Goal: Information Seeking & Learning: Learn about a topic

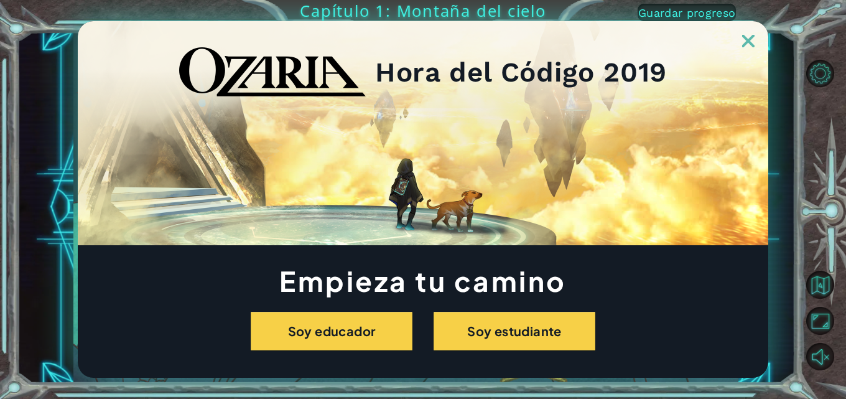
click at [749, 36] on img at bounding box center [748, 41] width 12 height 12
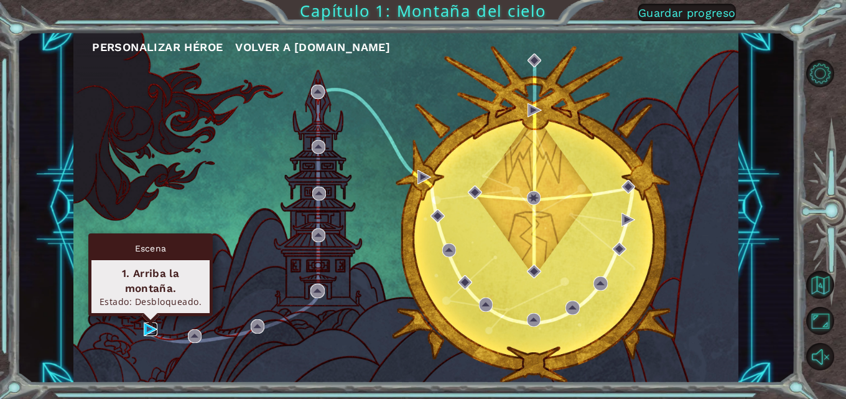
click at [149, 333] on img at bounding box center [151, 329] width 14 height 14
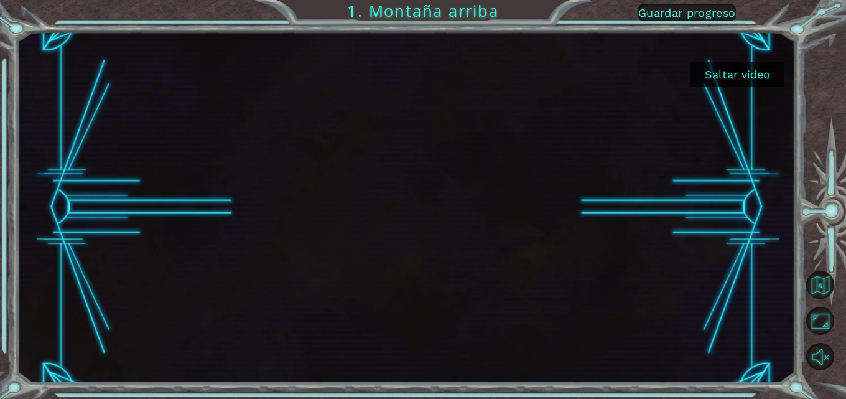
click at [758, 70] on button "Saltar video" at bounding box center [736, 74] width 93 height 24
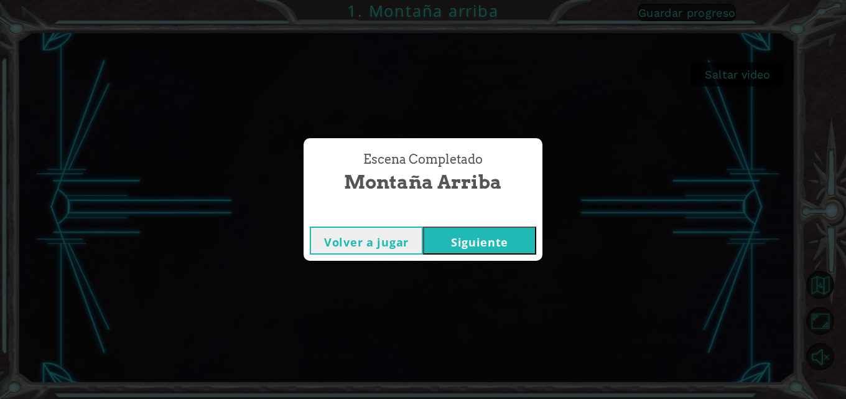
click at [444, 236] on button "Siguiente" at bounding box center [479, 240] width 113 height 28
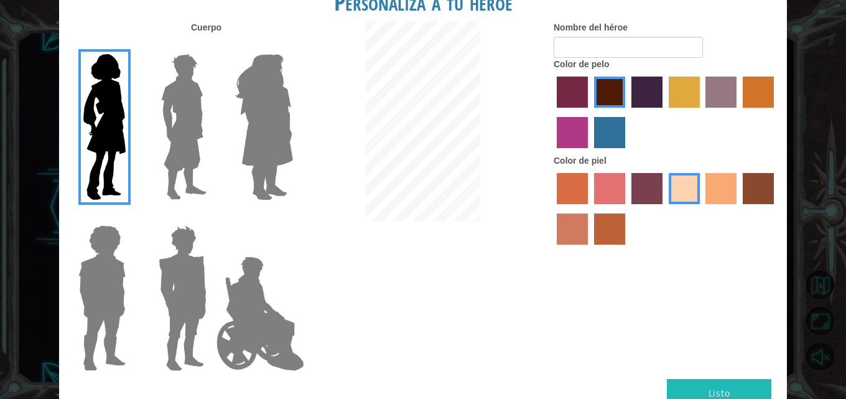
click at [182, 148] on img at bounding box center [183, 126] width 55 height 155
click at [211, 46] on input "Hero Lars" at bounding box center [211, 46] width 0 height 0
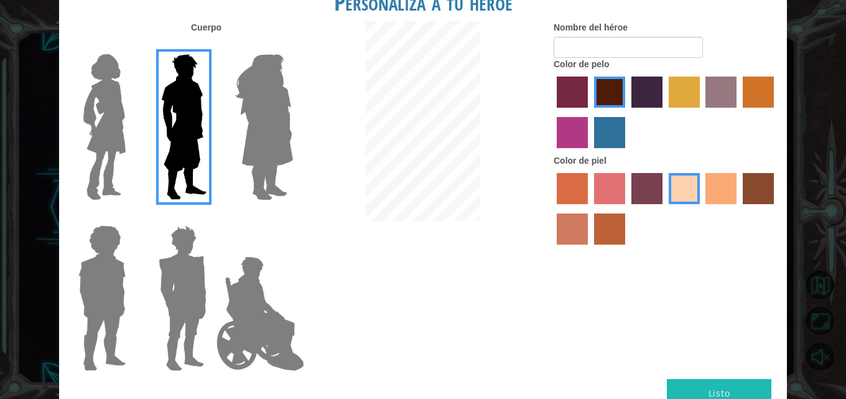
drag, startPoint x: 189, startPoint y: 282, endPoint x: 195, endPoint y: 280, distance: 6.3
click at [190, 282] on img at bounding box center [183, 297] width 58 height 155
click at [211, 217] on input "Hero Garnet" at bounding box center [211, 217] width 0 height 0
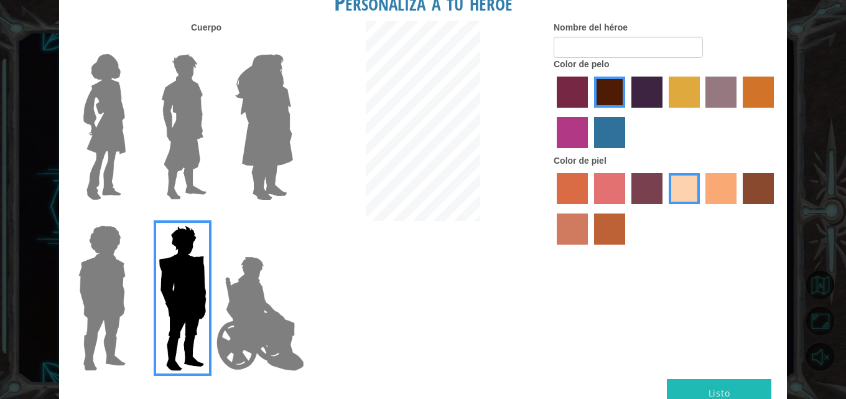
click at [181, 143] on img at bounding box center [183, 126] width 55 height 155
click at [211, 46] on input "Hero Lars" at bounding box center [211, 46] width 0 height 0
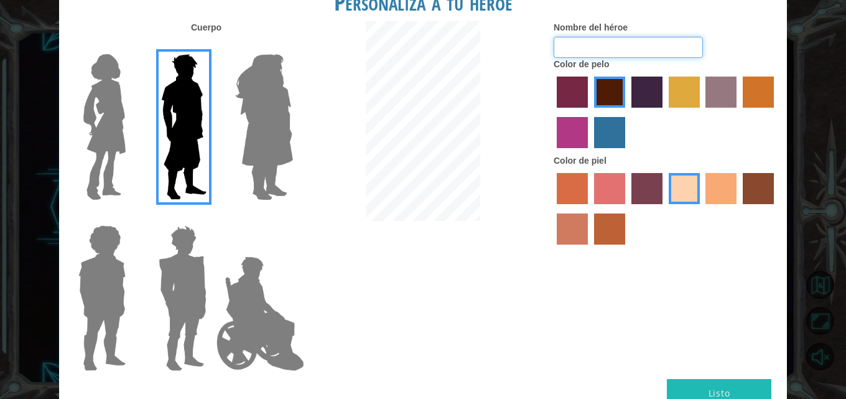
click at [620, 42] on input "Nombre del héroe" at bounding box center [627, 47] width 149 height 21
type input "B"
type input "r"
type input "[PERSON_NAME]"
click at [650, 102] on label "hot purple hair color" at bounding box center [646, 91] width 31 height 31
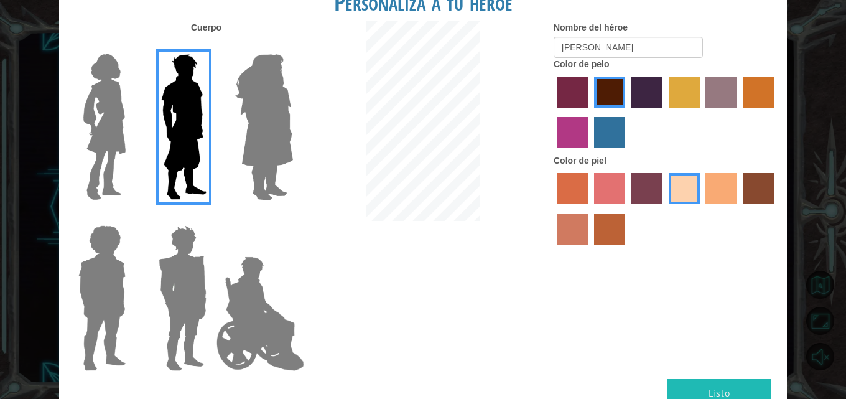
click at [627, 112] on input "hot purple hair color" at bounding box center [627, 112] width 0 height 0
click at [711, 394] on button "Listo" at bounding box center [718, 393] width 104 height 28
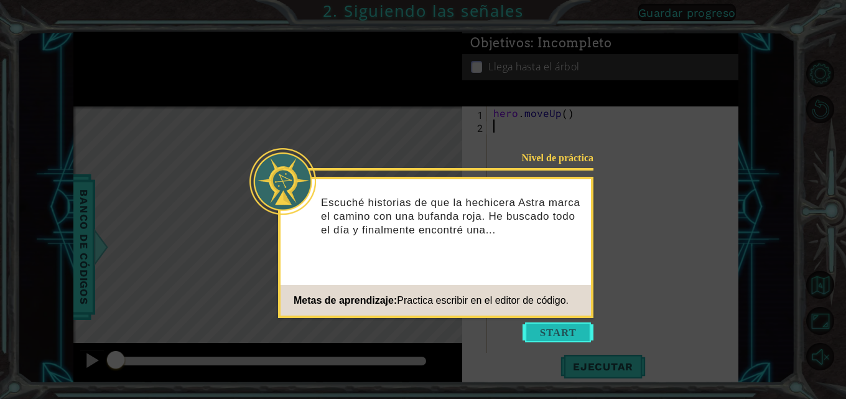
click at [556, 329] on button "Start" at bounding box center [557, 332] width 71 height 20
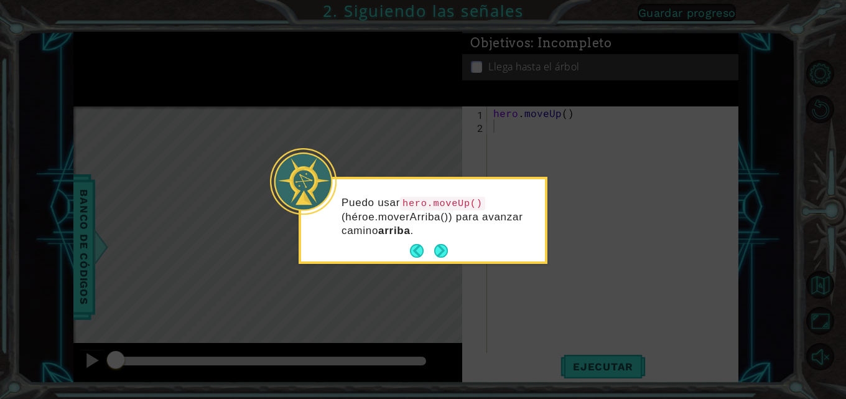
click at [436, 250] on button "Next" at bounding box center [441, 251] width 14 height 14
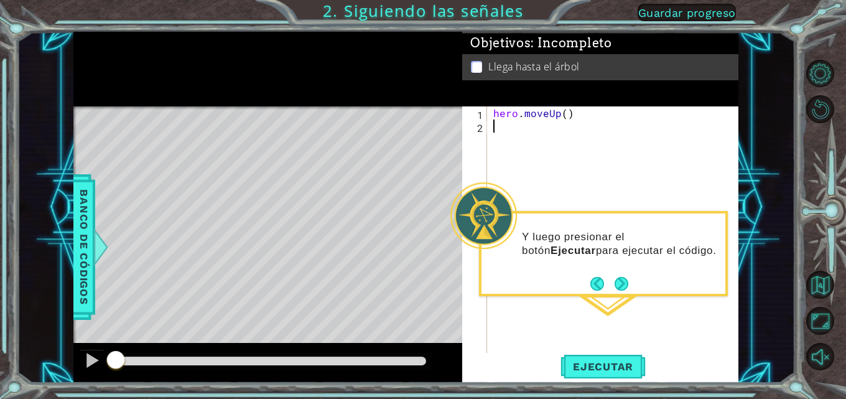
click at [585, 267] on div "Y luego presionar el botón Ejecutar para ejecutar el código." at bounding box center [603, 249] width 244 height 63
click at [617, 278] on button "Next" at bounding box center [621, 284] width 14 height 14
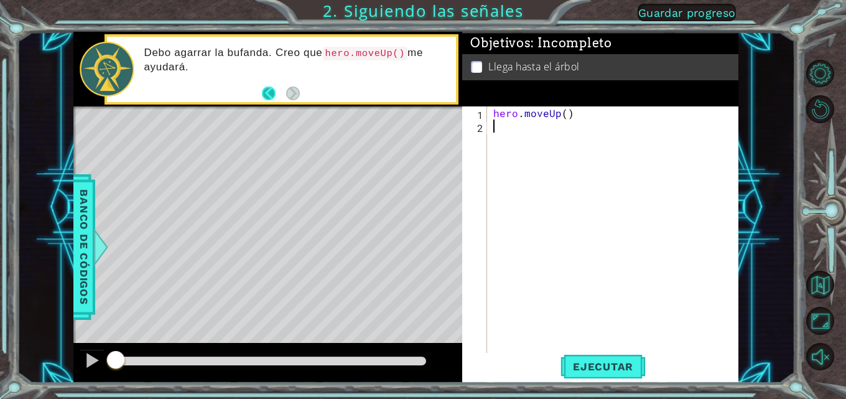
click at [266, 92] on button "Back" at bounding box center [274, 93] width 24 height 14
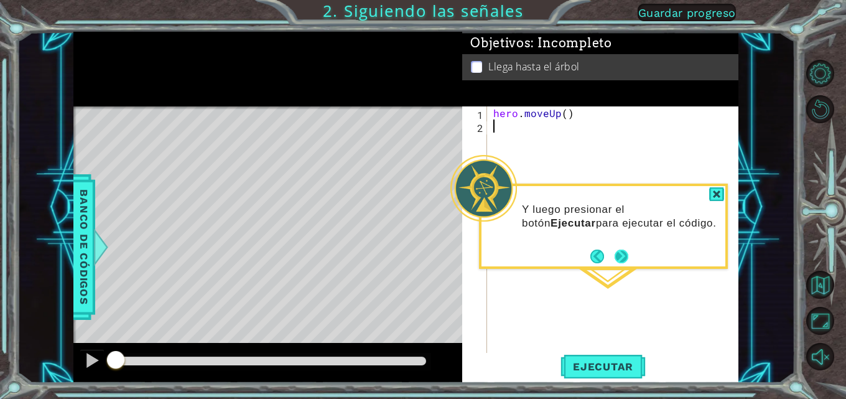
click at [625, 253] on button "Next" at bounding box center [621, 256] width 14 height 14
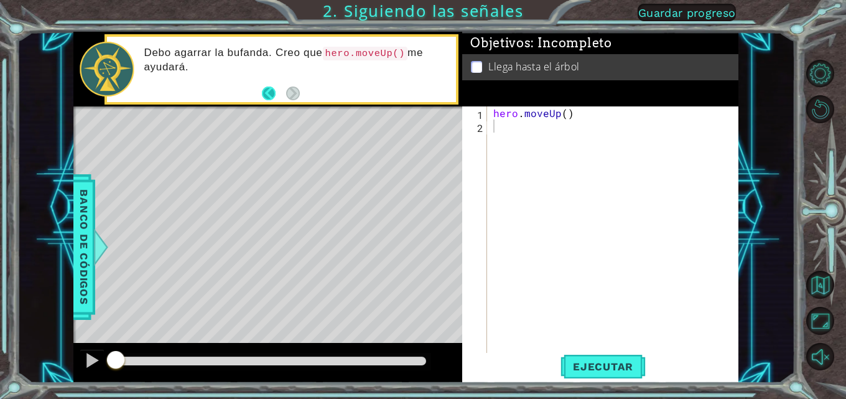
click at [269, 90] on button "Back" at bounding box center [274, 93] width 24 height 14
click at [269, 90] on div "Debo agarrar la bufanda. Creo que hero.moveUp() me ayudará." at bounding box center [267, 69] width 389 height 75
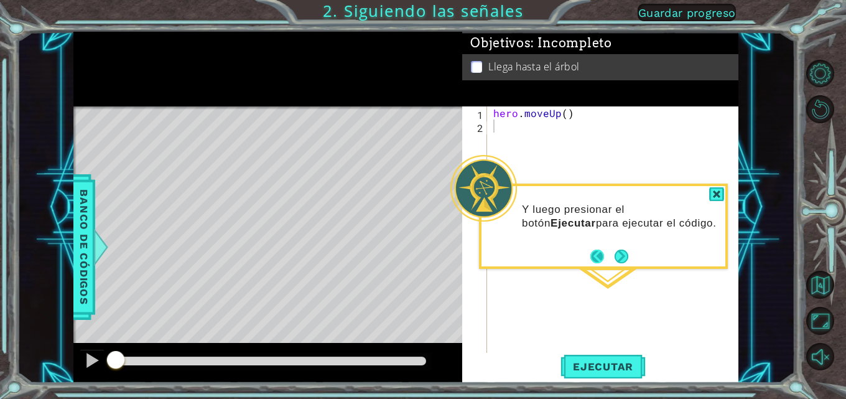
click at [593, 258] on button "Back" at bounding box center [602, 256] width 24 height 14
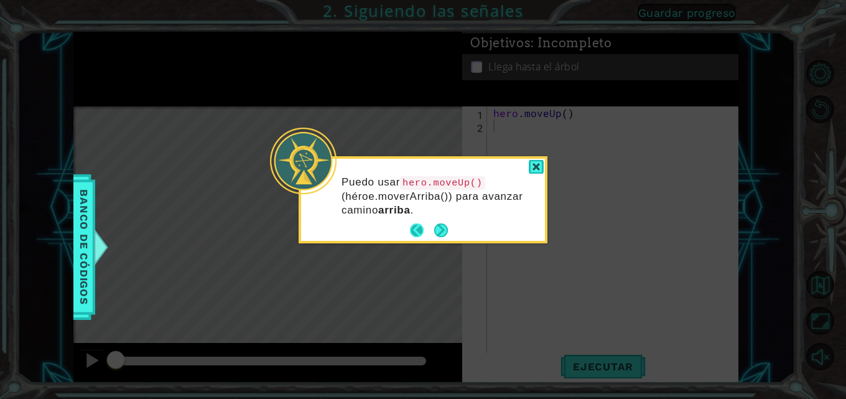
click at [421, 226] on button "Back" at bounding box center [422, 230] width 24 height 14
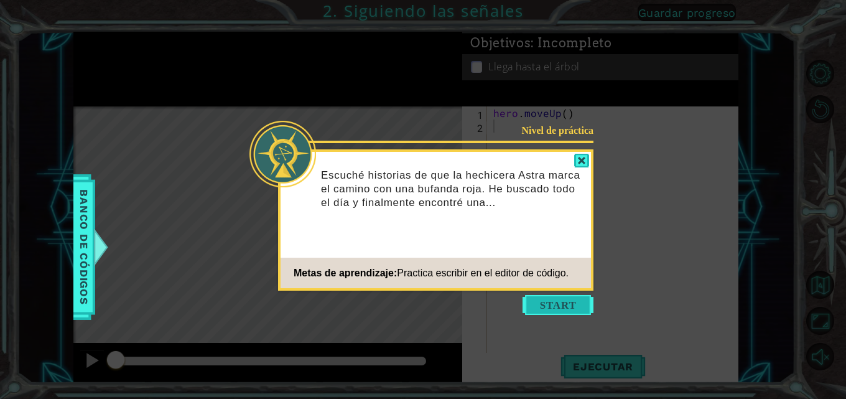
click at [537, 299] on button "Start" at bounding box center [557, 305] width 71 height 20
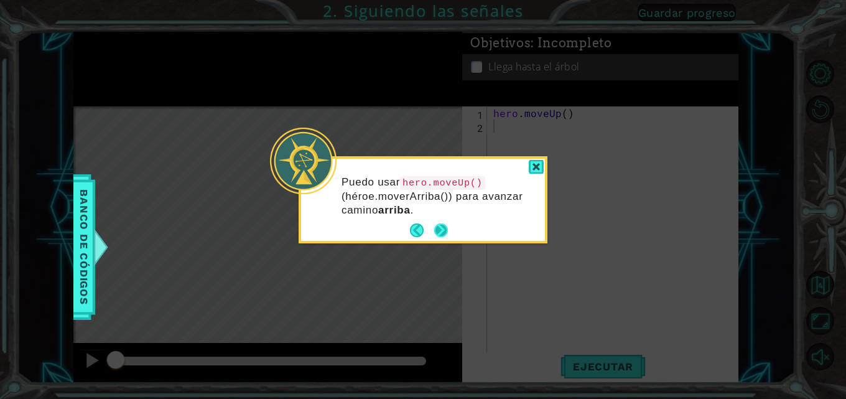
click at [440, 226] on button "Next" at bounding box center [441, 230] width 14 height 14
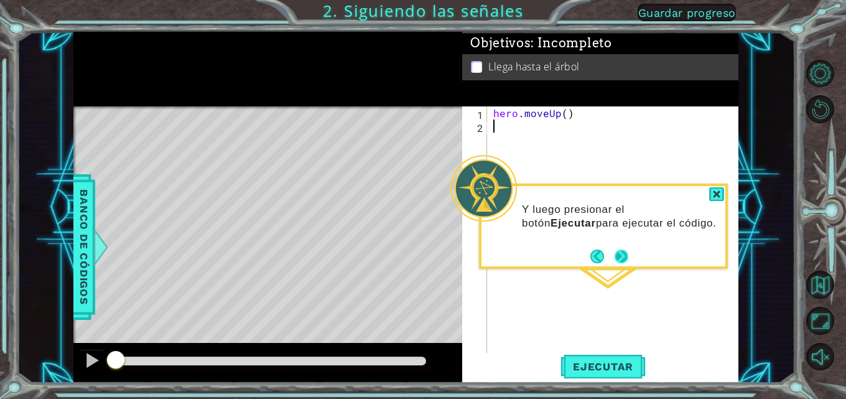
click at [622, 251] on button "Next" at bounding box center [621, 256] width 14 height 14
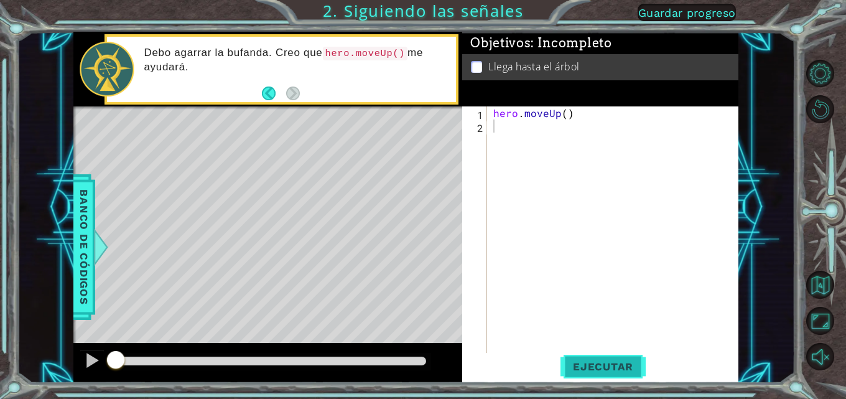
click at [601, 356] on button "Ejecutar" at bounding box center [602, 366] width 85 height 27
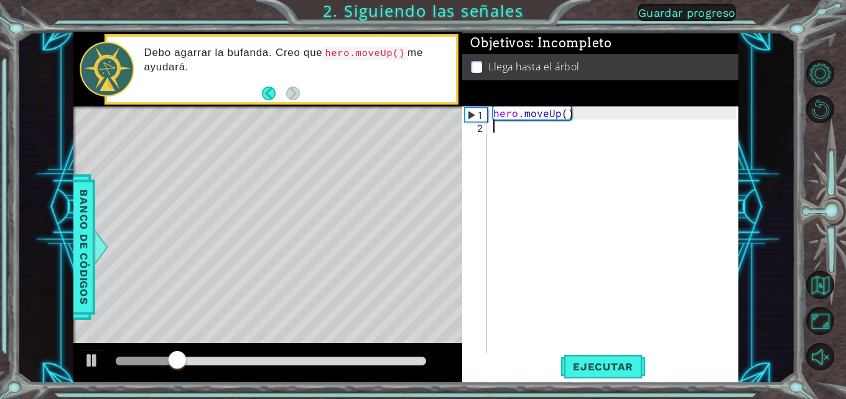
click at [277, 213] on div "Level Map" at bounding box center [360, 289] width 574 height 366
click at [593, 367] on span "Ejecutar" at bounding box center [602, 366] width 85 height 12
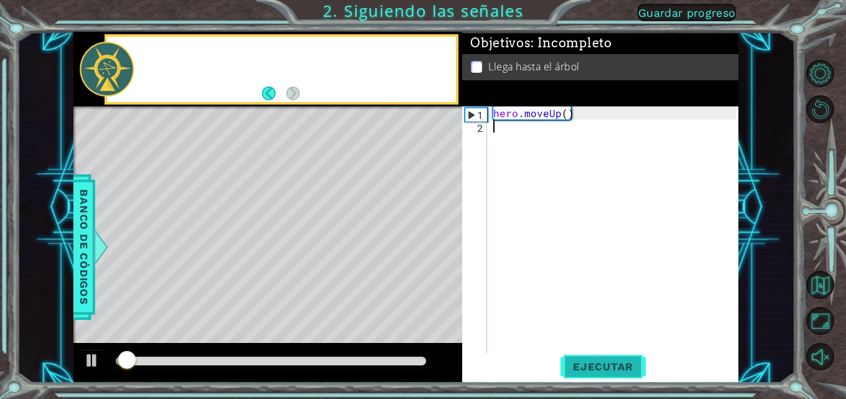
click at [593, 367] on span "Ejecutar" at bounding box center [602, 366] width 85 height 12
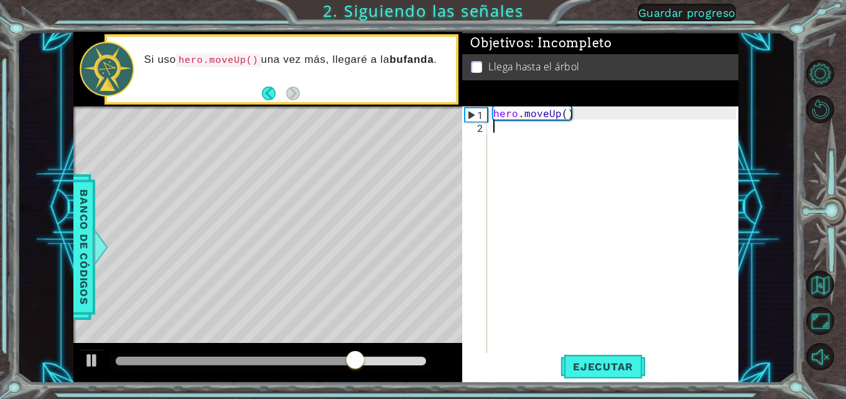
type textarea "h"
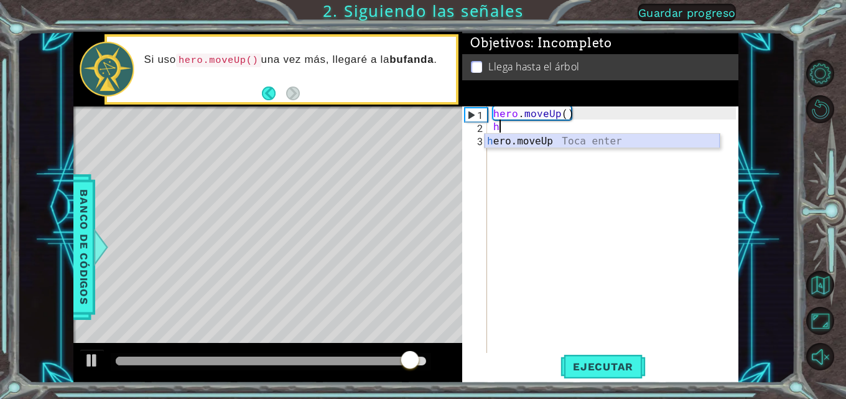
click at [505, 144] on div "h ero.moveUp Toca enter" at bounding box center [601, 156] width 235 height 45
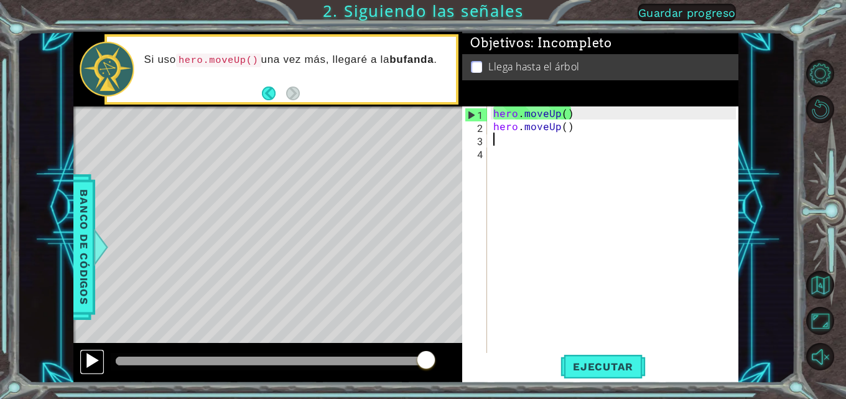
click at [90, 359] on div at bounding box center [92, 360] width 16 height 16
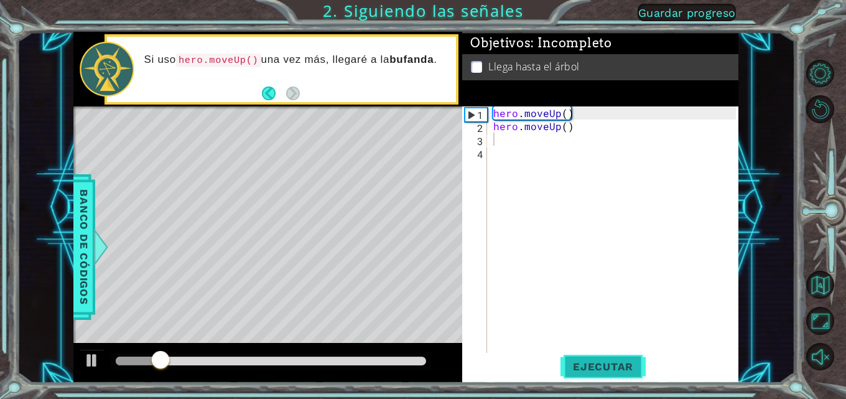
click at [592, 367] on span "Ejecutar" at bounding box center [602, 366] width 85 height 12
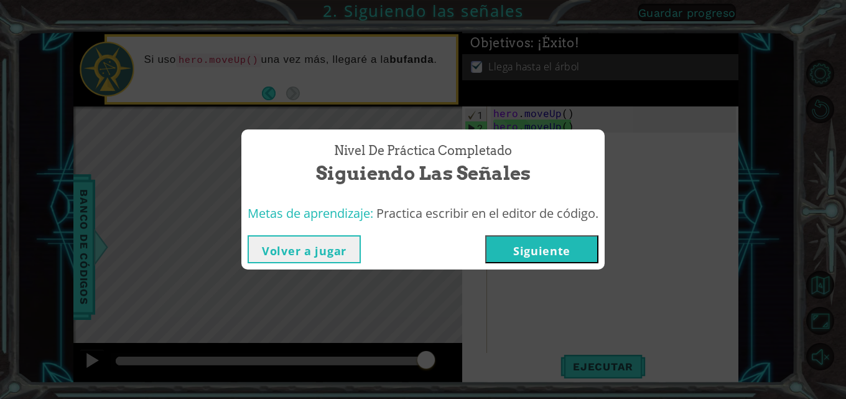
click at [529, 245] on button "Siguiente" at bounding box center [541, 249] width 113 height 28
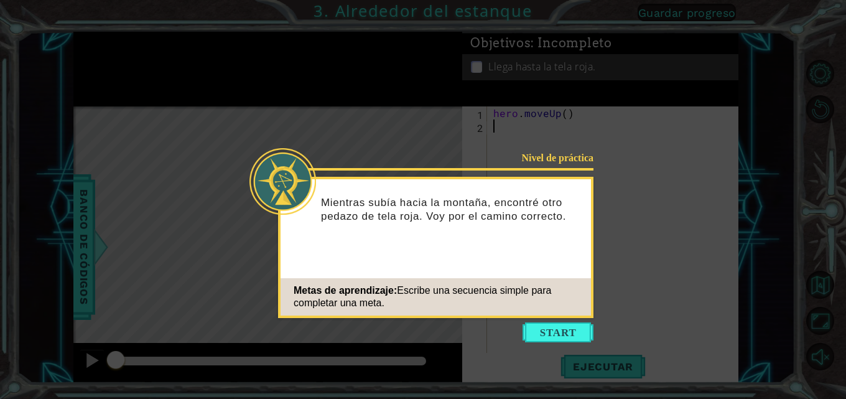
click at [397, 124] on icon at bounding box center [423, 199] width 846 height 399
click at [545, 336] on button "Start" at bounding box center [557, 332] width 71 height 20
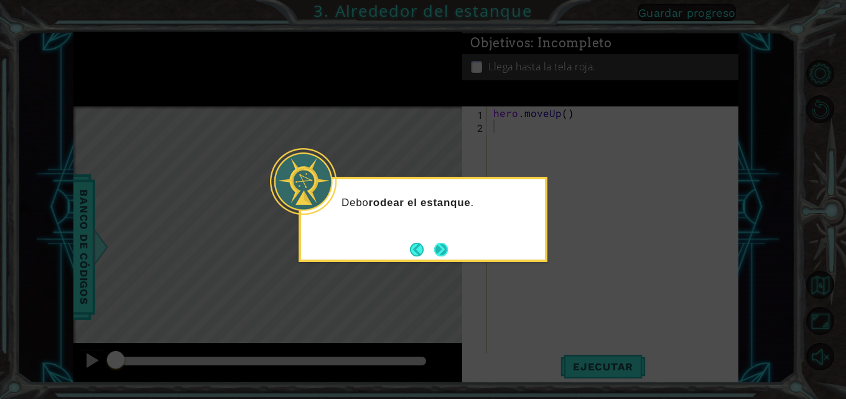
click at [444, 249] on button "Next" at bounding box center [441, 249] width 14 height 14
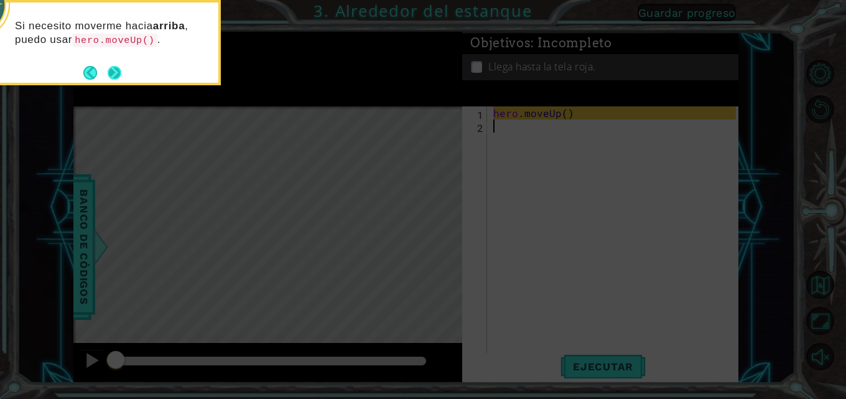
click at [115, 67] on button "Next" at bounding box center [115, 73] width 14 height 14
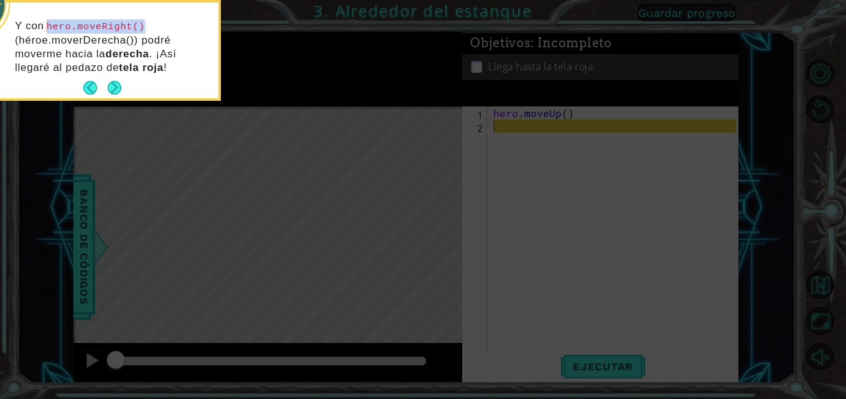
drag, startPoint x: 51, startPoint y: 27, endPoint x: 141, endPoint y: 27, distance: 89.5
click at [141, 27] on code "hero.moveRight()" at bounding box center [95, 27] width 103 height 14
copy code "hero.moveRight()"
click at [110, 84] on button "Next" at bounding box center [115, 88] width 14 height 14
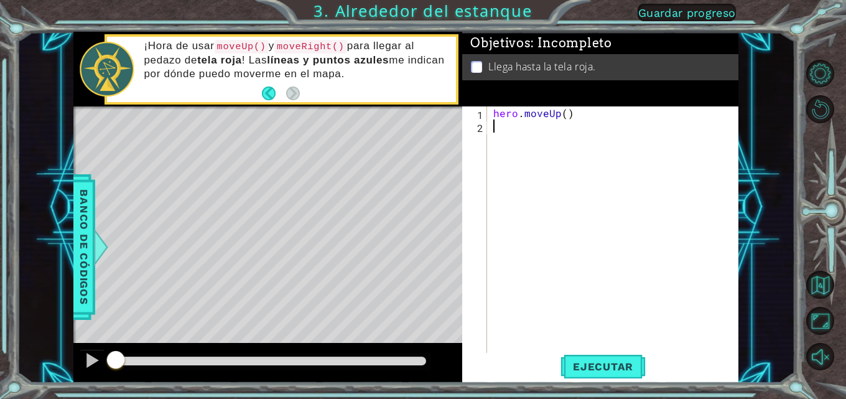
type textarea "h"
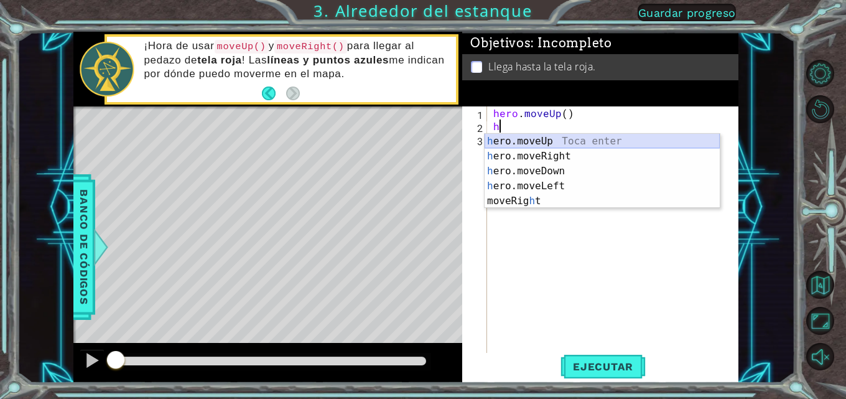
click at [526, 138] on div "h ero.moveUp Toca enter h ero.moveRight Toca enter h ero.moveDown Toca enter h …" at bounding box center [601, 186] width 235 height 104
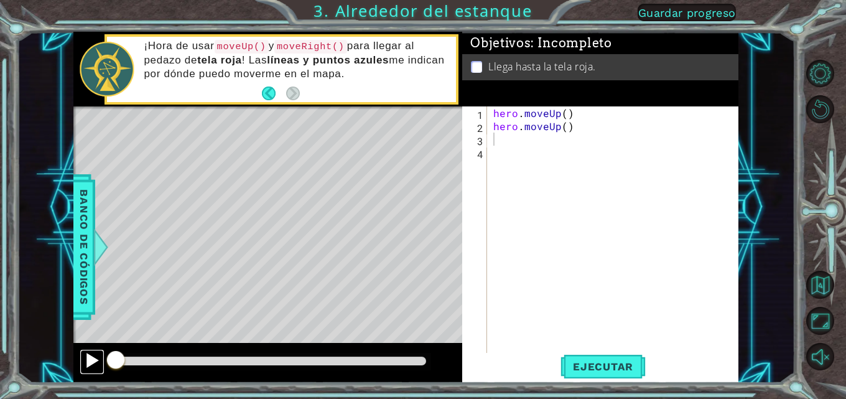
click at [88, 359] on div at bounding box center [92, 360] width 16 height 16
click at [617, 366] on span "Ejecutar" at bounding box center [602, 366] width 85 height 12
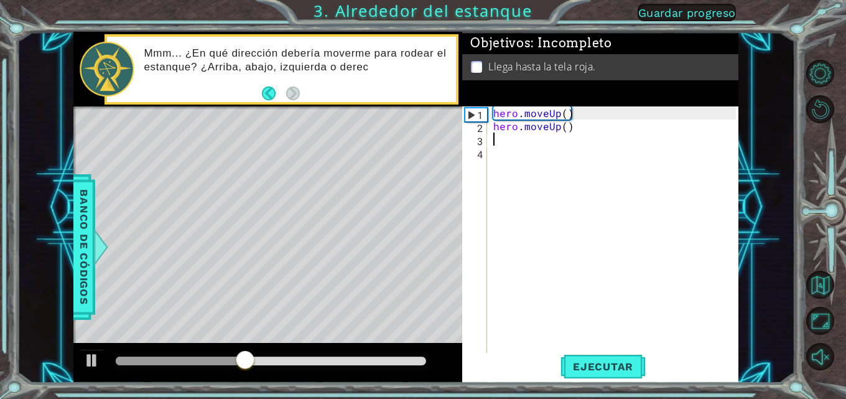
type textarea "g"
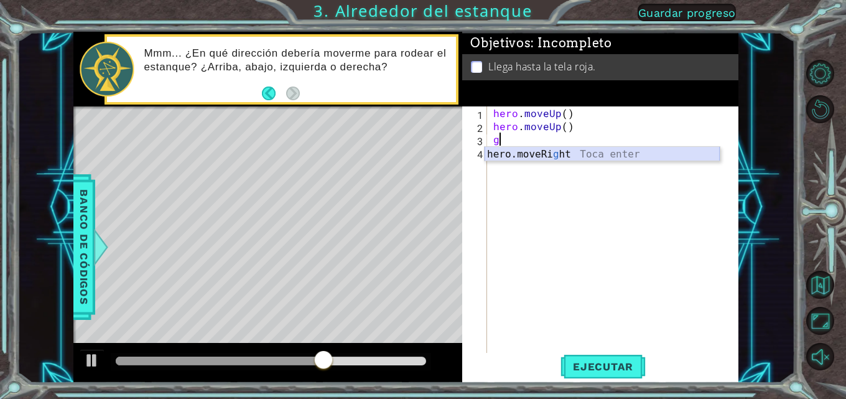
click at [499, 154] on div "hero.moveRi g ht Toca enter" at bounding box center [601, 169] width 235 height 45
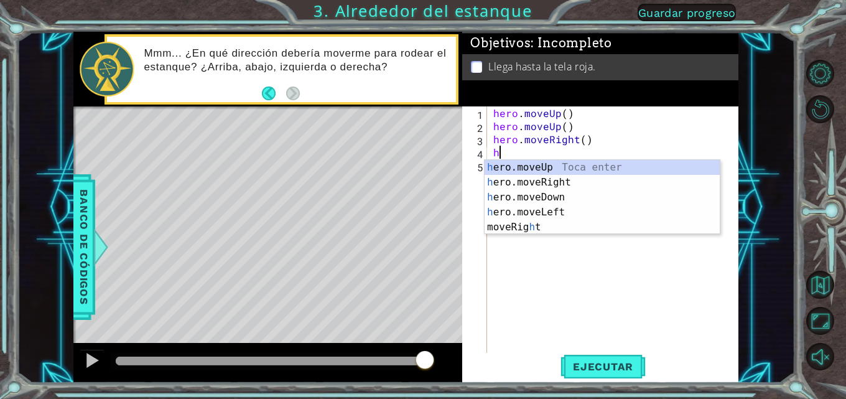
type textarea "he"
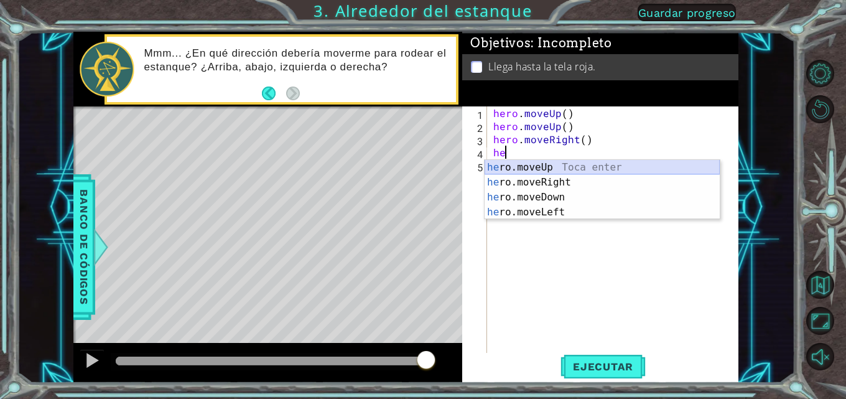
click at [517, 164] on div "he ro.moveUp Toca enter he ro.moveRight Toca enter he ro.moveDown Toca enter he…" at bounding box center [601, 205] width 235 height 90
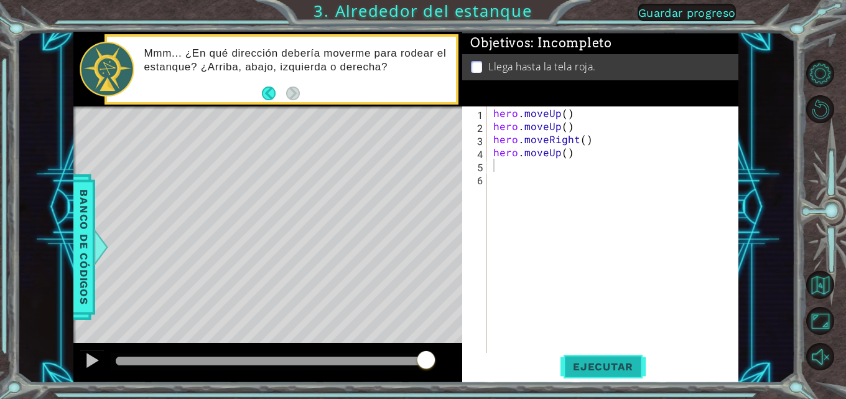
click at [594, 366] on span "Ejecutar" at bounding box center [602, 366] width 85 height 12
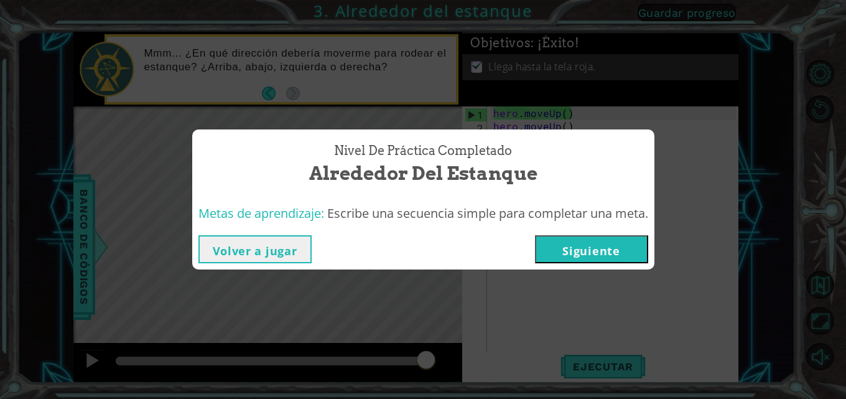
click at [597, 242] on button "Siguiente" at bounding box center [591, 249] width 113 height 28
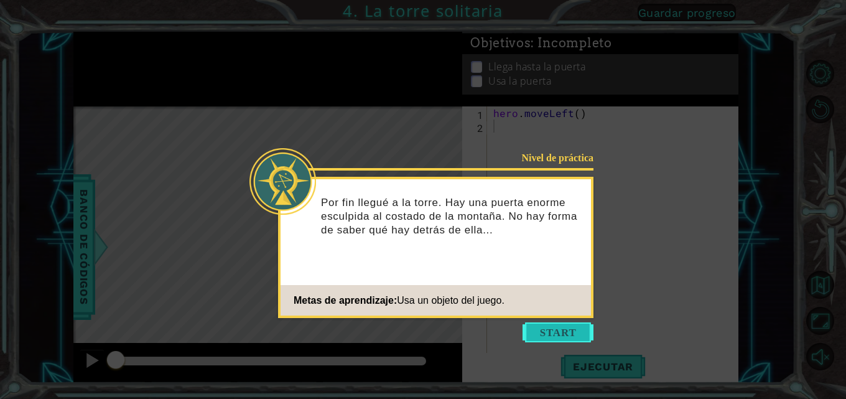
click at [560, 327] on button "Start" at bounding box center [557, 332] width 71 height 20
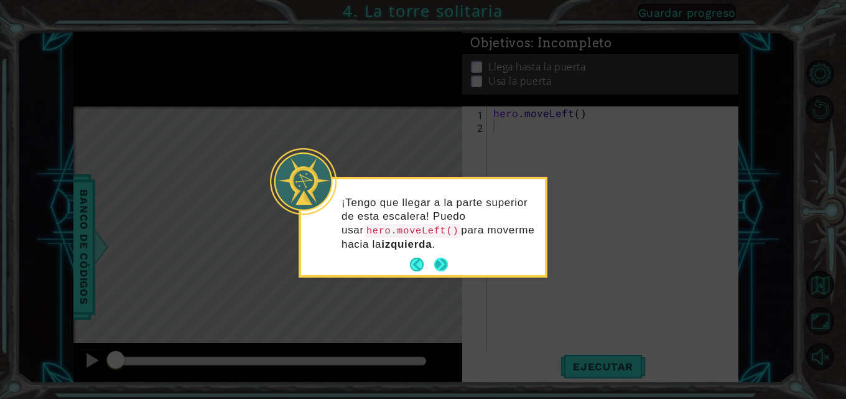
click at [439, 259] on button "Next" at bounding box center [441, 264] width 14 height 14
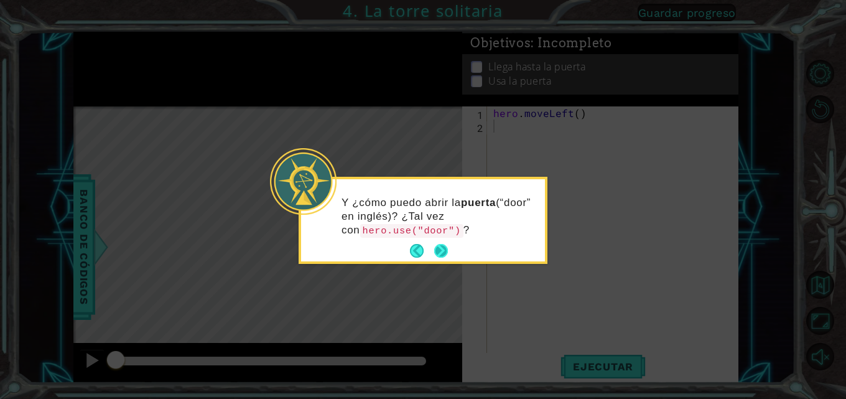
click at [441, 246] on button "Next" at bounding box center [441, 251] width 14 height 14
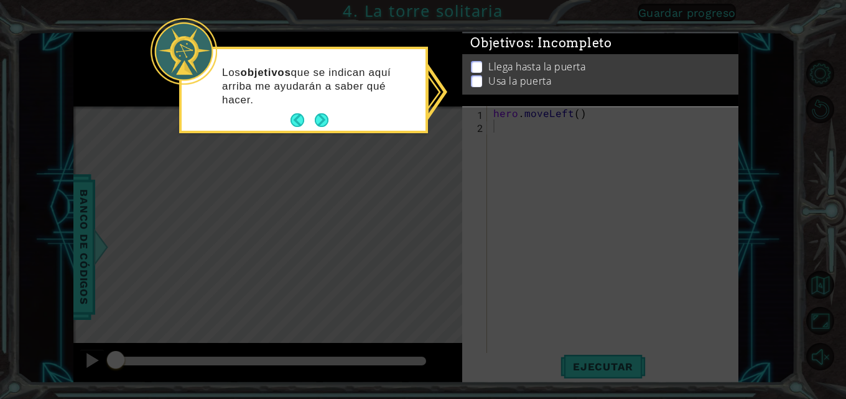
click at [488, 147] on icon at bounding box center [423, 199] width 846 height 399
click at [318, 113] on button "Next" at bounding box center [322, 120] width 14 height 14
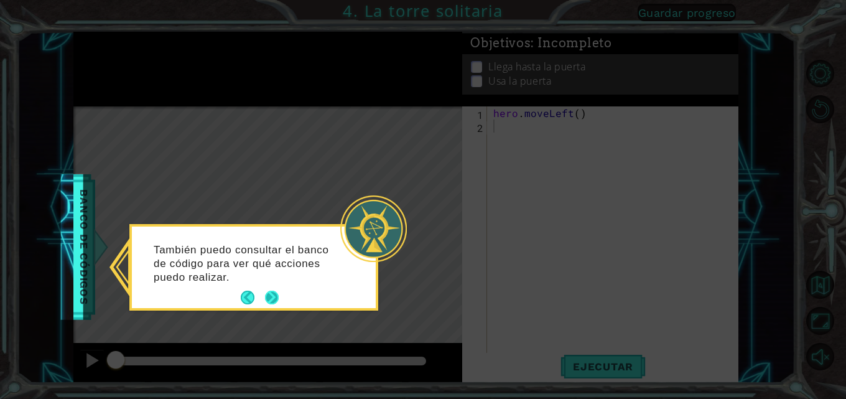
click at [271, 292] on button "Next" at bounding box center [272, 297] width 14 height 14
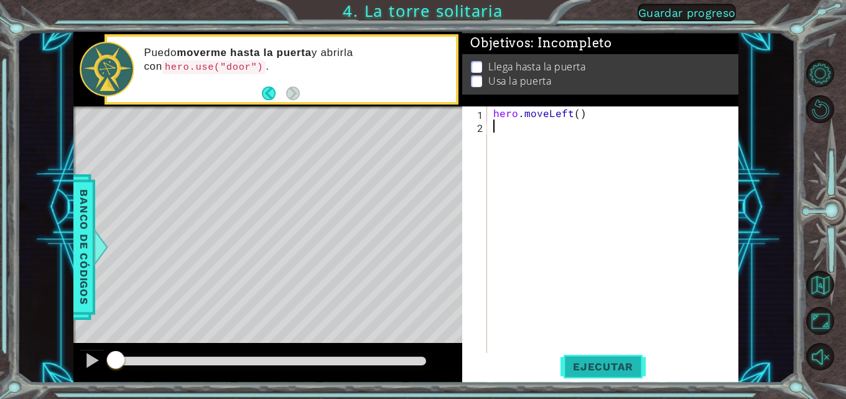
click at [591, 361] on span "Ejecutar" at bounding box center [602, 366] width 85 height 12
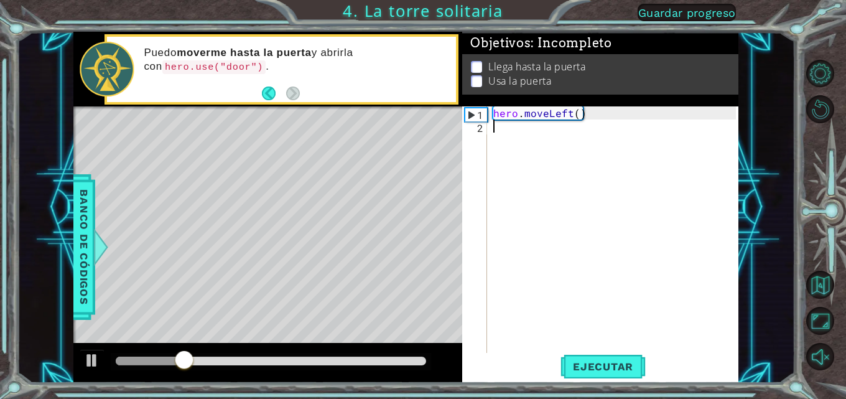
type textarea "h"
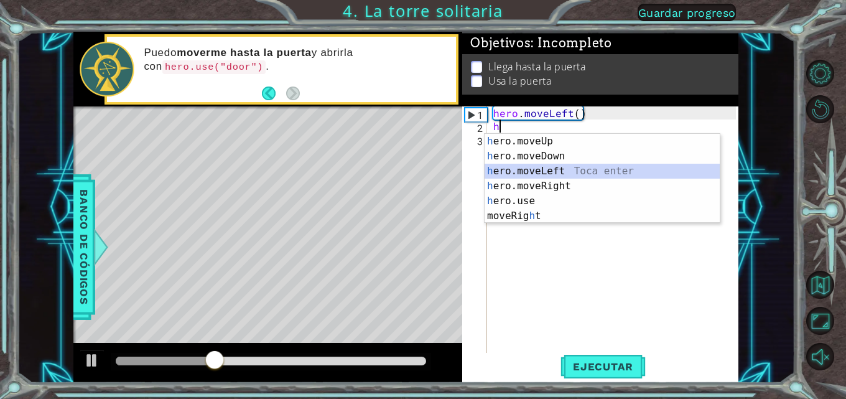
click at [525, 172] on div "h ero.moveUp Toca enter h ero.moveDown Toca enter h ero.moveLeft Toca enter h e…" at bounding box center [601, 193] width 235 height 119
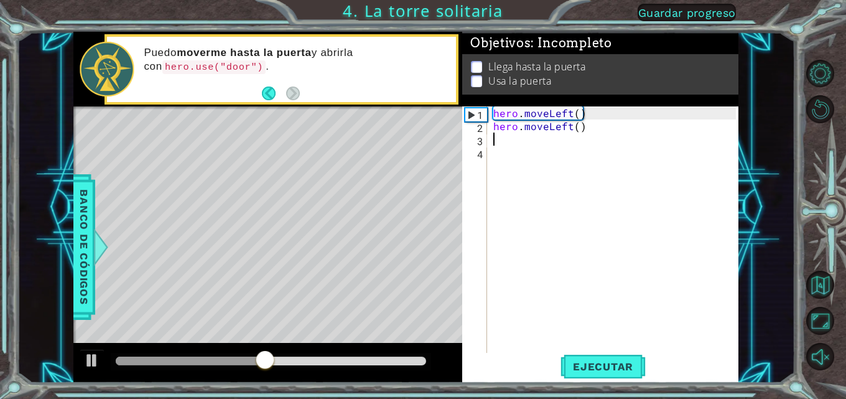
type textarea "h"
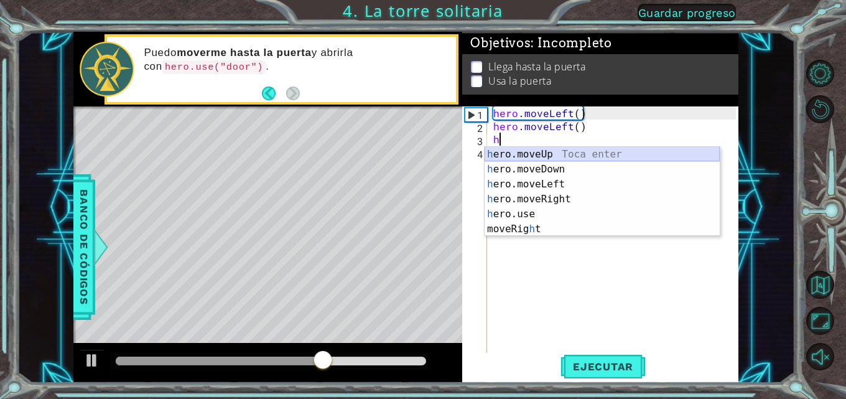
click at [510, 152] on div "h ero.moveUp Toca enter h ero.moveDown Toca enter h ero.moveLeft Toca enter h e…" at bounding box center [601, 206] width 235 height 119
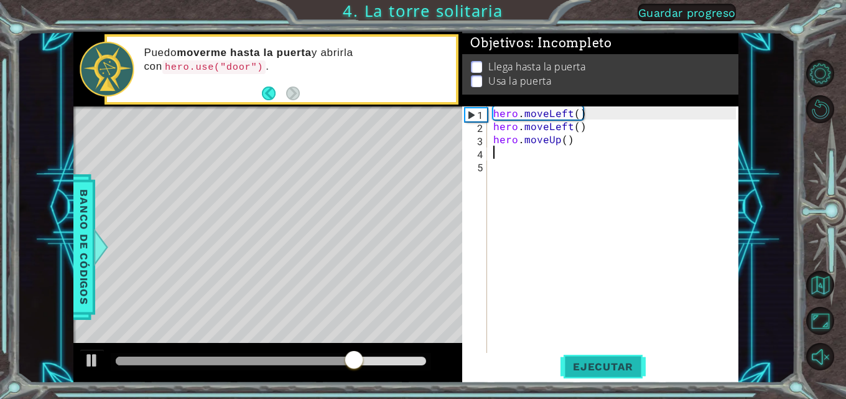
click at [620, 367] on span "Ejecutar" at bounding box center [602, 366] width 85 height 12
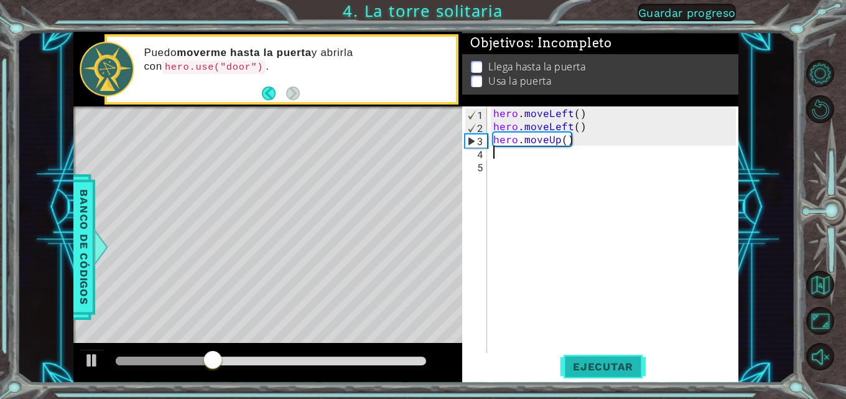
type textarea "h"
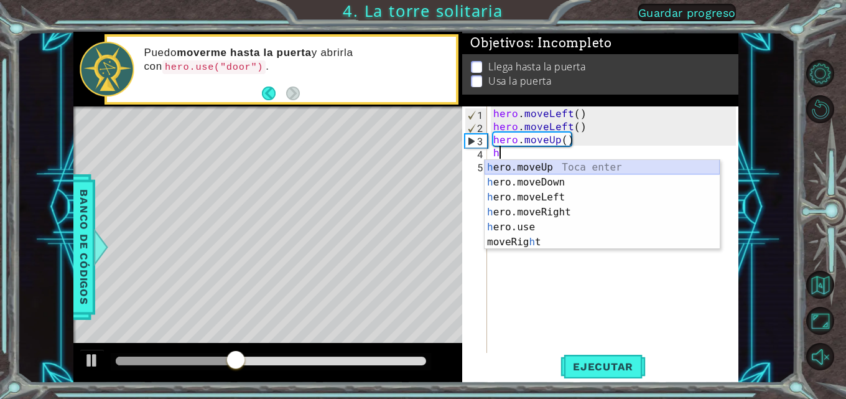
click at [550, 165] on div "h ero.moveUp Toca enter h ero.moveDown Toca enter h ero.moveLeft Toca enter h e…" at bounding box center [601, 219] width 235 height 119
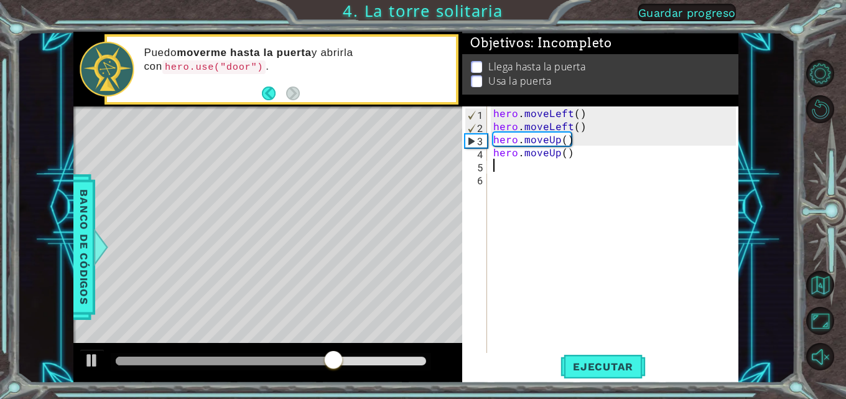
type textarea "h"
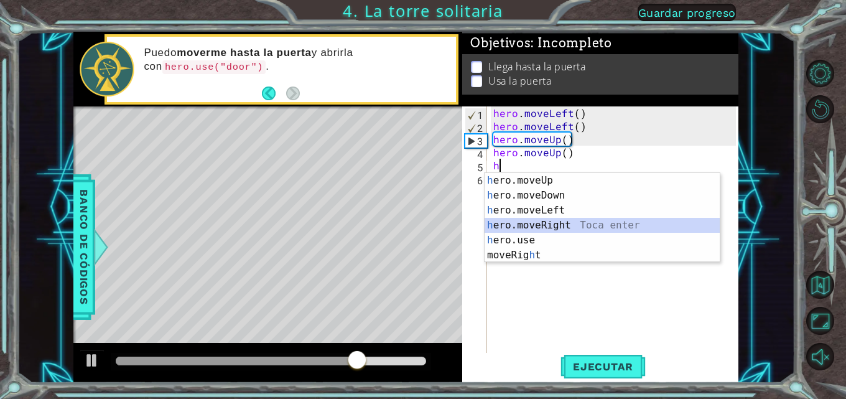
click at [522, 222] on div "h ero.moveUp Toca enter h ero.moveDown Toca enter h ero.moveLeft Toca enter h e…" at bounding box center [601, 232] width 235 height 119
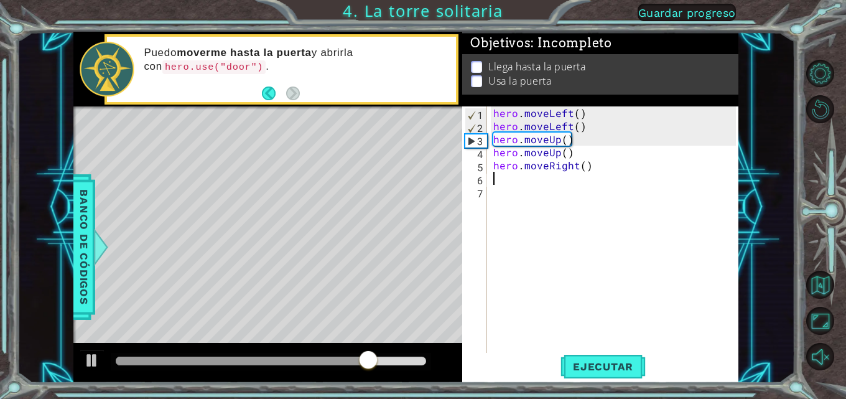
type textarea "h"
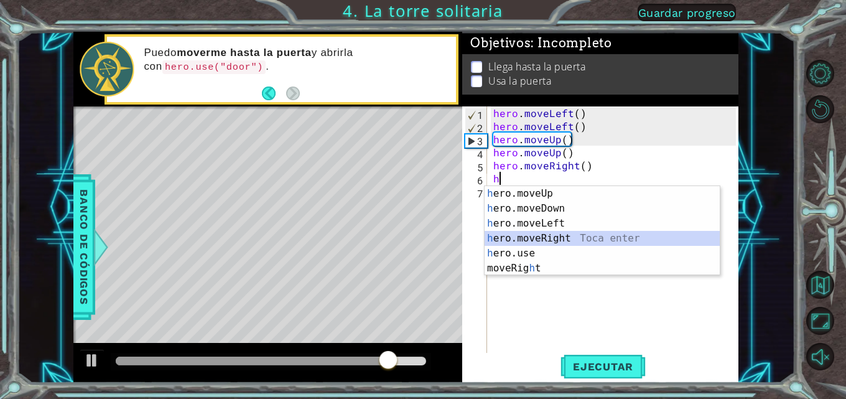
click at [524, 239] on div "h ero.moveUp Toca enter h ero.moveDown Toca enter h ero.moveLeft Toca enter h e…" at bounding box center [601, 245] width 235 height 119
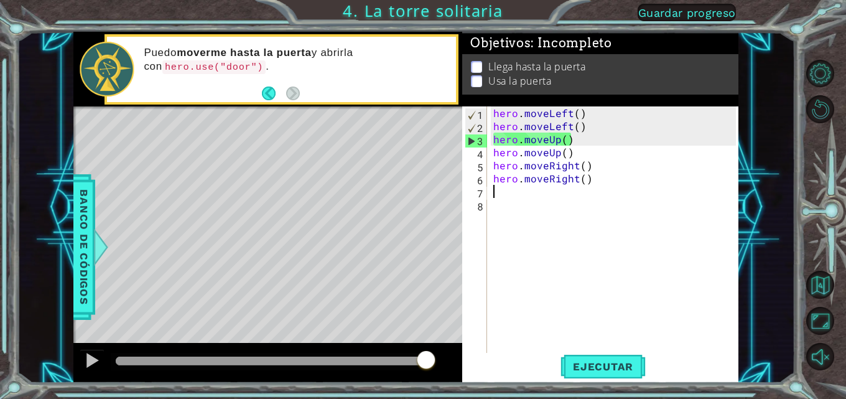
type textarea "o"
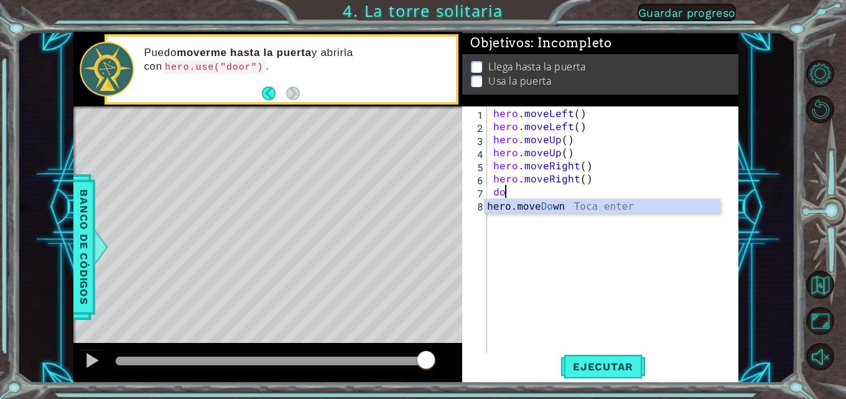
type textarea "d"
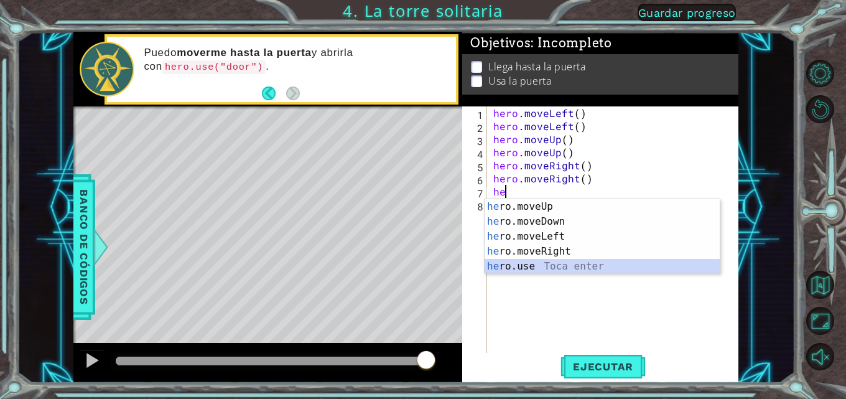
click at [519, 262] on div "he ro.moveUp Toca enter he ro.moveDown Toca enter he ro.moveLeft Toca enter he …" at bounding box center [601, 251] width 235 height 104
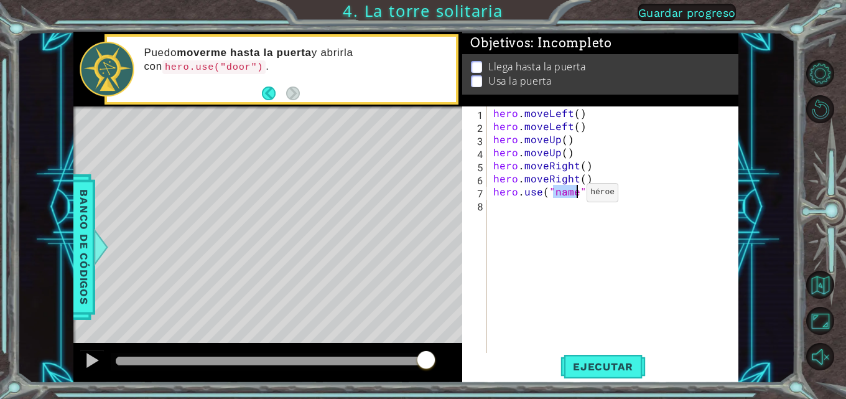
click at [565, 195] on div "hero . moveLeft ( ) hero . moveLeft ( ) hero . moveUp ( ) hero . moveUp ( ) her…" at bounding box center [613, 230] width 245 height 248
click at [565, 192] on div "hero . moveLeft ( ) hero . moveLeft ( ) hero . moveUp ( ) hero . moveUp ( ) her…" at bounding box center [616, 243] width 251 height 274
click at [568, 191] on div "hero . moveLeft ( ) hero . moveLeft ( ) hero . moveUp ( ) hero . moveUp ( ) her…" at bounding box center [616, 243] width 251 height 274
click at [573, 191] on div "hero . moveLeft ( ) hero . moveLeft ( ) hero . moveUp ( ) hero . moveUp ( ) her…" at bounding box center [616, 243] width 251 height 274
click at [575, 191] on div "hero . moveLeft ( ) hero . moveLeft ( ) hero . moveUp ( ) hero . moveUp ( ) her…" at bounding box center [616, 243] width 251 height 274
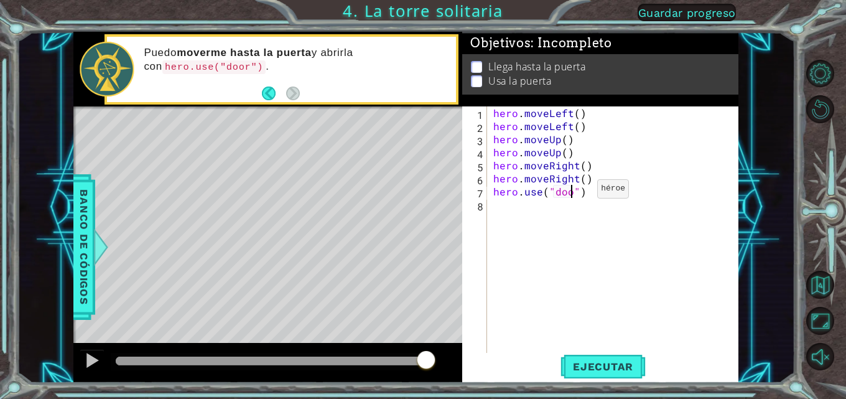
scroll to position [0, 6]
type textarea "hero.use("door")"
click at [618, 366] on span "Ejecutar" at bounding box center [602, 366] width 85 height 12
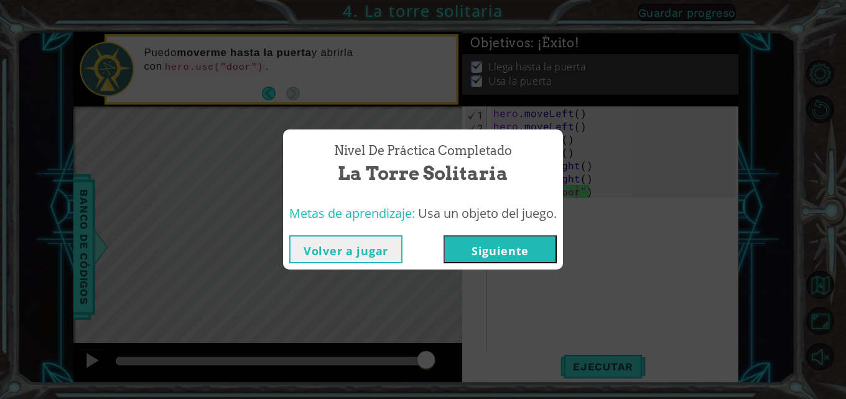
click at [473, 243] on button "Siguiente" at bounding box center [499, 249] width 113 height 28
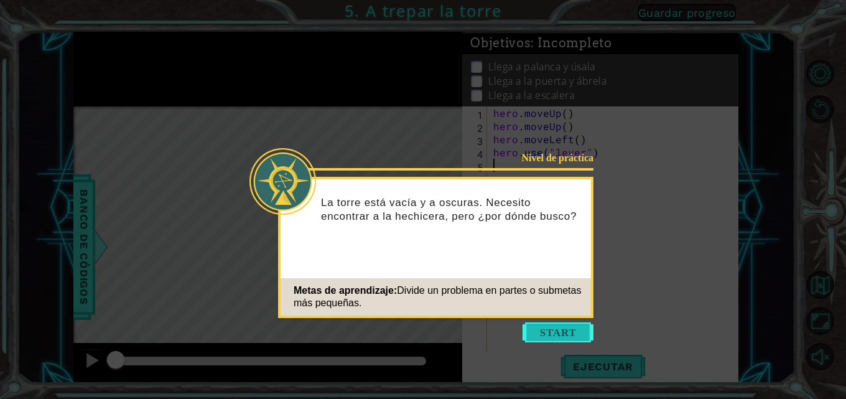
click at [545, 327] on button "Start" at bounding box center [557, 332] width 71 height 20
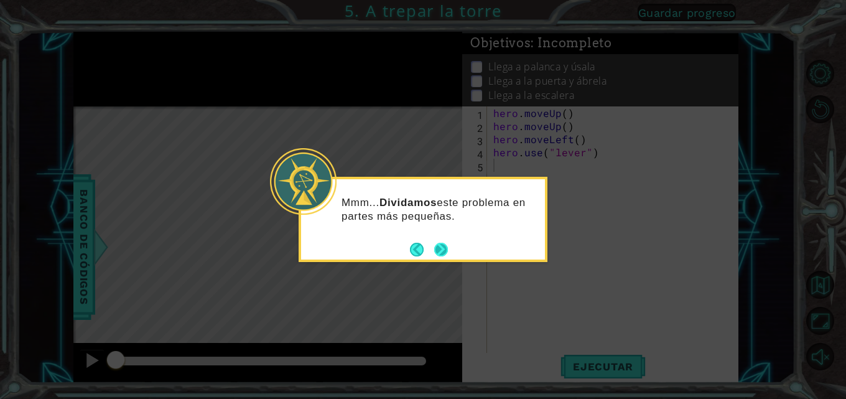
click at [440, 251] on button "Next" at bounding box center [441, 249] width 14 height 14
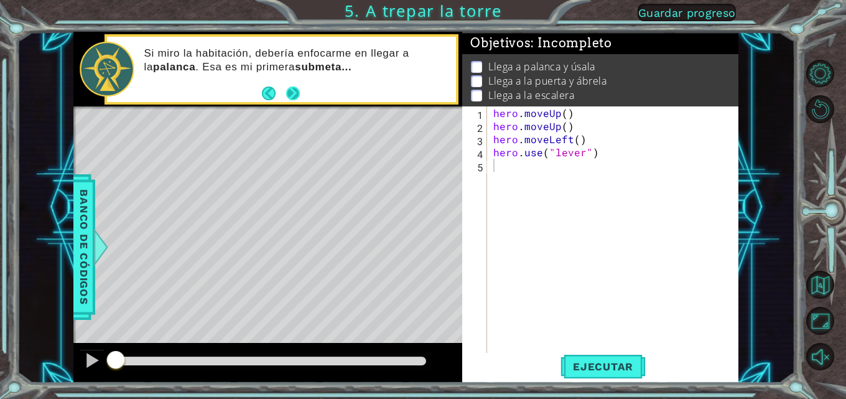
click at [293, 93] on button "Next" at bounding box center [293, 93] width 14 height 14
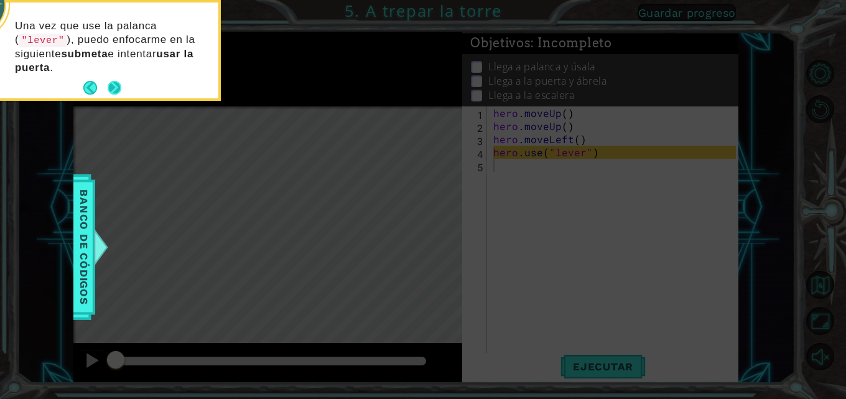
click at [113, 81] on button "Next" at bounding box center [115, 88] width 14 height 14
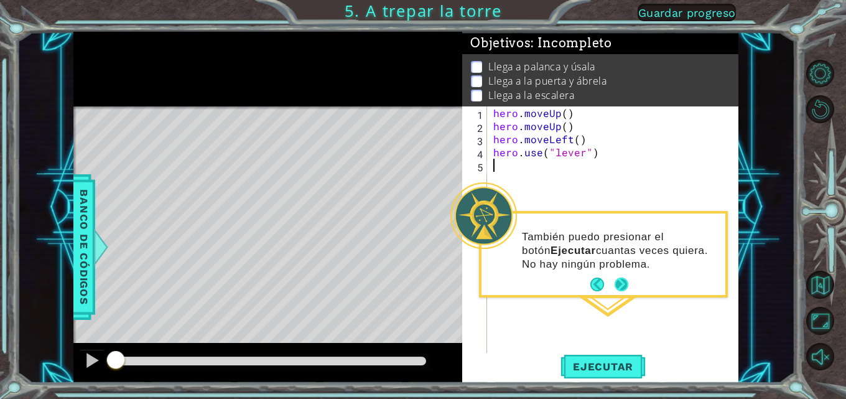
click at [615, 282] on button "Next" at bounding box center [621, 284] width 14 height 14
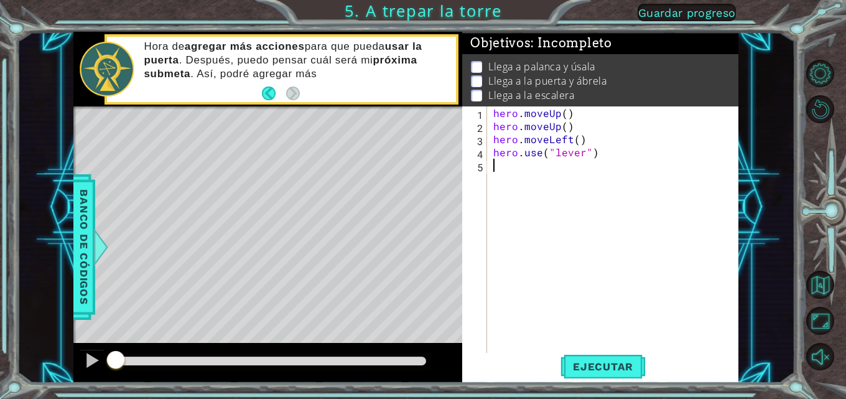
click at [526, 219] on div "hero . moveUp ( ) hero . moveUp ( ) hero . moveLeft ( ) hero . use ( "lever" )" at bounding box center [616, 243] width 251 height 274
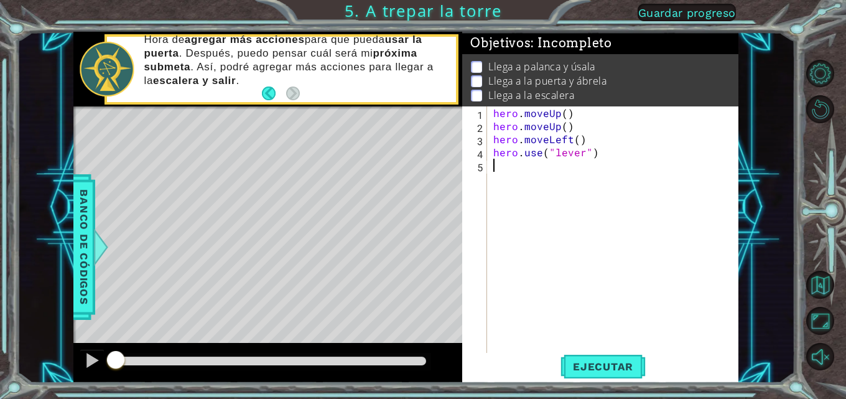
click at [524, 224] on div "hero . moveUp ( ) hero . moveUp ( ) hero . moveLeft ( ) hero . use ( "lever" )" at bounding box center [616, 243] width 251 height 274
click at [601, 373] on button "Ejecutar" at bounding box center [602, 366] width 85 height 27
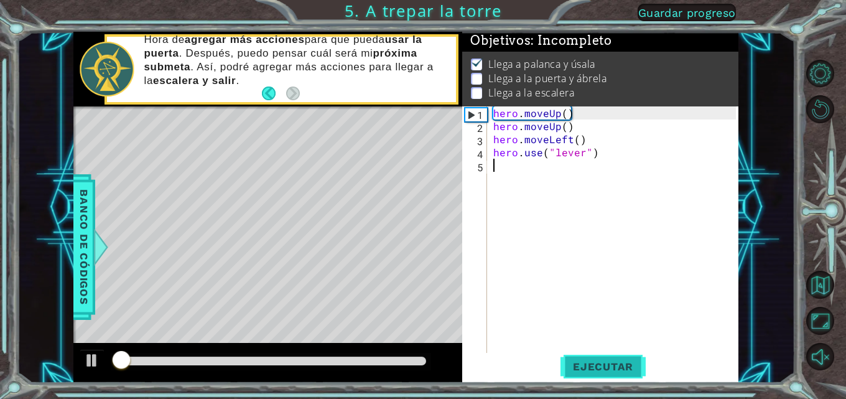
scroll to position [9, 0]
type textarea "h"
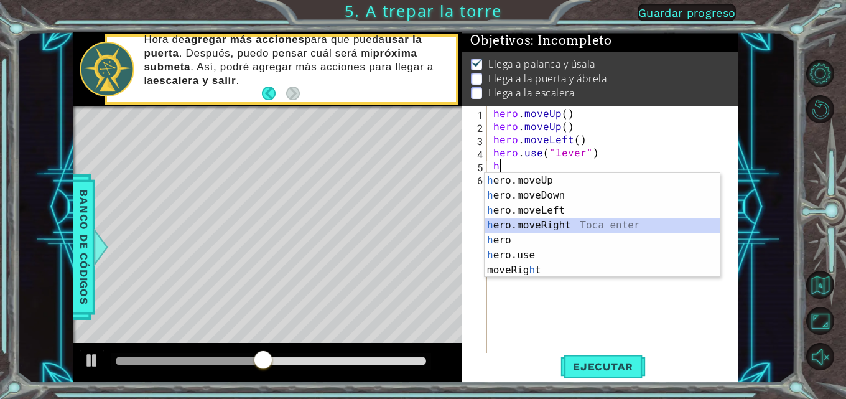
click at [532, 221] on div "h ero.moveUp Toca enter h ero.moveDown Toca enter h ero.moveLeft Toca enter h e…" at bounding box center [601, 240] width 235 height 134
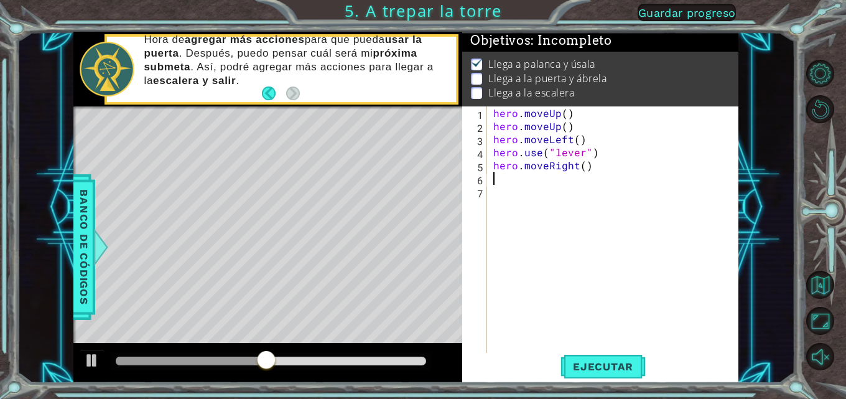
type textarea "h"
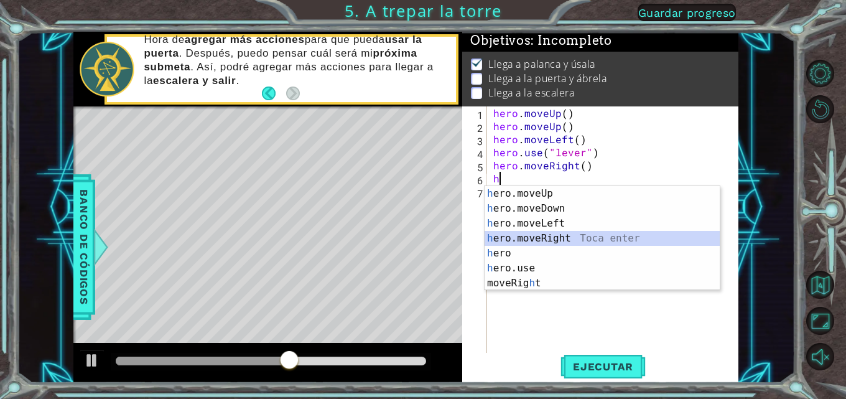
click at [535, 236] on div "h ero.moveUp Toca enter h ero.moveDown Toca enter h ero.moveLeft Toca enter h e…" at bounding box center [601, 253] width 235 height 134
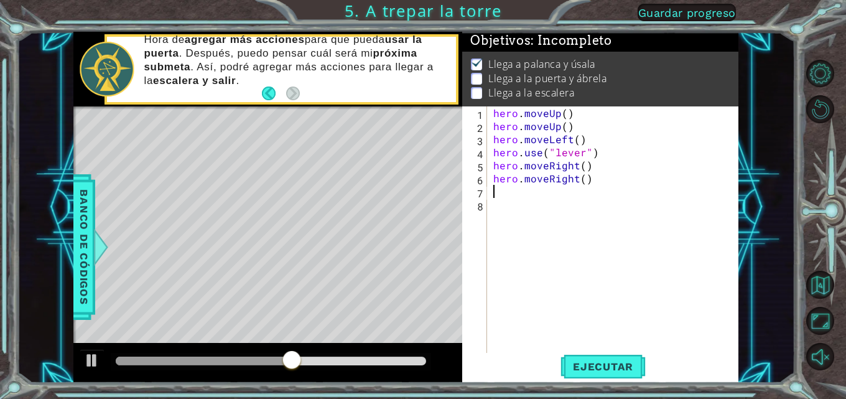
type textarea "h"
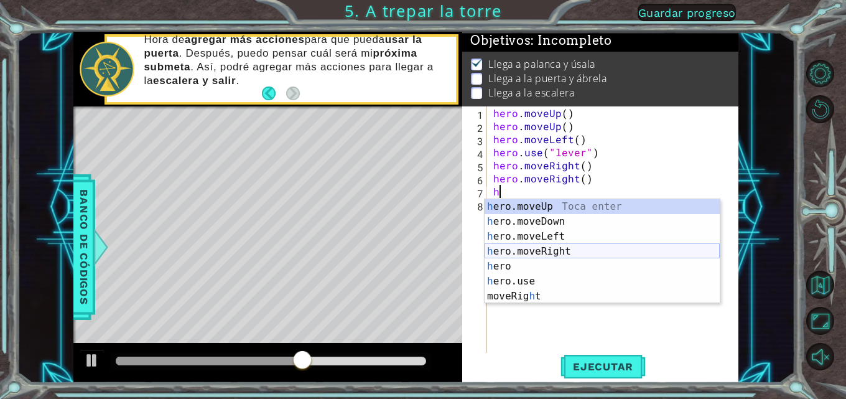
click at [535, 250] on div "h ero.moveUp Toca enter h ero.moveDown Toca enter h ero.moveLeft Toca enter h e…" at bounding box center [601, 266] width 235 height 134
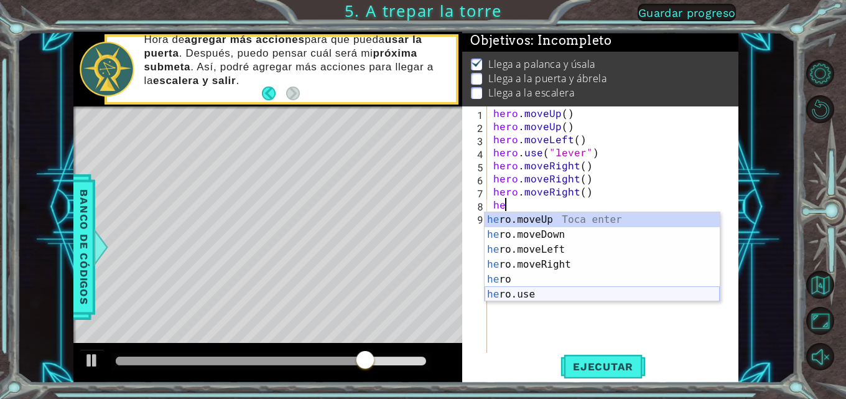
click at [529, 292] on div "he ro.moveUp Toca enter he ro.moveDown Toca enter he ro.moveLeft Toca enter he …" at bounding box center [601, 271] width 235 height 119
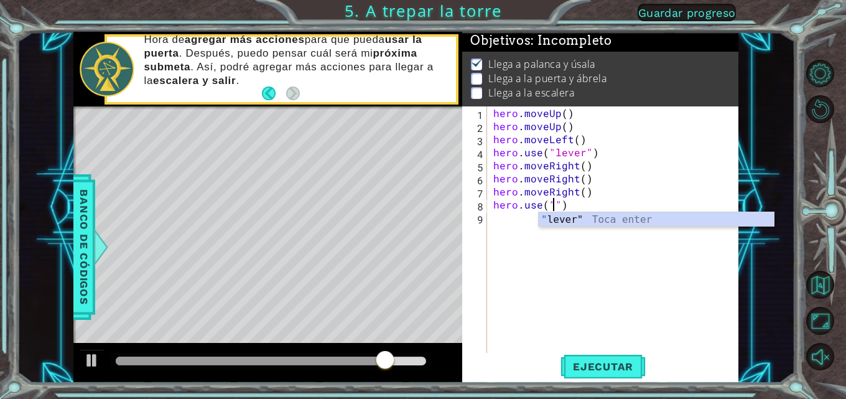
type textarea "hero.use(")"
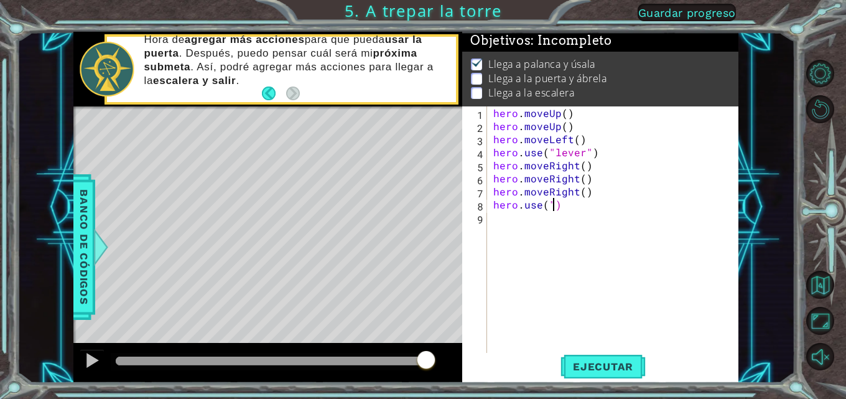
drag, startPoint x: 574, startPoint y: 213, endPoint x: 552, endPoint y: 203, distance: 23.9
click at [552, 203] on div "hero . moveUp ( ) hero . moveUp ( ) hero . moveLeft ( ) hero . use ( "lever" ) …" at bounding box center [616, 243] width 251 height 274
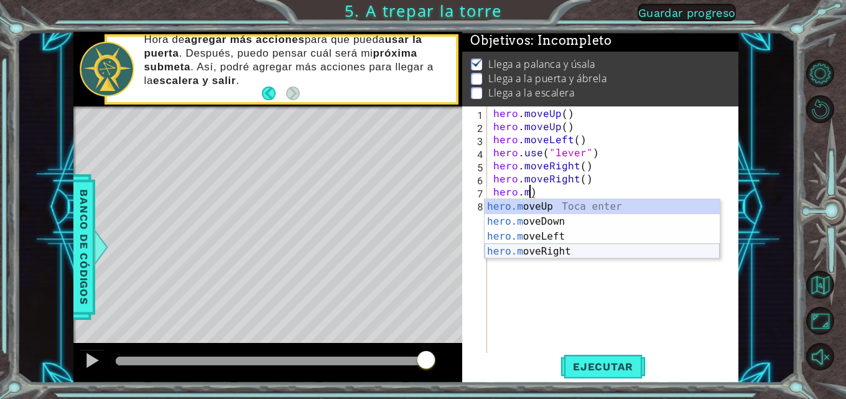
click at [527, 249] on div "hero.m oveUp Toca enter hero.m oveDown Toca enter hero.m oveLeft Toca enter her…" at bounding box center [601, 244] width 235 height 90
type textarea "hero.moveRight()"
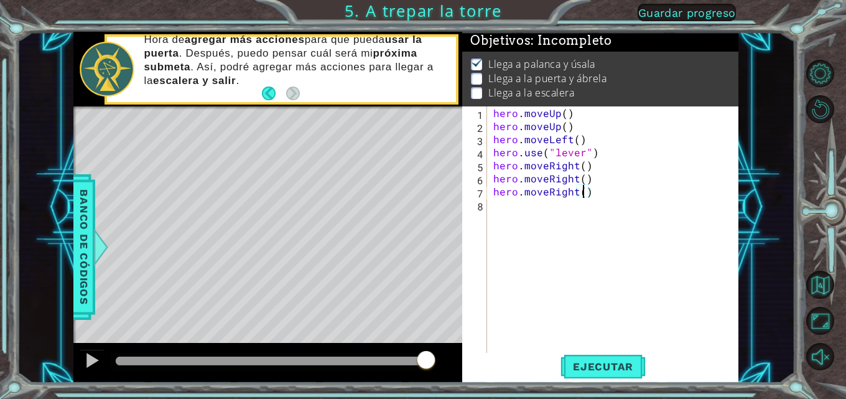
click at [495, 214] on div "hero . moveUp ( ) hero . moveUp ( ) hero . moveLeft ( ) hero . use ( "lever" ) …" at bounding box center [616, 243] width 251 height 274
type textarea "g"
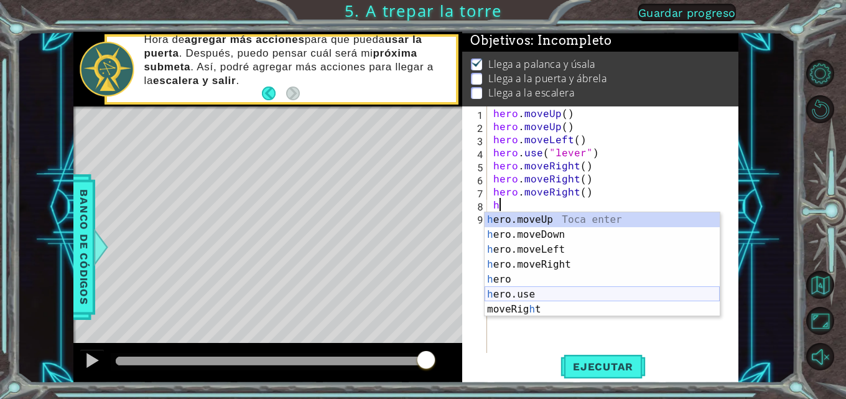
click at [517, 295] on div "h ero.moveUp Toca enter h ero.moveDown Toca enter h ero.moveLeft Toca enter h e…" at bounding box center [601, 279] width 235 height 134
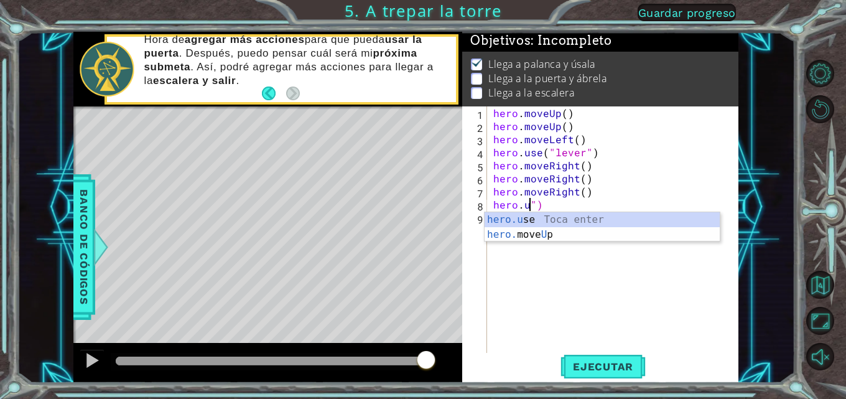
click at [544, 204] on div "hero . moveUp ( ) hero . moveUp ( ) hero . moveLeft ( ) hero . use ( "lever" ) …" at bounding box center [616, 243] width 251 height 274
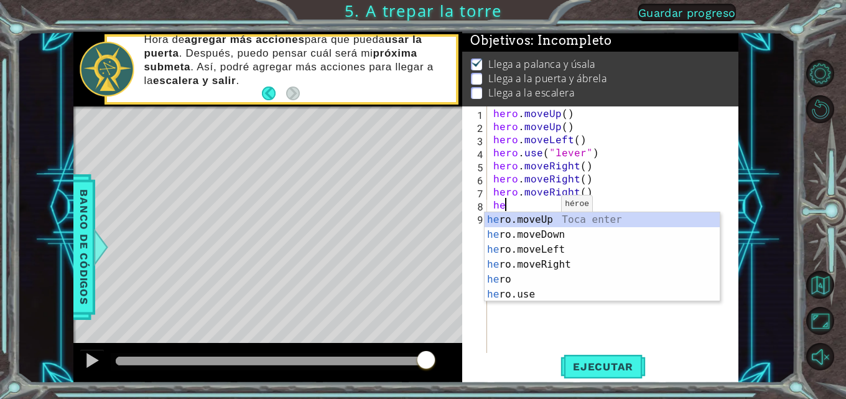
type textarea "h"
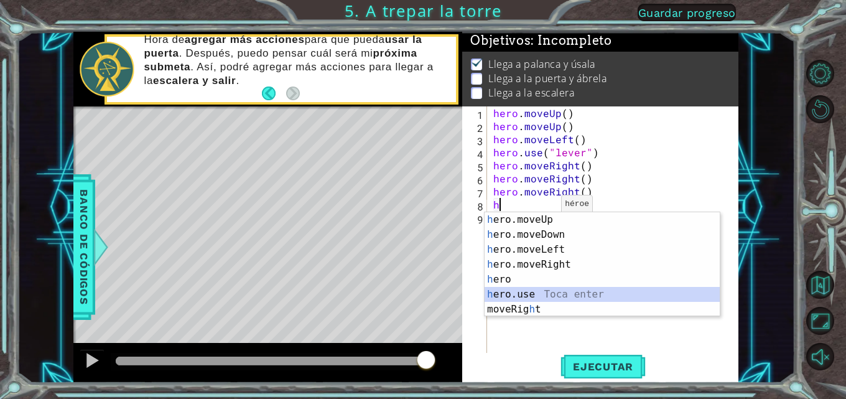
click at [525, 297] on div "h ero.moveUp Toca enter h ero.moveDown Toca enter h ero.moveLeft Toca enter h e…" at bounding box center [601, 279] width 235 height 134
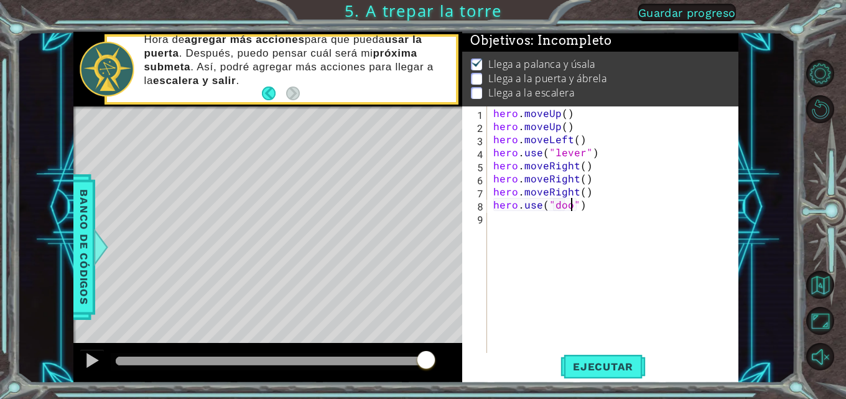
scroll to position [0, 5]
type textarea "hero.use("door")"
click at [494, 221] on div "hero . moveUp ( ) hero . moveUp ( ) hero . moveLeft ( ) hero . use ( "lever" ) …" at bounding box center [616, 243] width 251 height 274
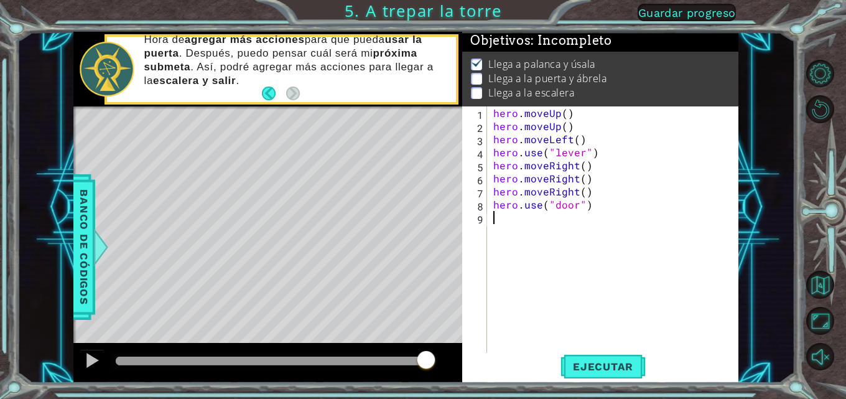
type textarea "h"
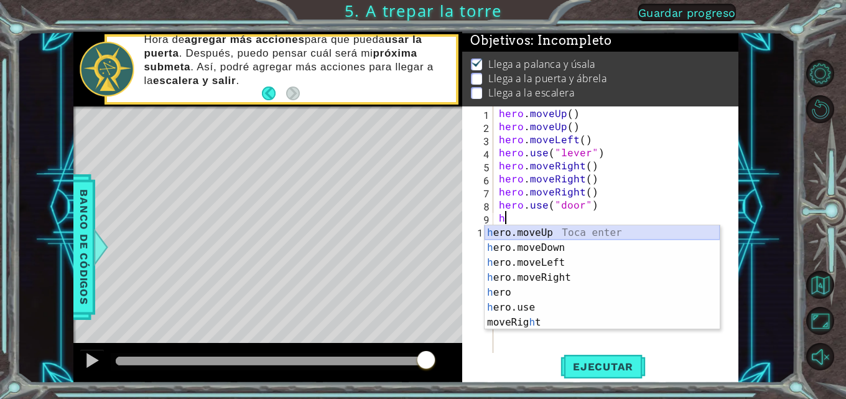
click at [505, 233] on div "h ero.moveUp Toca enter h ero.moveDown Toca enter h ero.moveLeft Toca enter h e…" at bounding box center [601, 292] width 235 height 134
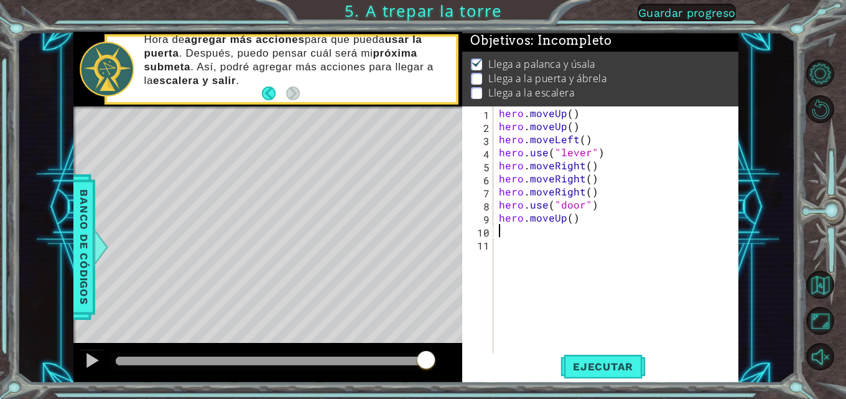
type textarea "h"
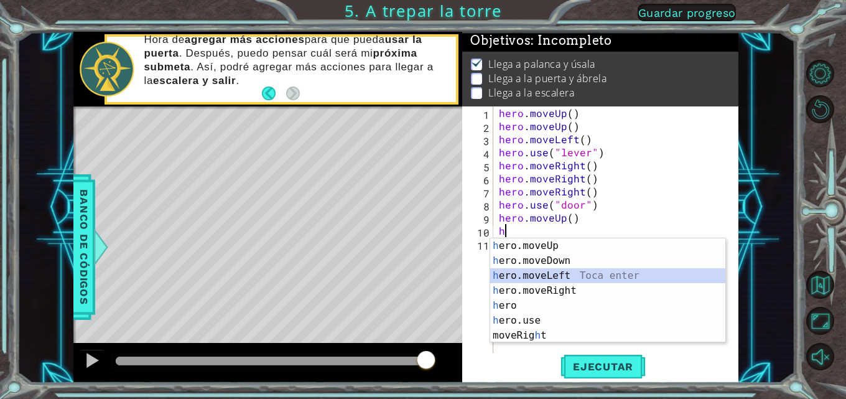
click at [514, 273] on div "h ero.moveUp Toca enter h ero.moveDown Toca enter h ero.moveLeft Toca enter h e…" at bounding box center [607, 305] width 235 height 134
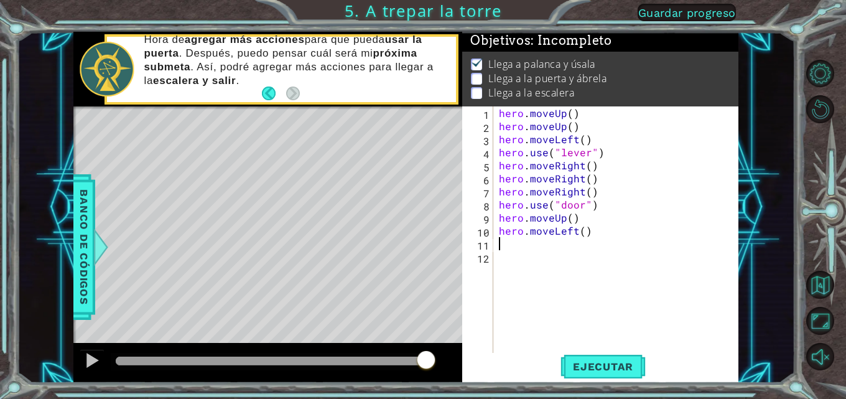
type textarea "h"
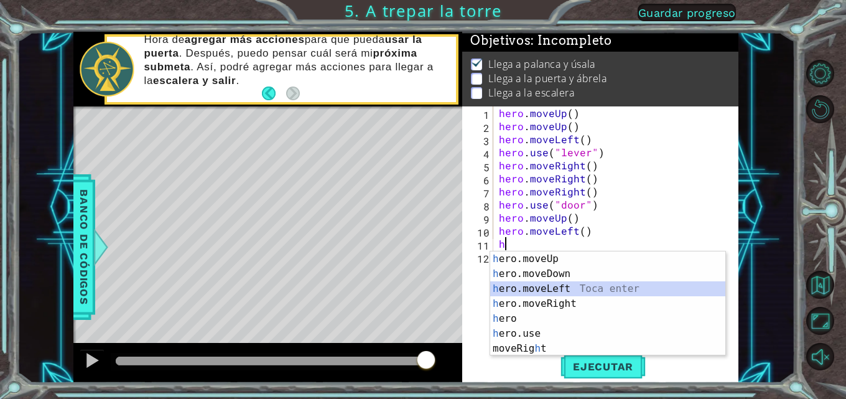
click at [517, 283] on div "h ero.moveUp Toca enter h ero.moveDown Toca enter h ero.moveLeft Toca enter h e…" at bounding box center [607, 318] width 235 height 134
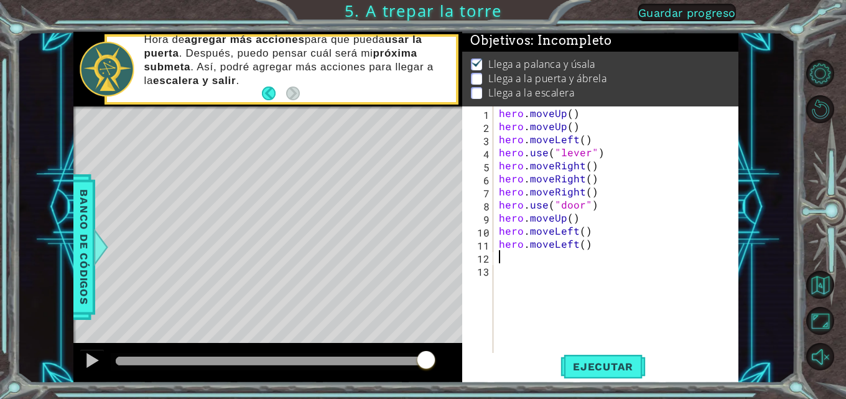
type textarea "h"
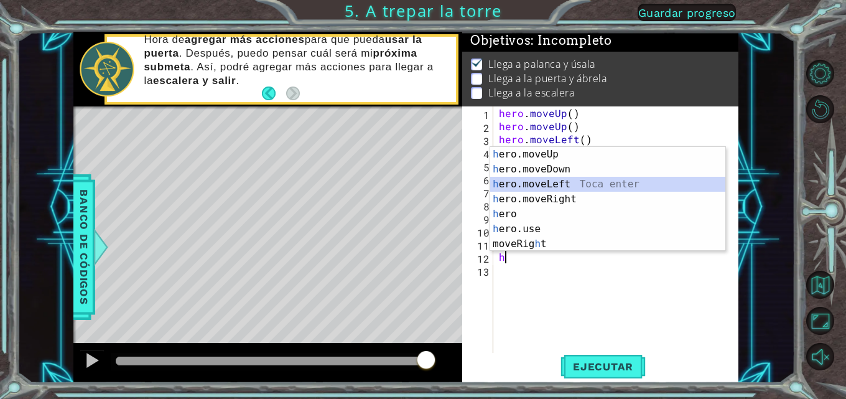
click at [509, 185] on div "h ero.moveUp Toca enter h ero.moveDown Toca enter h ero.moveLeft Toca enter h e…" at bounding box center [607, 214] width 235 height 134
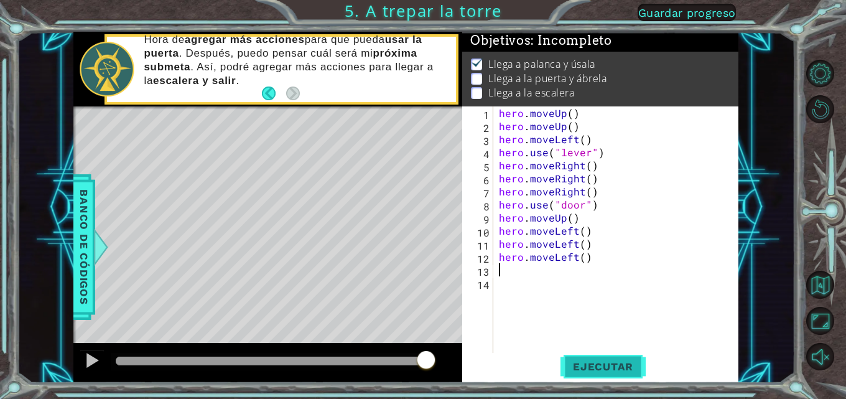
click at [582, 366] on span "Ejecutar" at bounding box center [602, 366] width 85 height 12
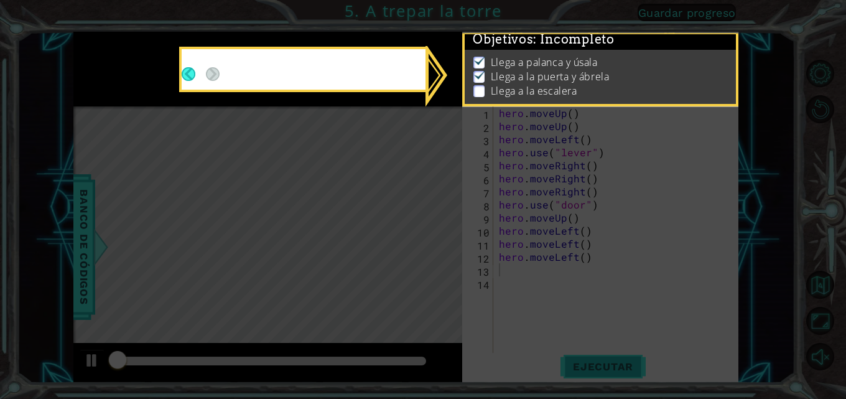
scroll to position [9, 0]
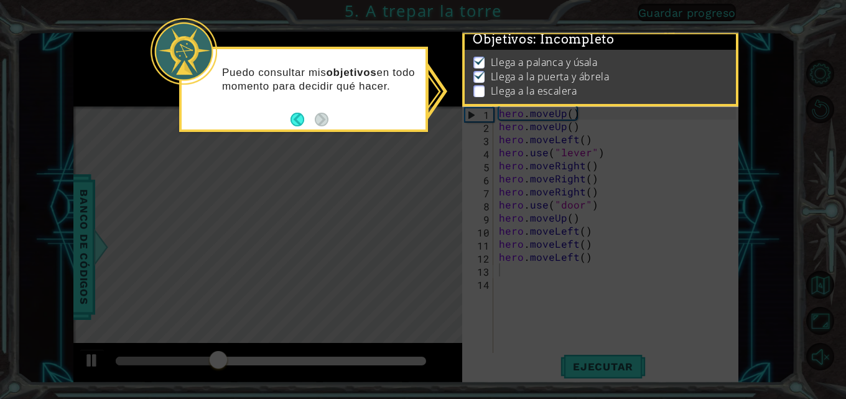
click at [662, 269] on icon at bounding box center [423, 199] width 846 height 399
click at [285, 170] on icon at bounding box center [423, 199] width 846 height 399
click at [343, 175] on icon at bounding box center [423, 199] width 846 height 399
click at [295, 118] on button "Back" at bounding box center [302, 120] width 24 height 14
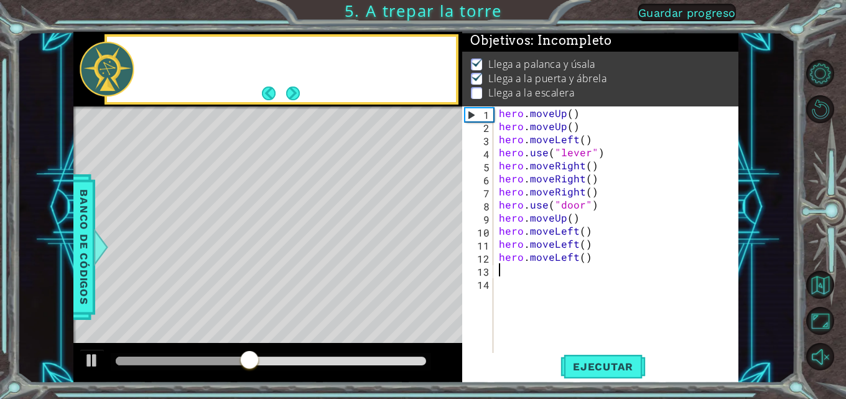
scroll to position [7, 0]
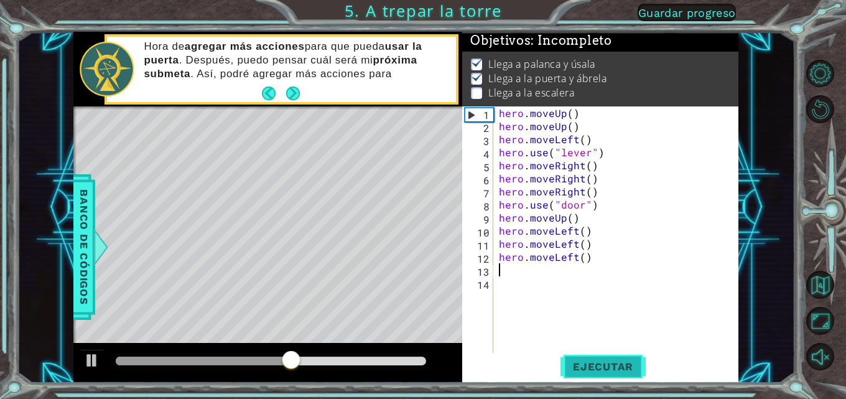
click at [603, 366] on span "Ejecutar" at bounding box center [602, 366] width 85 height 12
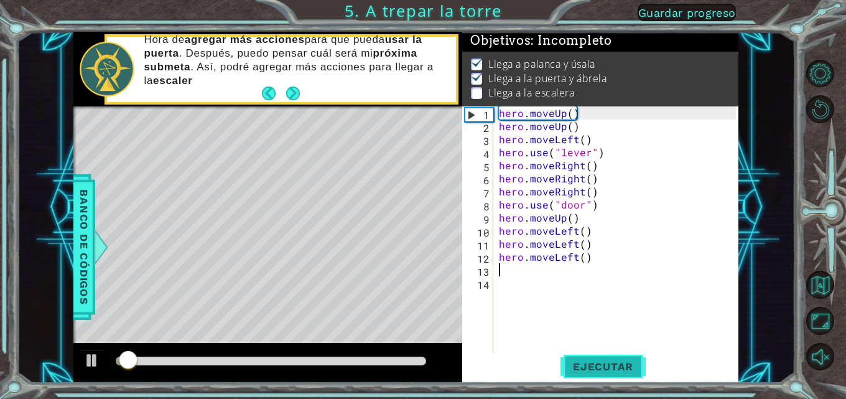
scroll to position [9, 0]
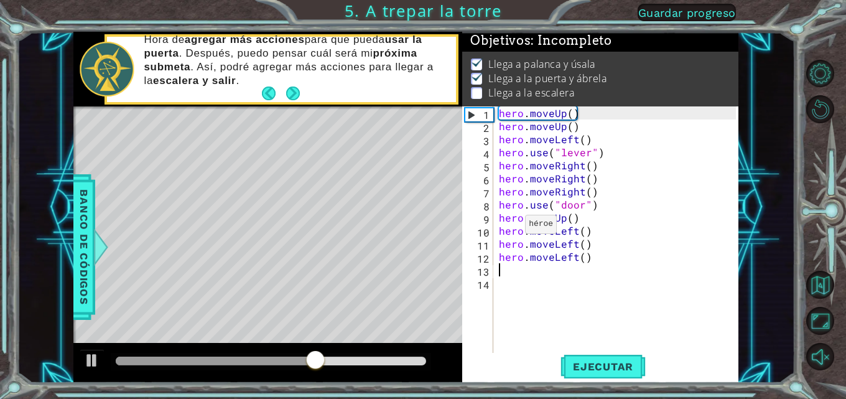
click at [509, 227] on div "hero . moveUp ( ) hero . moveUp ( ) hero . moveLeft ( ) hero . use ( "lever" ) …" at bounding box center [619, 243] width 246 height 274
click at [588, 233] on div "hero . moveUp ( ) hero . moveUp ( ) hero . moveLeft ( ) hero . use ( "lever" ) …" at bounding box center [619, 243] width 246 height 274
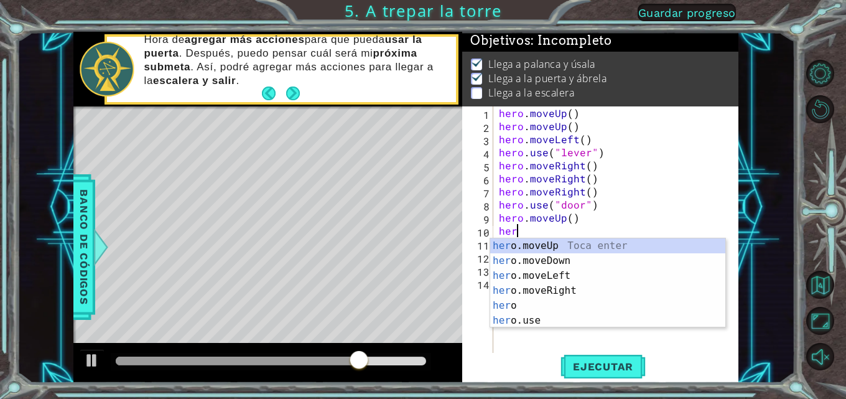
type textarea "h"
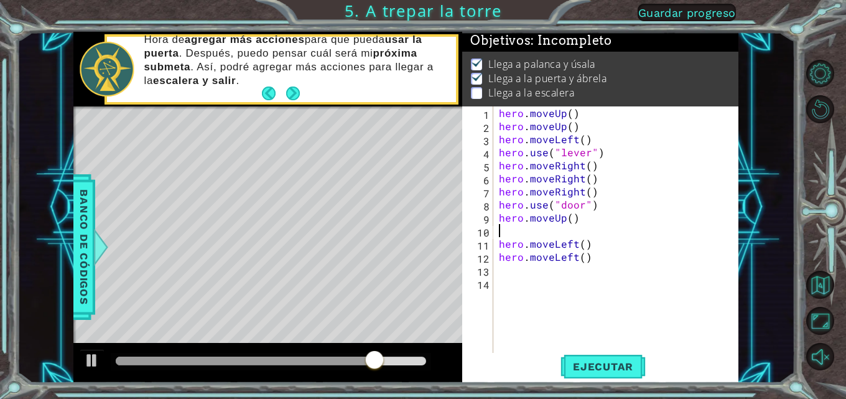
type textarea "h"
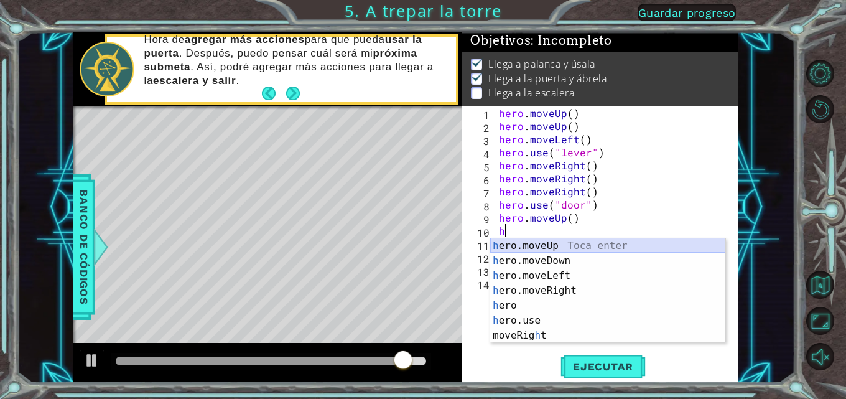
click at [517, 246] on div "h ero.moveUp Toca enter h ero.moveDown Toca enter h ero.moveLeft Toca enter h e…" at bounding box center [607, 305] width 235 height 134
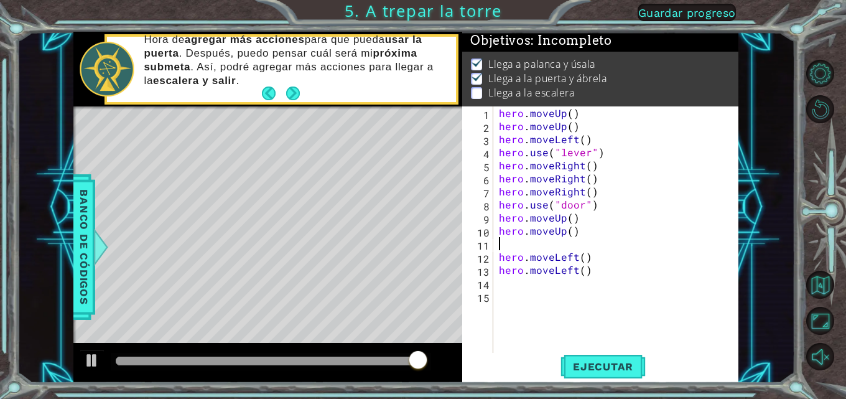
type textarea "h"
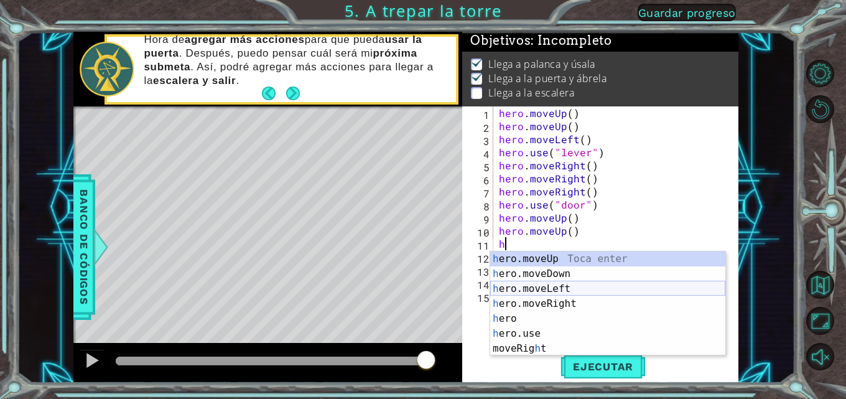
click at [535, 284] on div "h ero.moveUp Toca enter h ero.moveDown Toca enter h ero.moveLeft Toca enter h e…" at bounding box center [607, 318] width 235 height 134
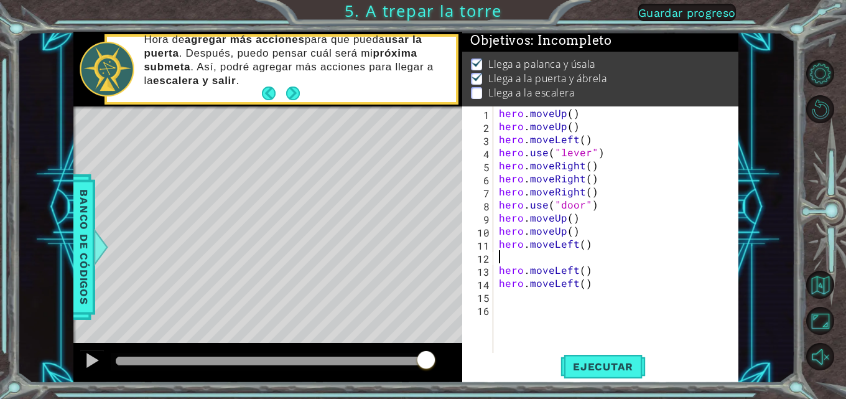
click at [504, 305] on div "hero . moveUp ( ) hero . moveUp ( ) hero . moveLeft ( ) hero . use ( "lever" ) …" at bounding box center [619, 243] width 246 height 274
click at [594, 282] on div "hero . moveUp ( ) hero . moveUp ( ) hero . moveLeft ( ) hero . use ( "lever" ) …" at bounding box center [619, 243] width 246 height 274
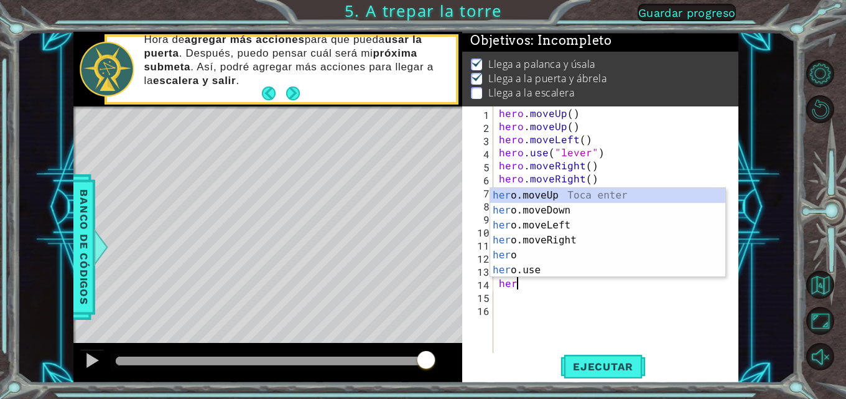
type textarea "h"
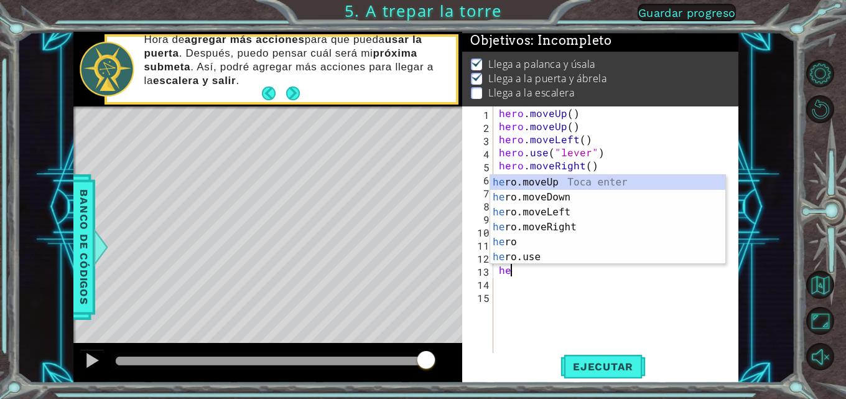
type textarea "h"
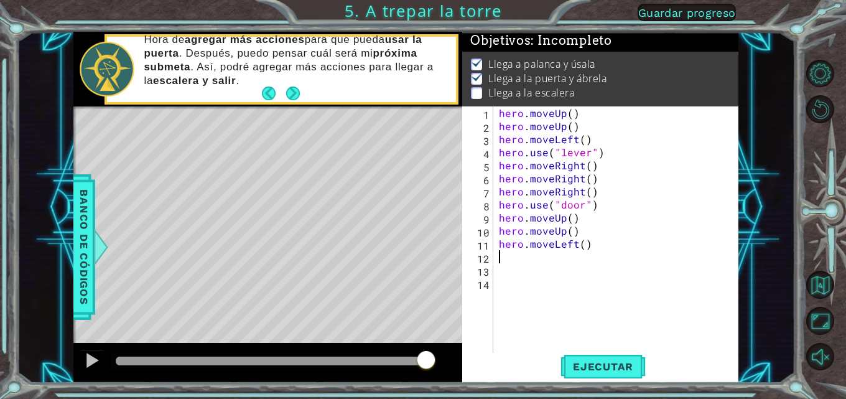
type textarea "h"
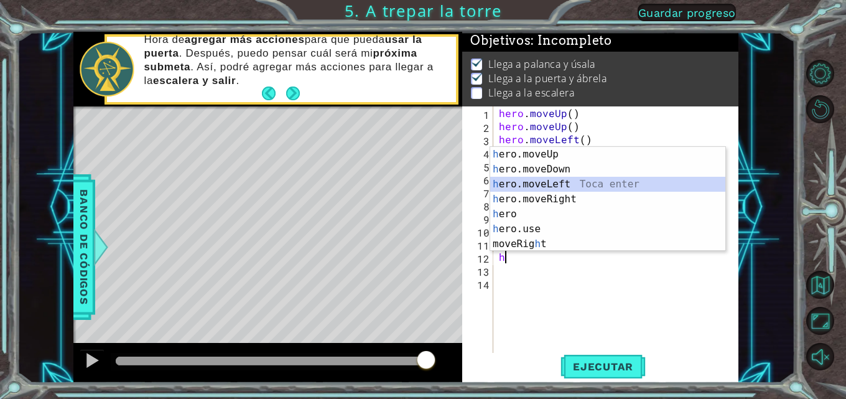
click at [519, 182] on div "h ero.moveUp Toca enter h ero.moveDown Toca enter h ero.moveLeft Toca enter h e…" at bounding box center [607, 214] width 235 height 134
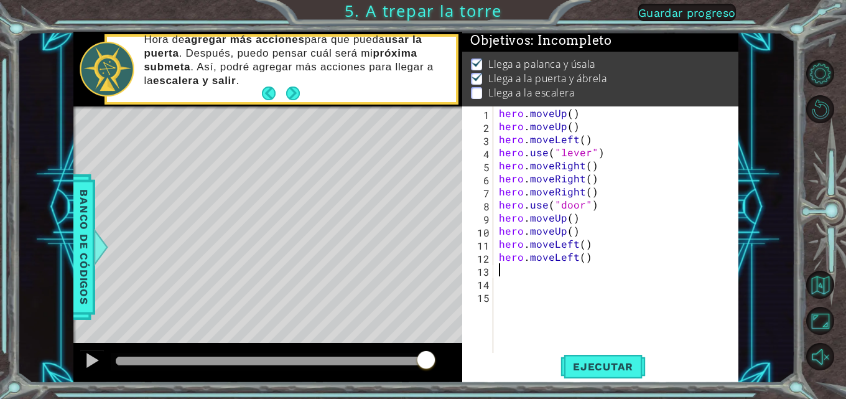
type textarea "h"
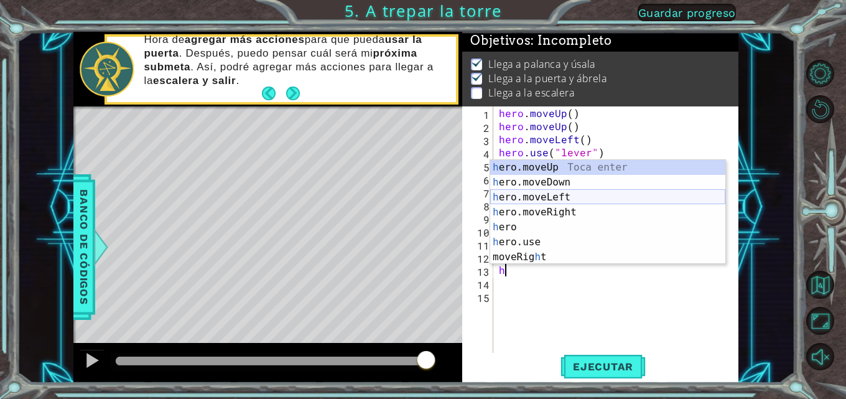
click at [521, 194] on div "h ero.moveUp Toca enter h ero.moveDown Toca enter h ero.moveLeft Toca enter h e…" at bounding box center [607, 227] width 235 height 134
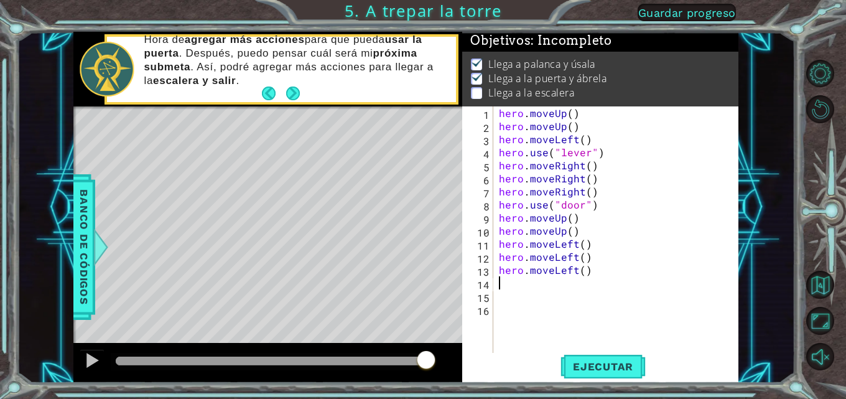
type textarea "h"
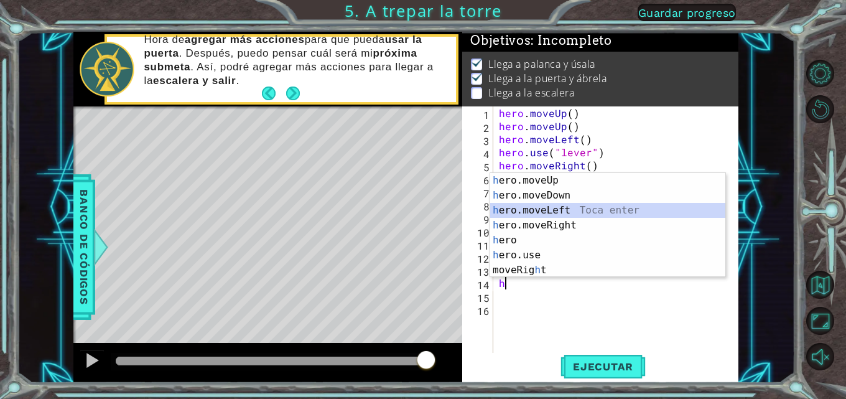
click at [523, 206] on div "h ero.moveUp Toca enter h ero.moveDown Toca enter h ero.moveLeft Toca enter h e…" at bounding box center [607, 240] width 235 height 134
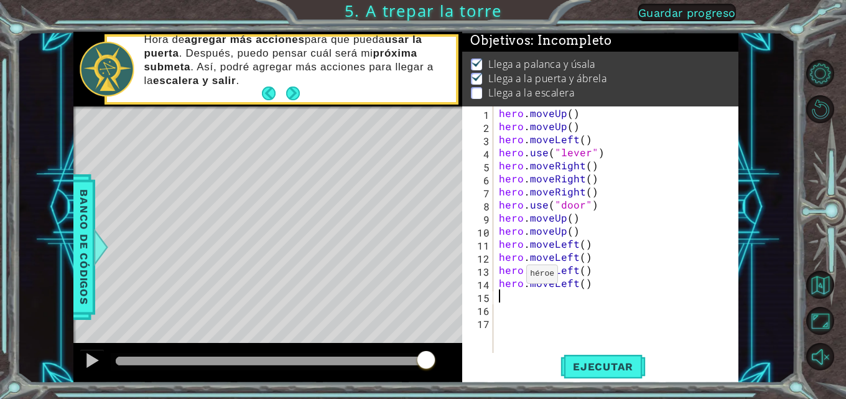
type textarea "h"
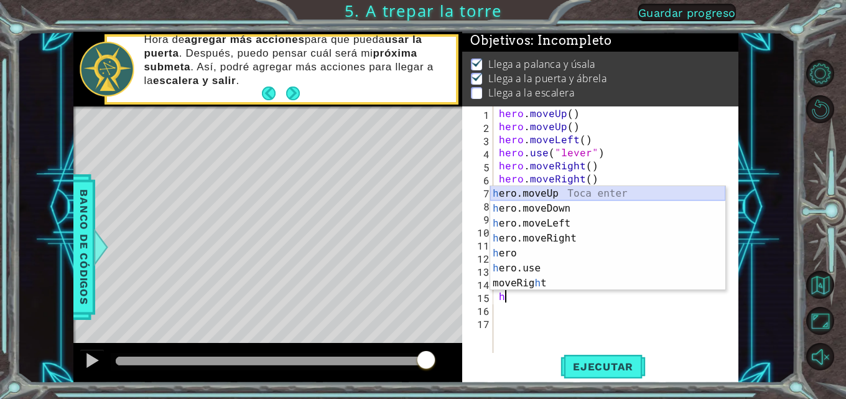
click at [525, 193] on div "h ero.moveUp Toca enter h ero.moveDown Toca enter h ero.moveLeft Toca enter h e…" at bounding box center [607, 253] width 235 height 134
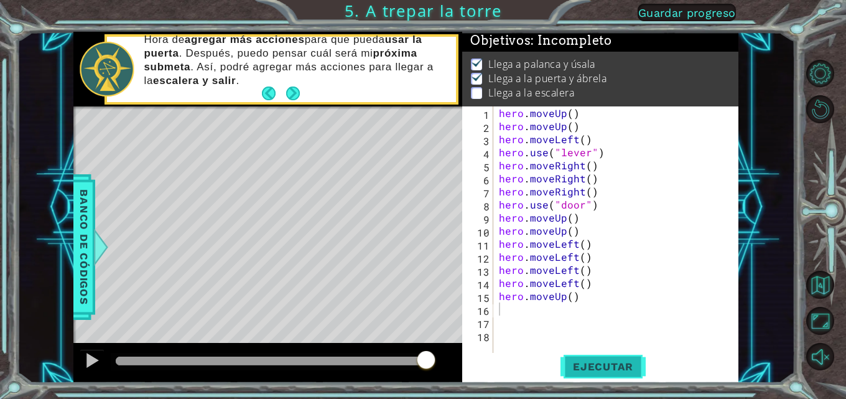
click at [614, 369] on span "Ejecutar" at bounding box center [602, 366] width 85 height 12
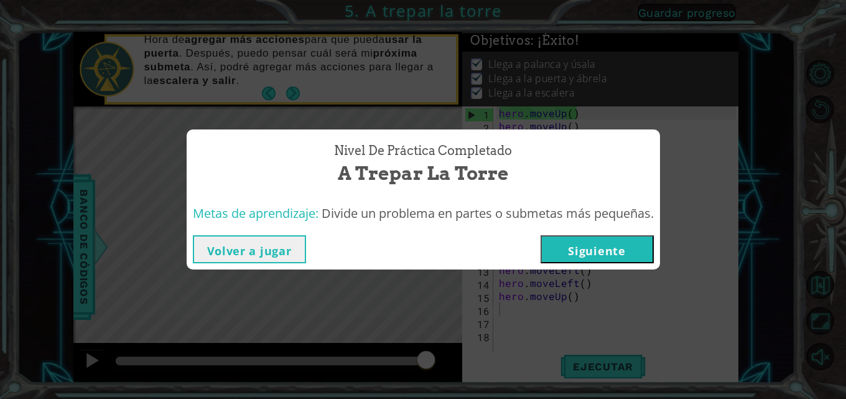
click at [617, 251] on button "Siguiente" at bounding box center [596, 249] width 113 height 28
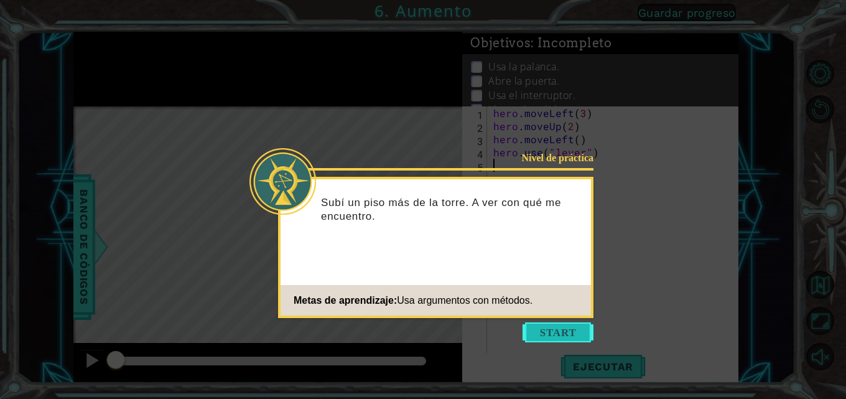
click at [547, 327] on button "Start" at bounding box center [557, 332] width 71 height 20
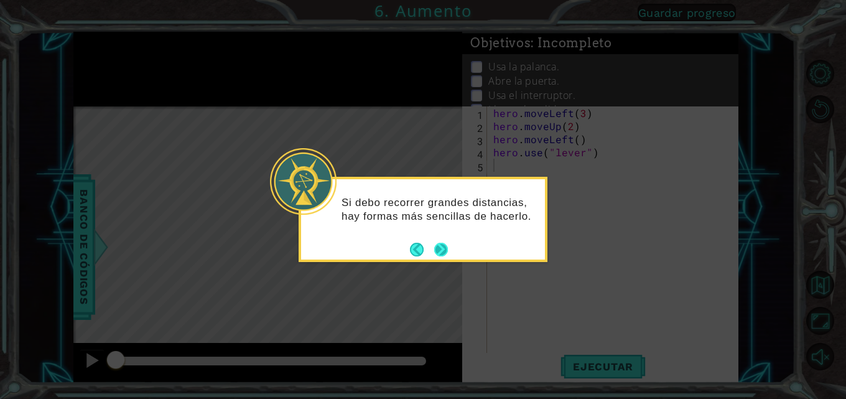
click at [435, 244] on button "Next" at bounding box center [441, 249] width 14 height 14
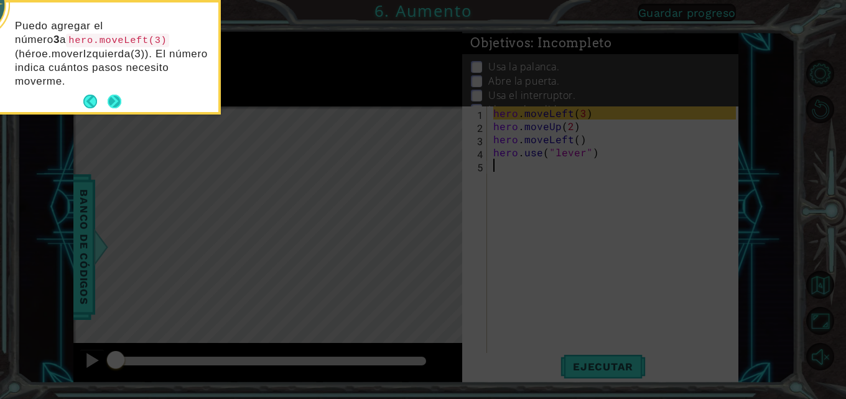
click at [104, 99] on footer at bounding box center [102, 101] width 38 height 19
click at [111, 100] on button "Next" at bounding box center [115, 102] width 14 height 14
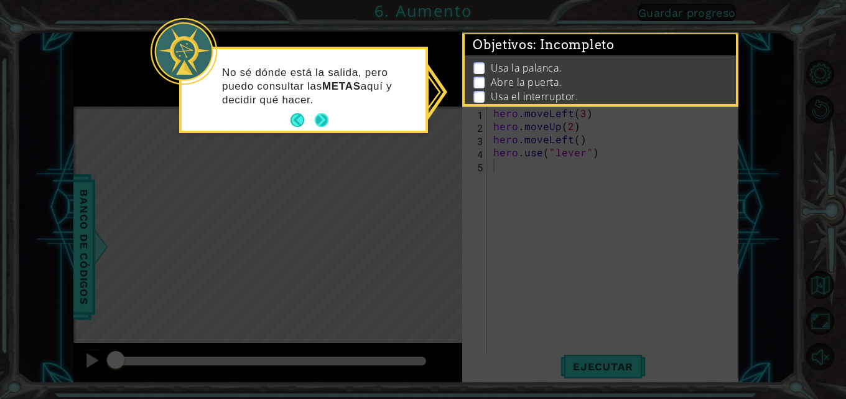
click at [315, 115] on button "Next" at bounding box center [322, 120] width 14 height 14
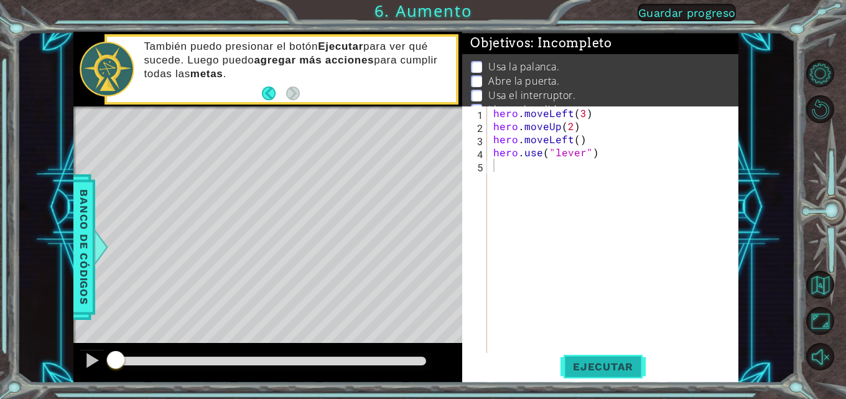
click at [589, 362] on span "Ejecutar" at bounding box center [602, 366] width 85 height 12
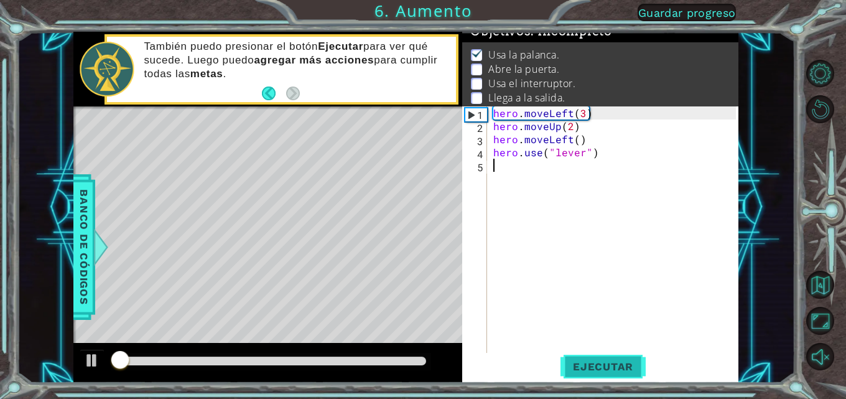
scroll to position [16, 0]
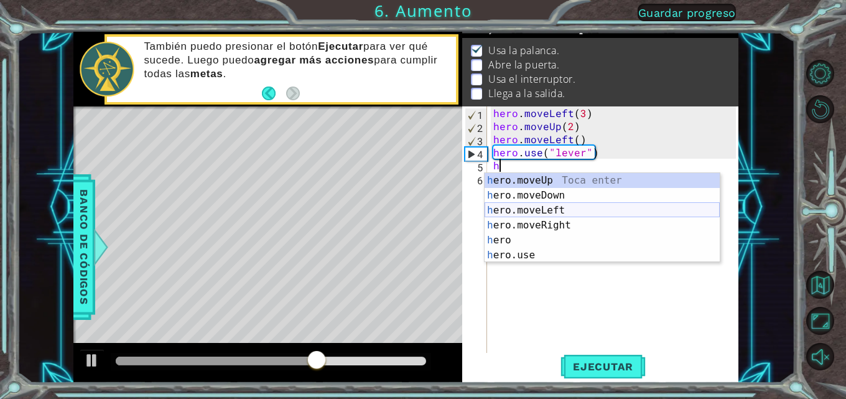
click at [509, 214] on div "h ero.moveUp Toca enter h ero.moveDown Toca enter h ero.moveLeft Toca enter h e…" at bounding box center [601, 232] width 235 height 119
type textarea "hero.moveLeft(1)"
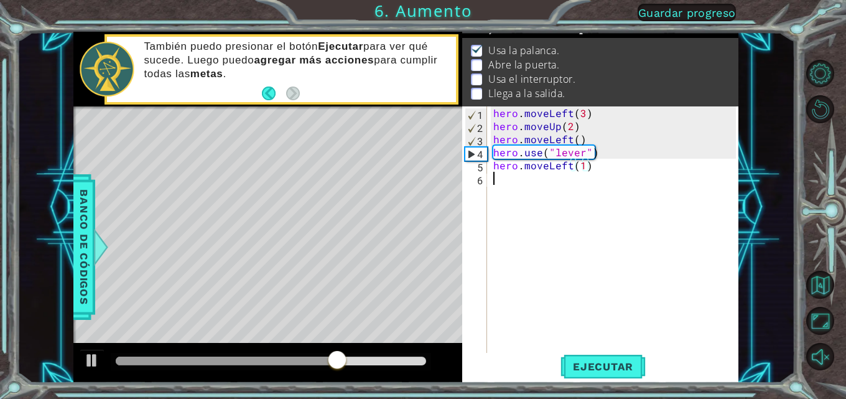
click at [494, 179] on div "hero . moveLeft ( 3 ) hero . moveUp ( 2 ) hero . moveLeft ( ) hero . use ( "lev…" at bounding box center [616, 243] width 251 height 274
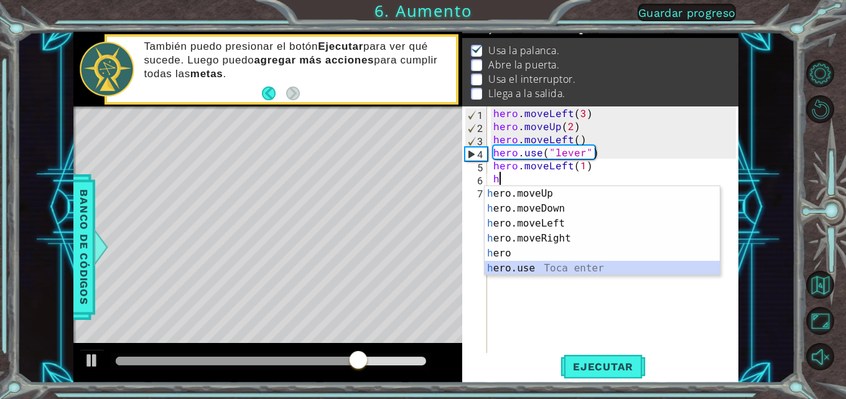
click at [510, 267] on div "h ero.moveUp Toca enter h ero.moveDown Toca enter h ero.moveLeft Toca enter h e…" at bounding box center [601, 245] width 235 height 119
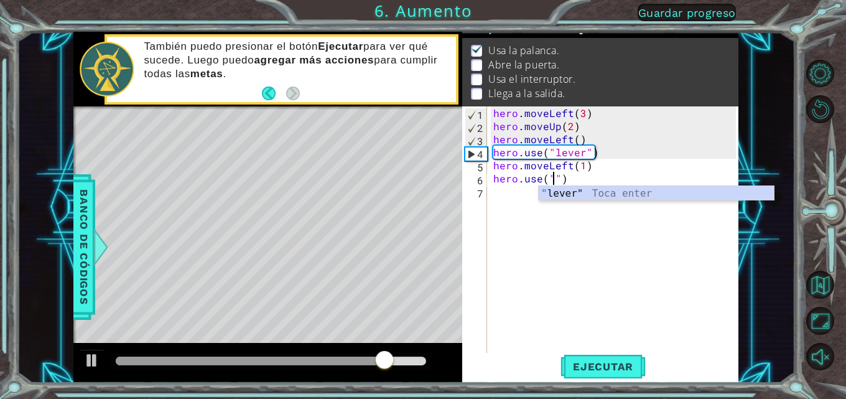
scroll to position [0, 4]
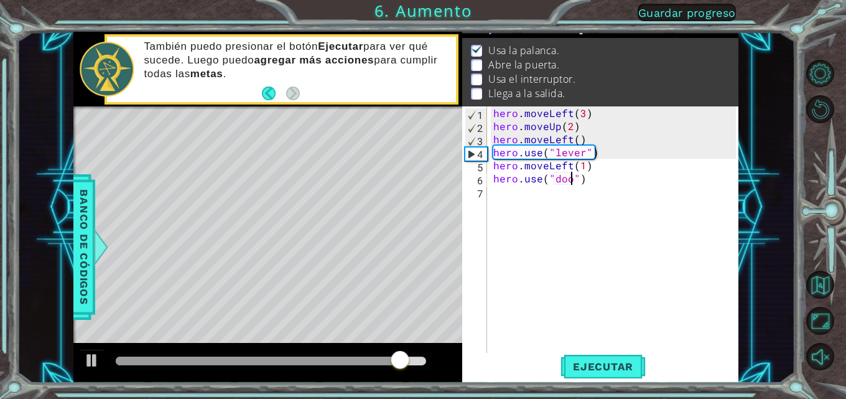
type textarea "hero.use("door")"
click at [502, 195] on div "hero . moveLeft ( 3 ) hero . moveUp ( 2 ) hero . moveLeft ( ) hero . use ( "lev…" at bounding box center [616, 243] width 251 height 274
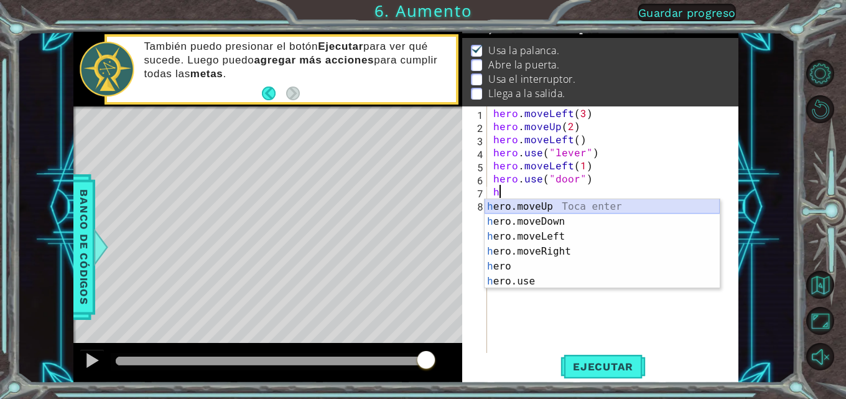
click at [513, 205] on div "h ero.moveUp Toca enter h ero.moveDown Toca enter h ero.moveLeft Toca enter h e…" at bounding box center [601, 258] width 235 height 119
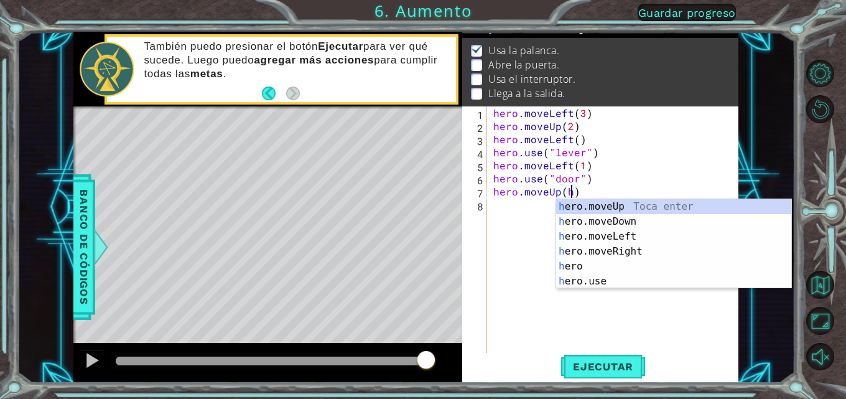
scroll to position [0, 4]
click at [583, 205] on div "h ero.moveUp Toca enter h ero.moveDown Toca enter h ero.moveLeft Toca enter h e…" at bounding box center [673, 258] width 235 height 119
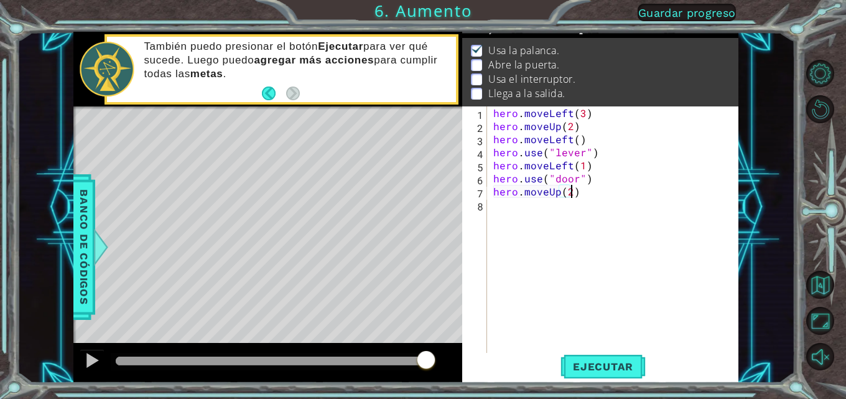
type textarea "hero.moveUp(2)"
click at [491, 210] on div "hero . moveLeft ( 3 ) hero . moveUp ( 2 ) hero . moveLeft ( ) hero . use ( "lev…" at bounding box center [616, 243] width 251 height 274
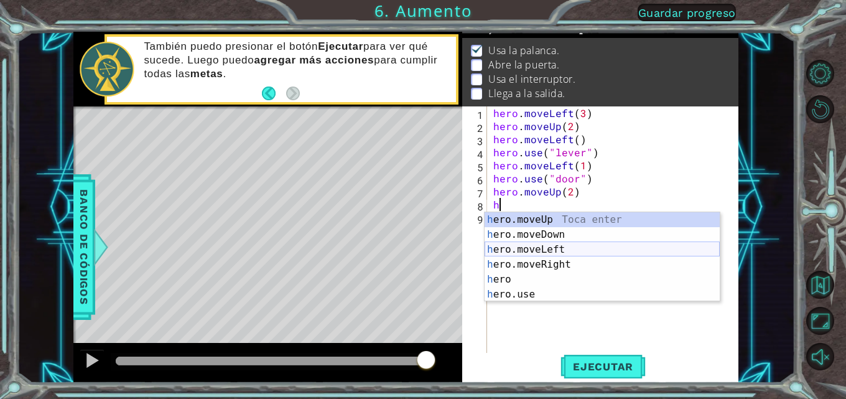
click at [511, 248] on div "h ero.moveUp Toca enter h ero.moveDown Toca enter h ero.moveLeft Toca enter h e…" at bounding box center [601, 271] width 235 height 119
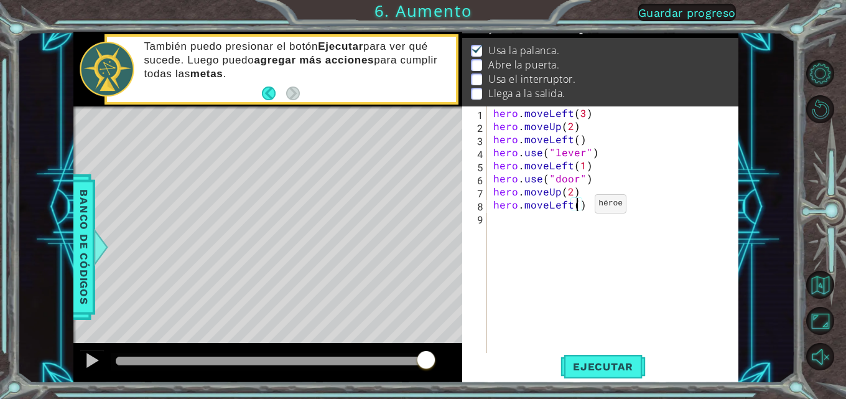
type textarea "hero.moveLeft(2)"
click at [498, 222] on div "hero . moveLeft ( 3 ) hero . moveUp ( 2 ) hero . moveLeft ( ) hero . use ( "lev…" at bounding box center [616, 243] width 251 height 274
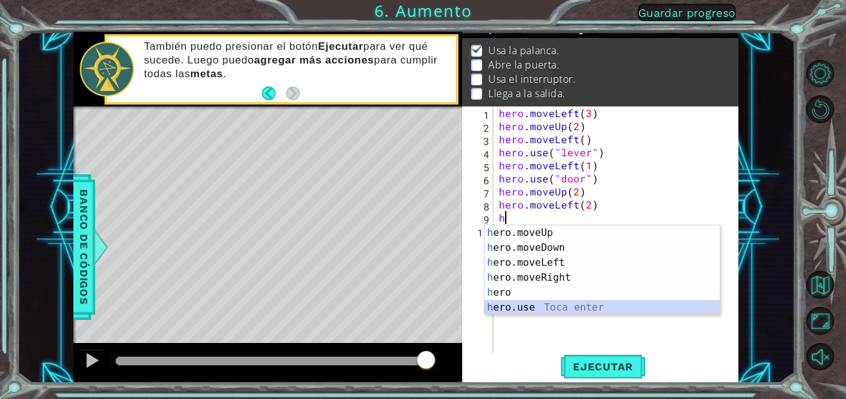
click at [520, 303] on div "h ero.moveUp Toca enter h ero.moveDown Toca enter h ero.moveLeft Toca enter h e…" at bounding box center [601, 284] width 235 height 119
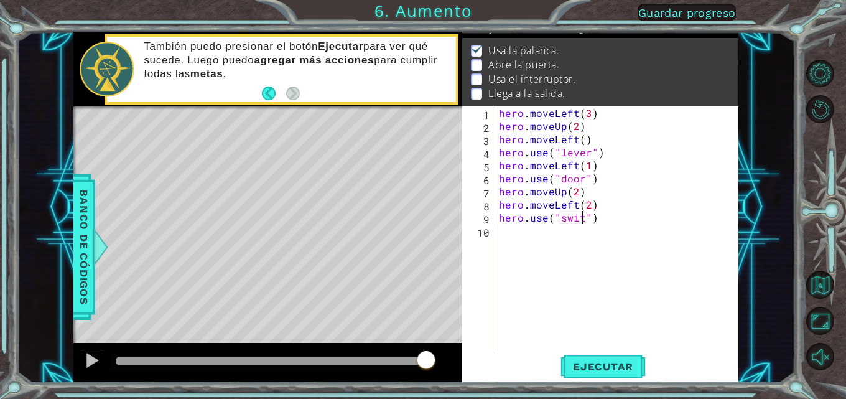
scroll to position [0, 6]
type textarea "hero.use("switch")"
click at [505, 233] on div "hero . moveLeft ( 3 ) hero . moveUp ( 2 ) hero . moveLeft ( ) hero . use ( "lev…" at bounding box center [619, 243] width 246 height 274
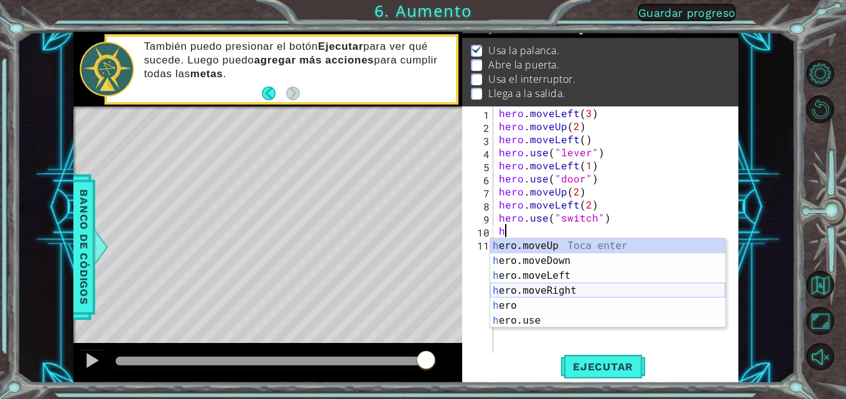
click at [513, 287] on div "h ero.moveUp Toca enter h ero.moveDown Toca enter h ero.moveLeft Toca enter h e…" at bounding box center [607, 297] width 235 height 119
type textarea "hero.moveRight(1)"
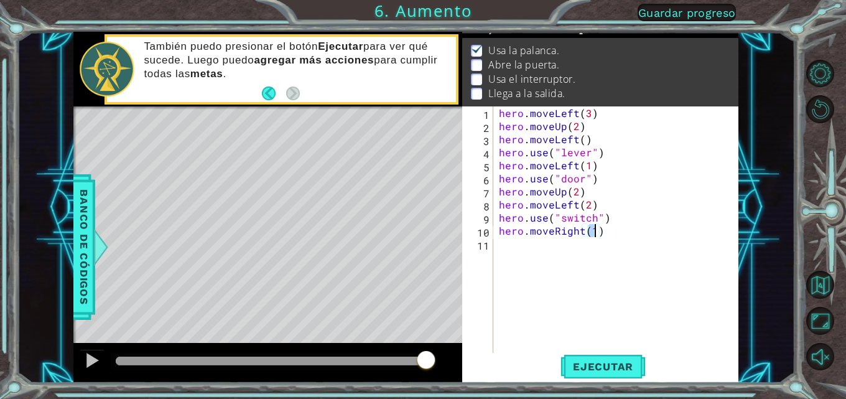
click at [515, 255] on div "hero . moveLeft ( 3 ) hero . moveUp ( 2 ) hero . moveLeft ( ) hero . use ( "lev…" at bounding box center [619, 243] width 246 height 274
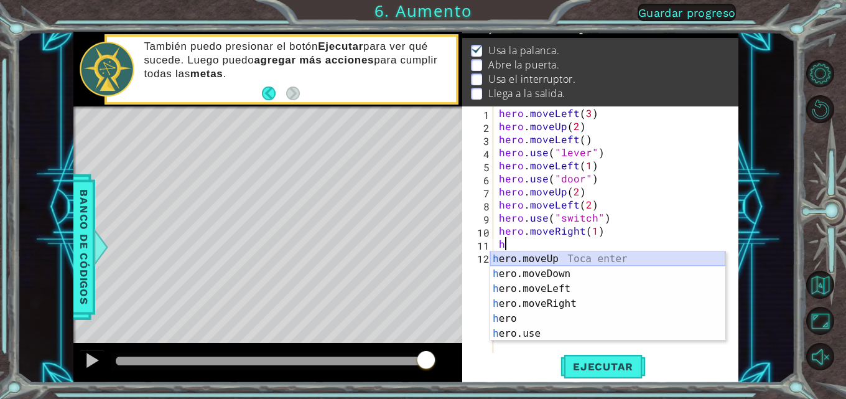
click at [522, 260] on div "h ero.moveUp Toca enter h ero.moveDown Toca enter h ero.moveLeft Toca enter h e…" at bounding box center [607, 310] width 235 height 119
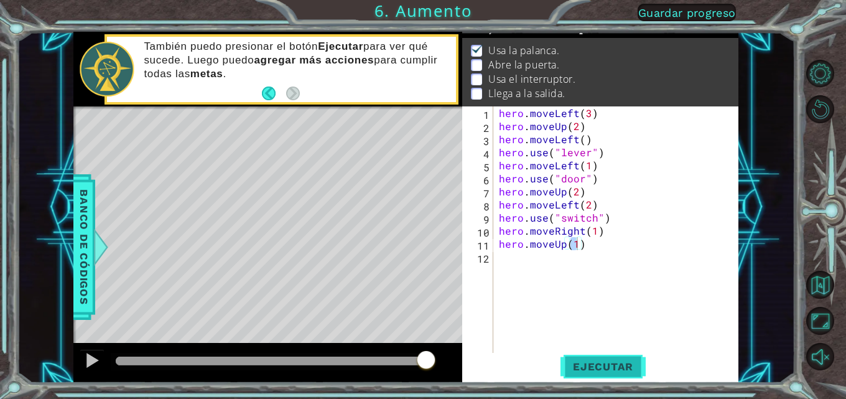
click at [607, 364] on span "Ejecutar" at bounding box center [602, 366] width 85 height 12
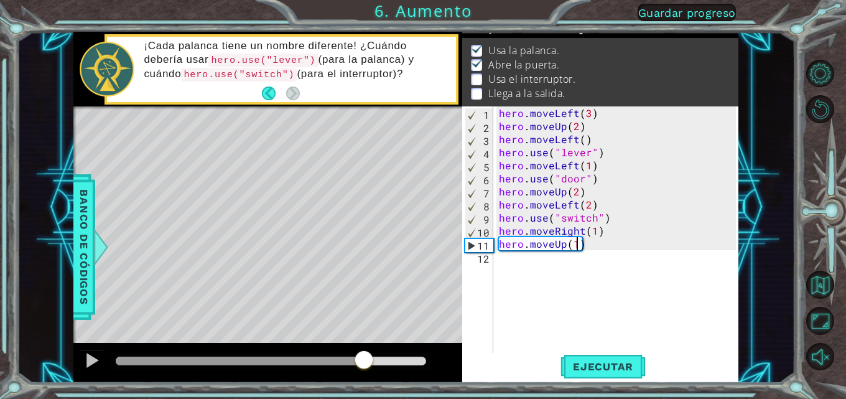
drag, startPoint x: 152, startPoint y: 361, endPoint x: 364, endPoint y: 394, distance: 213.8
click at [364, 394] on div "1 ההההההההההההההההההההההההההההההההההההההההההההההההההההההההההההההההההההההההההההה…" at bounding box center [423, 199] width 846 height 399
drag, startPoint x: 391, startPoint y: 357, endPoint x: 314, endPoint y: 357, distance: 77.1
click at [314, 357] on div at bounding box center [314, 360] width 22 height 22
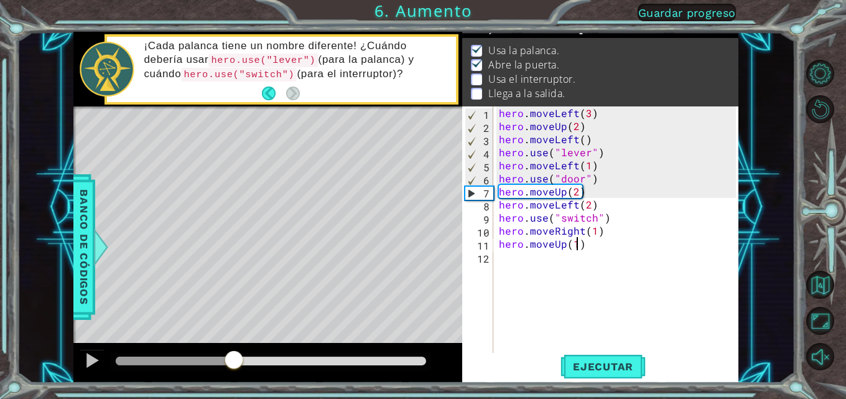
drag, startPoint x: 315, startPoint y: 357, endPoint x: 234, endPoint y: 356, distance: 80.2
click at [234, 356] on div at bounding box center [234, 360] width 22 height 22
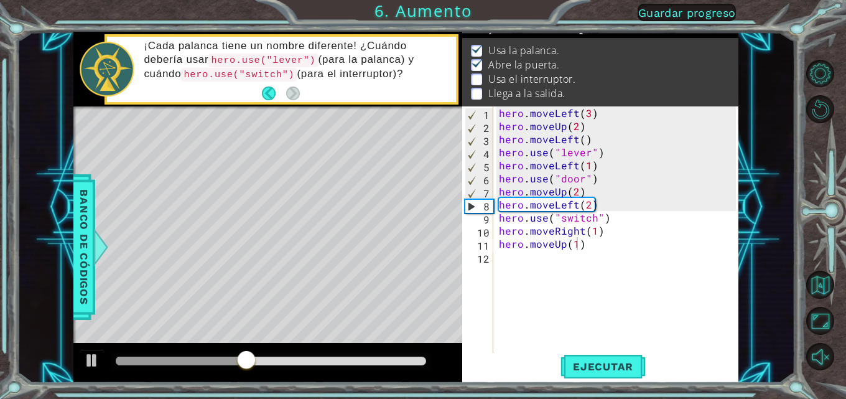
drag, startPoint x: 256, startPoint y: 355, endPoint x: 188, endPoint y: 355, distance: 67.8
click at [188, 355] on div at bounding box center [271, 361] width 320 height 17
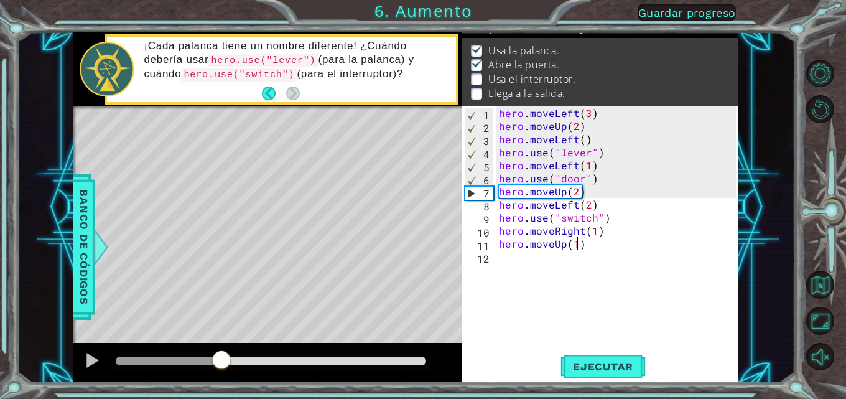
drag, startPoint x: 254, startPoint y: 354, endPoint x: 210, endPoint y: 354, distance: 44.1
click at [210, 354] on div at bounding box center [221, 360] width 22 height 22
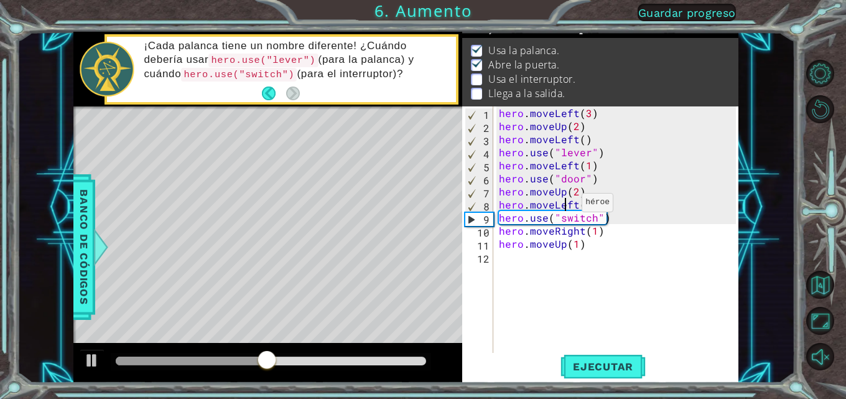
click at [566, 205] on div "hero . moveLeft ( 3 ) hero . moveUp ( 2 ) hero . moveLeft ( ) hero . use ( "lev…" at bounding box center [619, 243] width 246 height 274
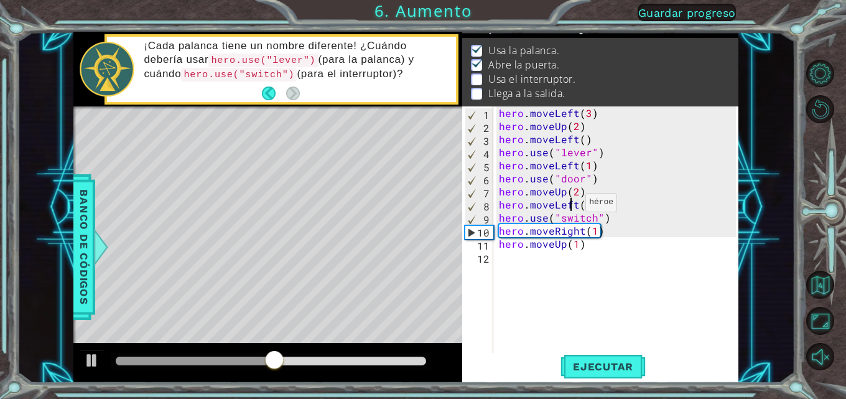
click at [570, 205] on div "hero . moveLeft ( 3 ) hero . moveUp ( 2 ) hero . moveLeft ( ) hero . use ( "lev…" at bounding box center [619, 243] width 246 height 274
click at [573, 205] on div "hero . moveLeft ( 3 ) hero . moveUp ( 2 ) hero . moveLeft ( ) hero . use ( "lev…" at bounding box center [619, 243] width 246 height 274
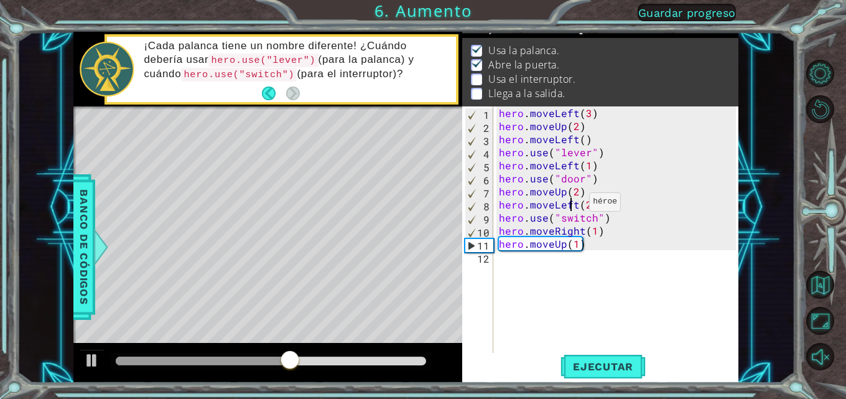
click at [573, 205] on div "hero . moveLeft ( 3 ) hero . moveUp ( 2 ) hero . moveLeft ( ) hero . use ( "lev…" at bounding box center [619, 243] width 246 height 274
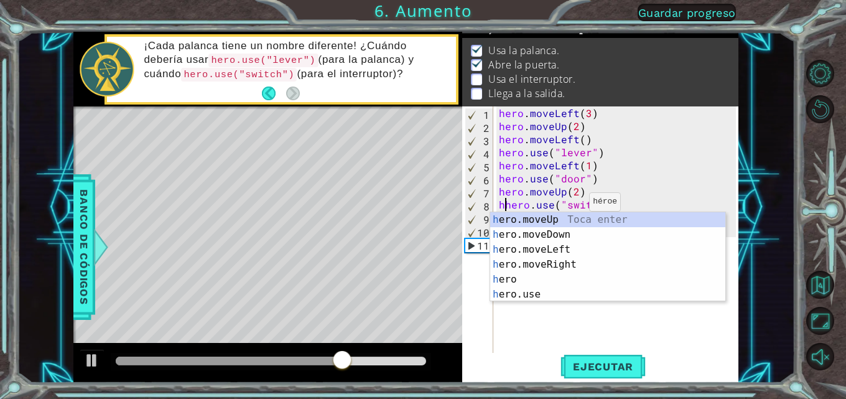
scroll to position [0, 1]
click at [537, 265] on div "h ero.moveUp Toca enter h ero.moveDown Toca enter h ero.moveLeft Toca enter h e…" at bounding box center [607, 271] width 235 height 119
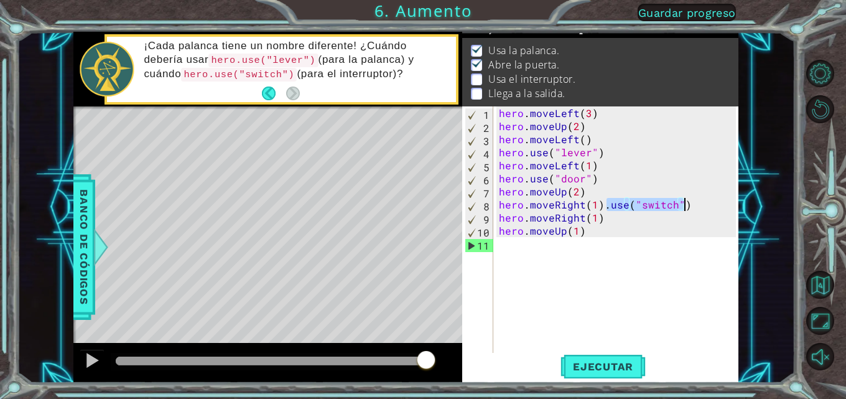
drag, startPoint x: 609, startPoint y: 206, endPoint x: 696, endPoint y: 206, distance: 87.7
click at [696, 206] on div "hero . moveLeft ( 3 ) hero . moveUp ( 2 ) hero . moveLeft ( ) hero . use ( "lev…" at bounding box center [619, 243] width 246 height 274
click at [696, 206] on div "hero . moveLeft ( 3 ) hero . moveUp ( 2 ) hero . moveLeft ( ) hero . use ( "lev…" at bounding box center [615, 230] width 239 height 248
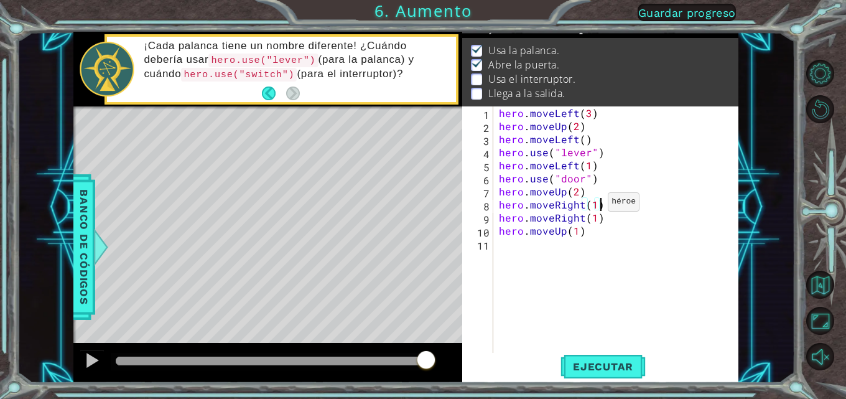
click at [593, 205] on div "hero . moveLeft ( 3 ) hero . moveUp ( 2 ) hero . moveLeft ( ) hero . use ( "lev…" at bounding box center [619, 243] width 246 height 274
type textarea "hero.moveRight(2)"
click at [588, 239] on div "hero . moveLeft ( 3 ) hero . moveUp ( 2 ) hero . moveLeft ( ) hero . use ( "lev…" at bounding box center [619, 243] width 246 height 274
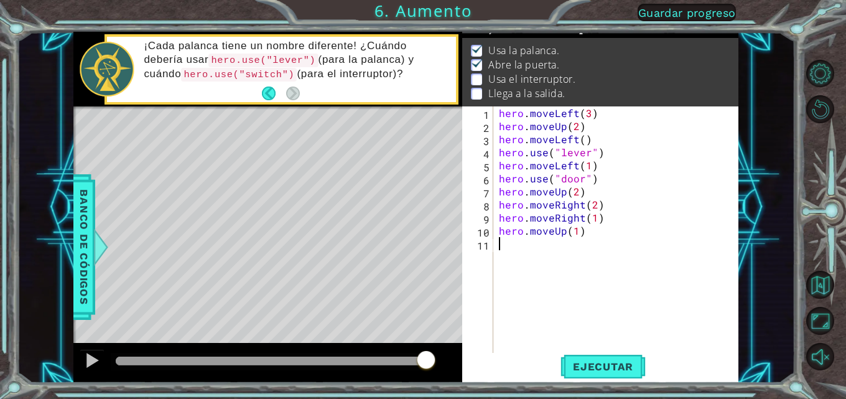
click at [586, 235] on div "hero . moveLeft ( 3 ) hero . moveUp ( 2 ) hero . moveLeft ( ) hero . use ( "lev…" at bounding box center [619, 243] width 246 height 274
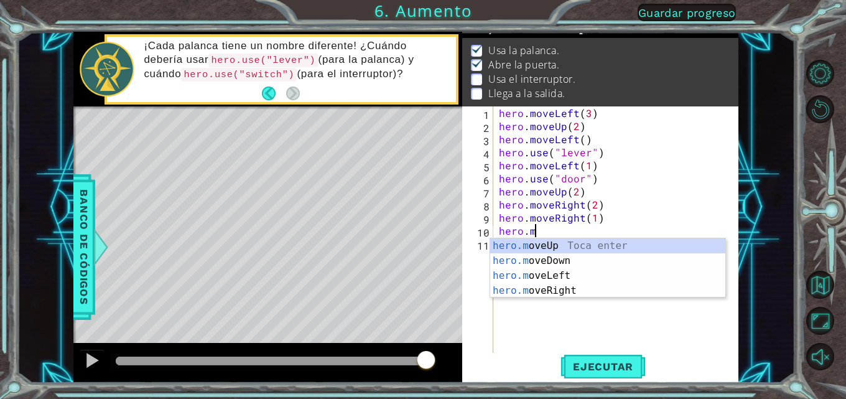
type textarea "h"
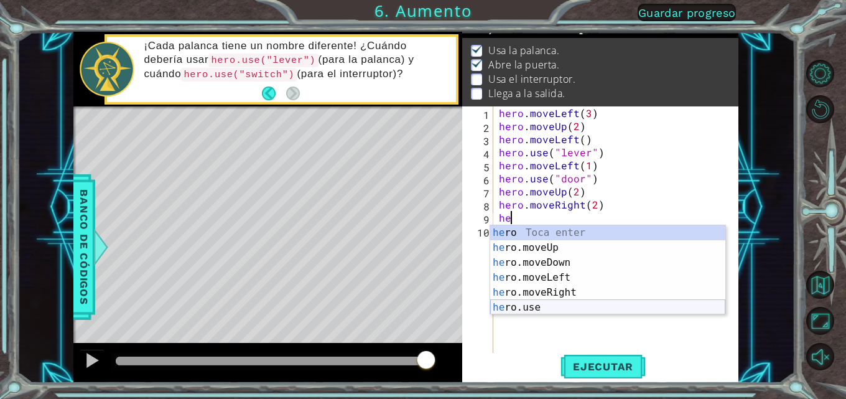
click at [514, 302] on div "he ro Toca enter he ro.moveUp Toca enter he ro.moveDown Toca enter he ro.moveLe…" at bounding box center [607, 284] width 235 height 119
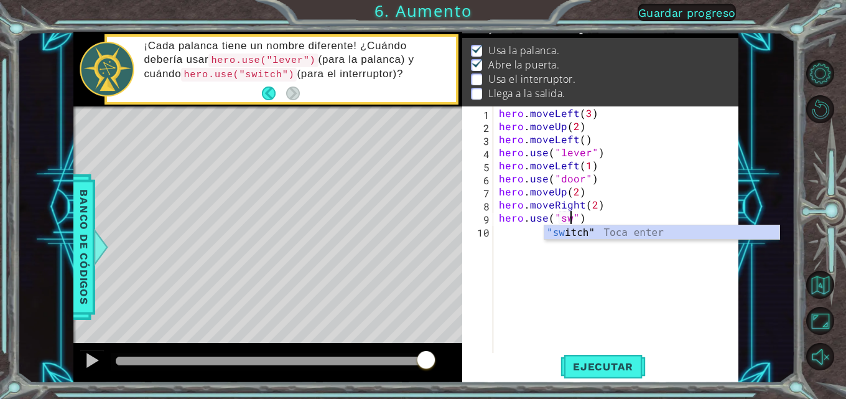
scroll to position [0, 5]
type textarea "hero.use("switch")"
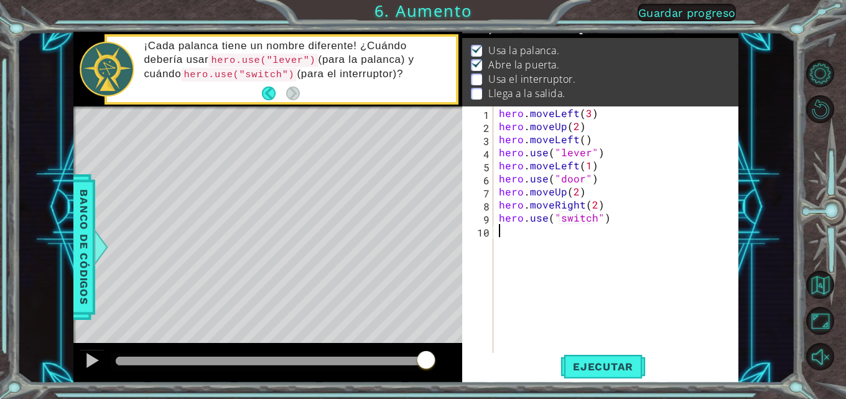
click at [508, 233] on div "hero . moveLeft ( 3 ) hero . moveUp ( 2 ) hero . moveLeft ( ) hero . use ( "lev…" at bounding box center [619, 243] width 246 height 274
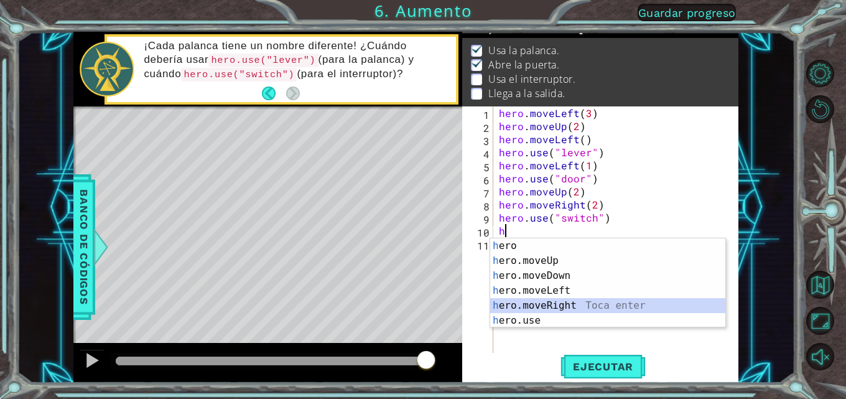
click at [534, 302] on div "h ero Toca enter h ero.moveUp Toca enter h ero.moveDown Toca enter h ero.moveLe…" at bounding box center [607, 297] width 235 height 119
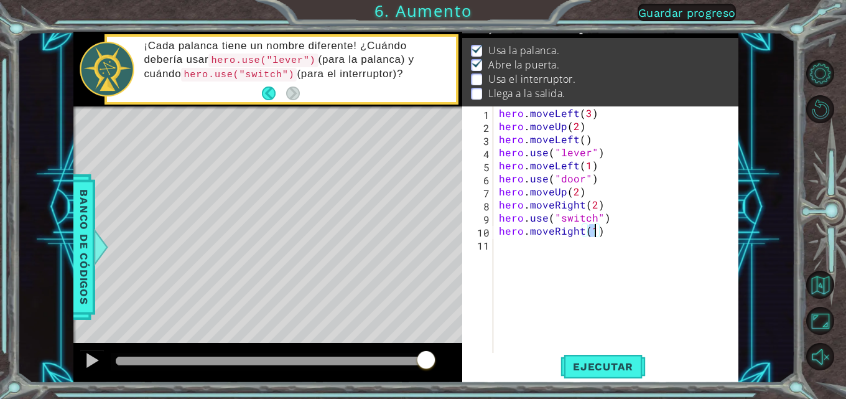
scroll to position [0, 6]
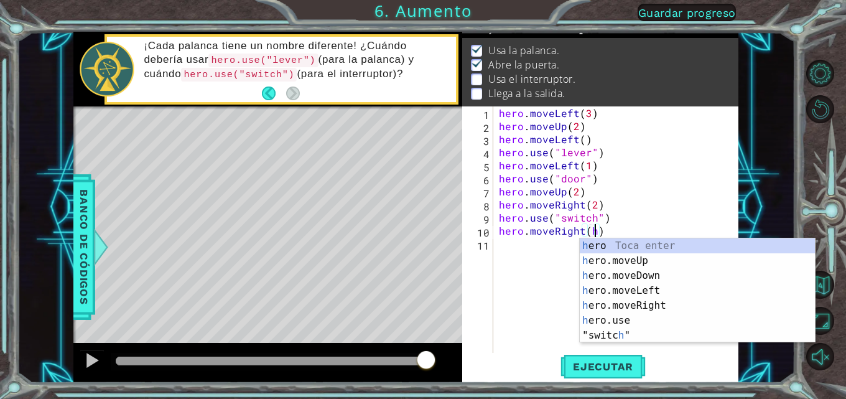
click at [636, 227] on div "hero . moveLeft ( 3 ) hero . moveUp ( 2 ) hero . moveLeft ( ) hero . use ( "lev…" at bounding box center [619, 243] width 246 height 274
type textarea "hero.moveRight("
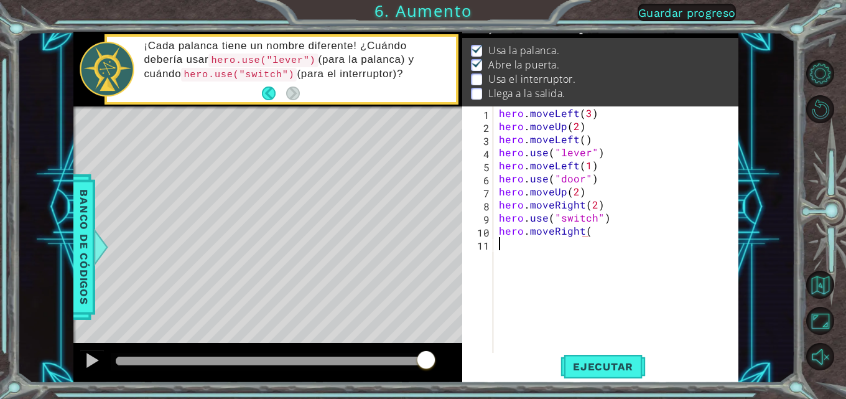
click at [505, 250] on div "hero . moveLeft ( 3 ) hero . moveUp ( 2 ) hero . moveLeft ( ) hero . use ( "lev…" at bounding box center [619, 243] width 246 height 274
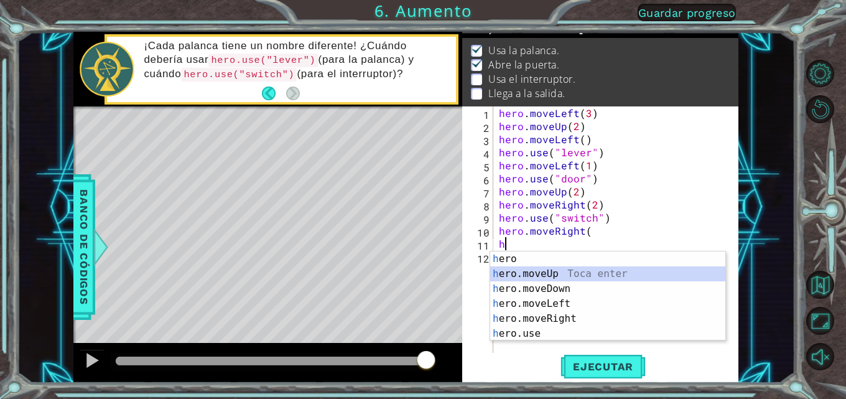
click at [537, 274] on div "h ero Toca enter h ero.moveUp Toca enter h ero.moveDown Toca enter h ero.moveLe…" at bounding box center [607, 310] width 235 height 119
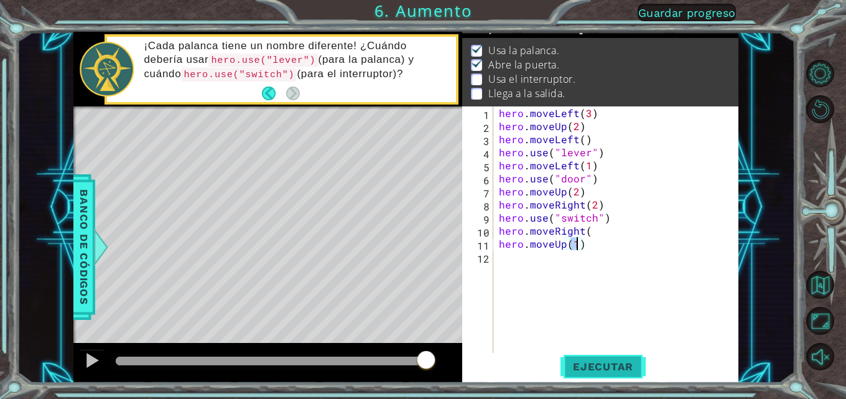
click at [606, 371] on span "Ejecutar" at bounding box center [602, 366] width 85 height 12
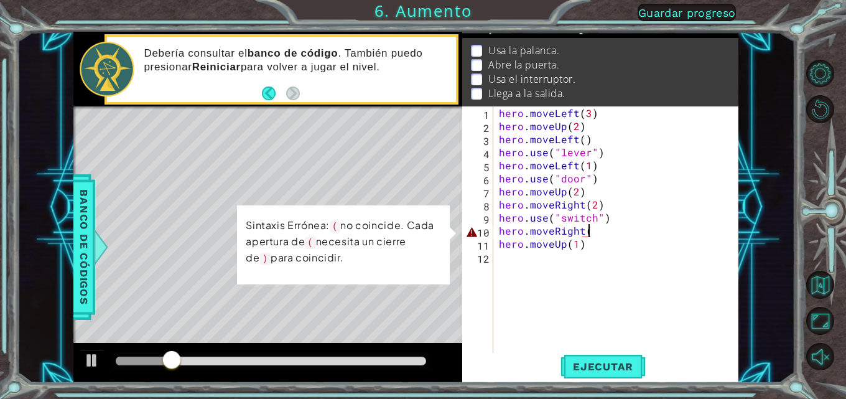
click at [596, 231] on div "hero . moveLeft ( 3 ) hero . moveUp ( 2 ) hero . moveLeft ( ) hero . use ( "lev…" at bounding box center [619, 243] width 246 height 274
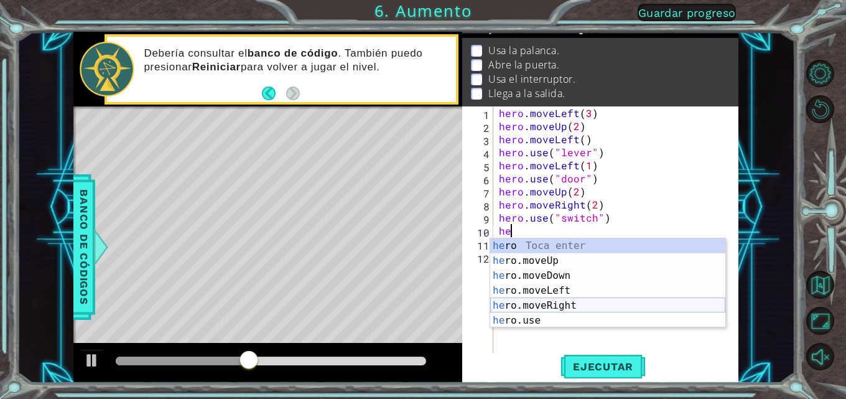
click at [532, 303] on div "he ro Toca enter he ro.moveUp Toca enter he ro.moveDown Toca enter he ro.moveLe…" at bounding box center [607, 297] width 235 height 119
type textarea "hero.moveRight(1)"
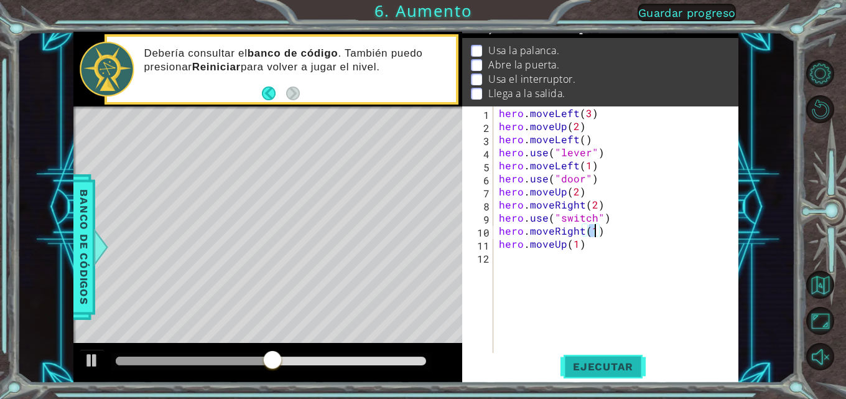
click at [598, 369] on span "Ejecutar" at bounding box center [602, 366] width 85 height 12
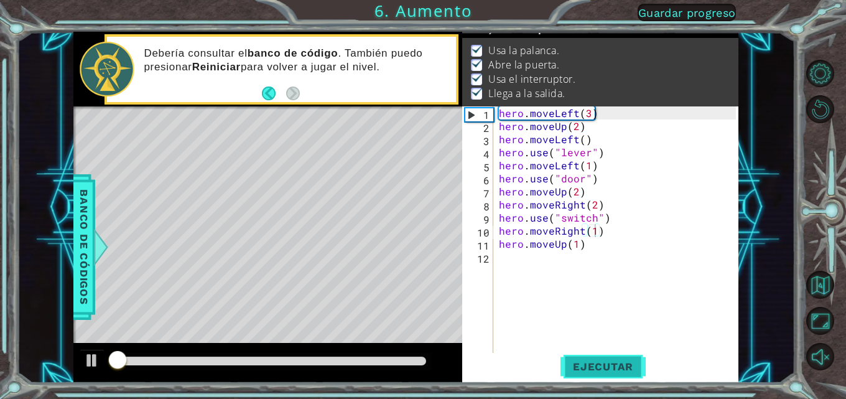
click at [598, 369] on span "Ejecutar" at bounding box center [602, 366] width 85 height 12
drag, startPoint x: 376, startPoint y: 353, endPoint x: 377, endPoint y: 361, distance: 8.9
click at [376, 354] on div at bounding box center [271, 361] width 320 height 17
click at [377, 361] on div at bounding box center [271, 360] width 310 height 9
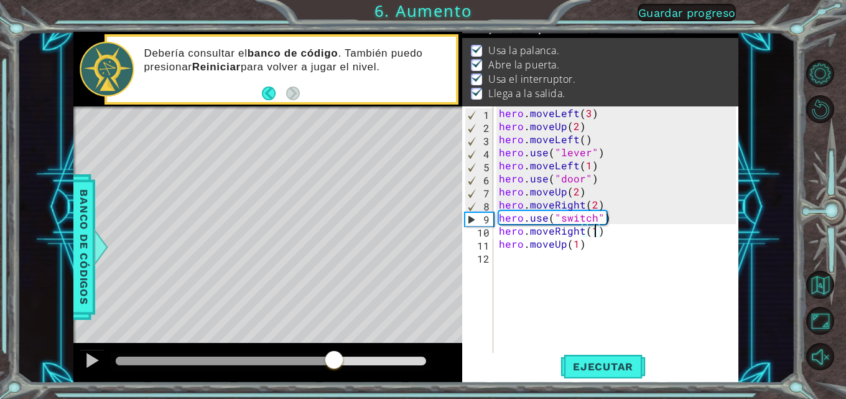
drag, startPoint x: 379, startPoint y: 363, endPoint x: 300, endPoint y: 376, distance: 79.9
click at [300, 376] on div at bounding box center [267, 363] width 389 height 40
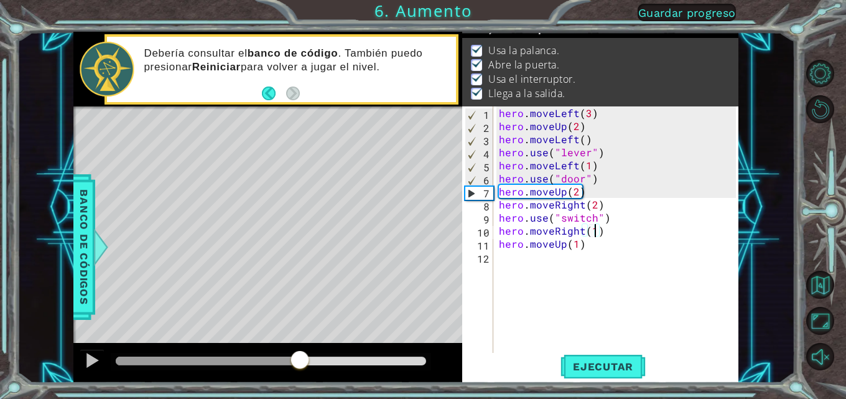
click at [159, 353] on div at bounding box center [271, 361] width 320 height 17
click at [200, 300] on div "Level Map" at bounding box center [360, 289] width 574 height 366
click at [89, 358] on div at bounding box center [92, 360] width 16 height 16
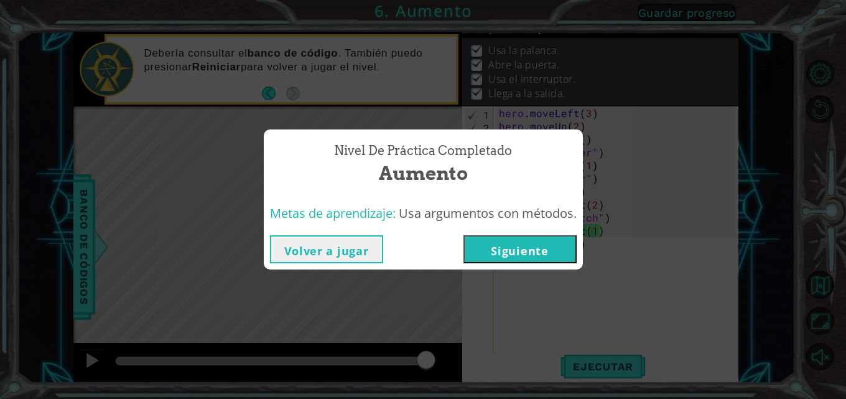
click at [563, 252] on button "Siguiente" at bounding box center [519, 249] width 113 height 28
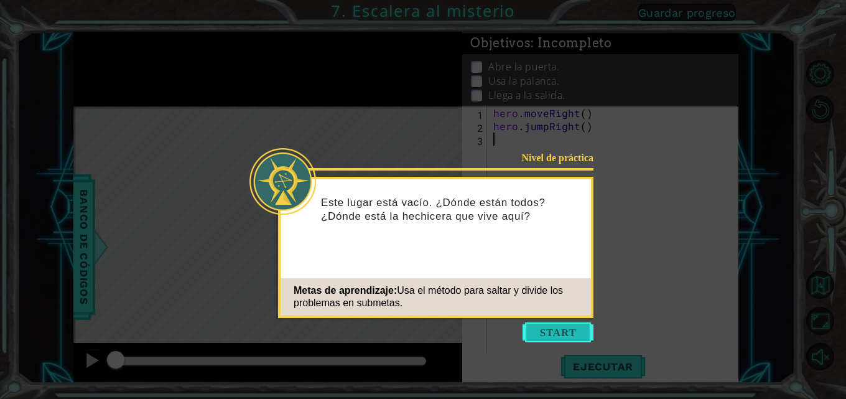
click at [544, 324] on button "Start" at bounding box center [557, 332] width 71 height 20
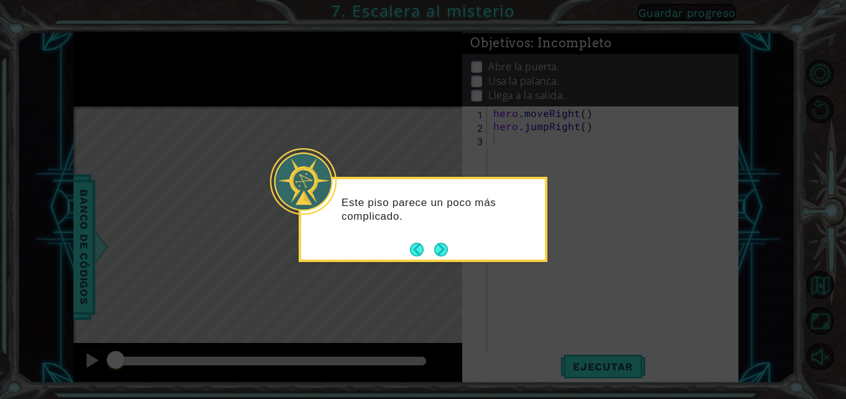
click at [430, 272] on icon at bounding box center [423, 199] width 846 height 399
click at [441, 247] on button "Next" at bounding box center [441, 249] width 14 height 14
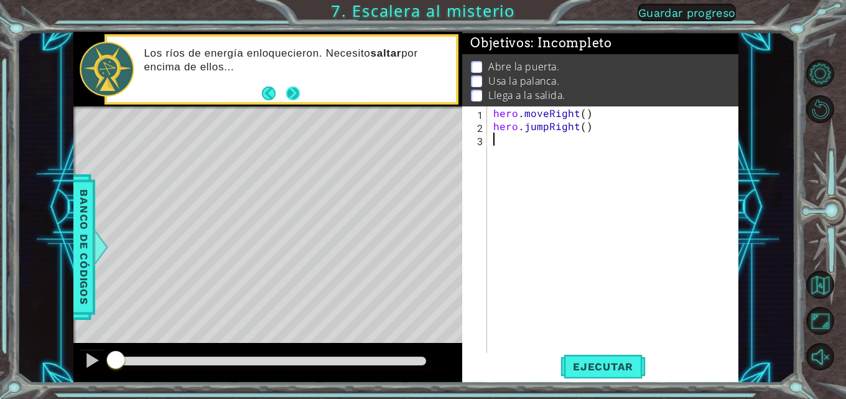
click at [288, 90] on button "Next" at bounding box center [293, 93] width 14 height 14
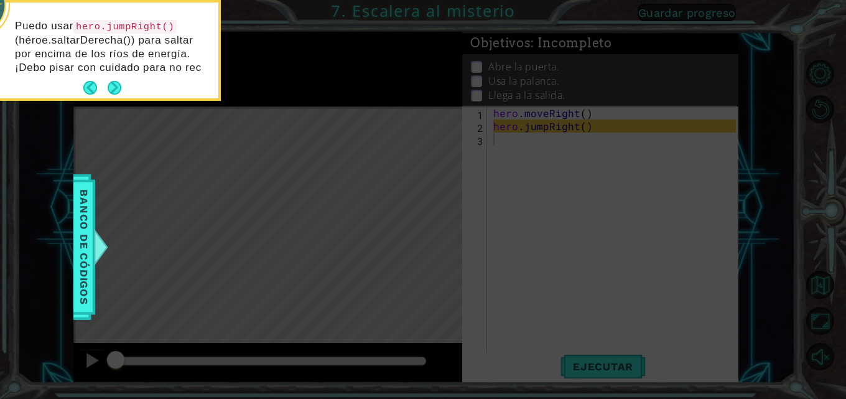
drag, startPoint x: 114, startPoint y: 64, endPoint x: 101, endPoint y: 58, distance: 13.9
click at [101, 58] on p "Puedo usar hero.jumpRight() (héroe.saltarDerecha()) para saltar por encima de l…" at bounding box center [112, 46] width 195 height 55
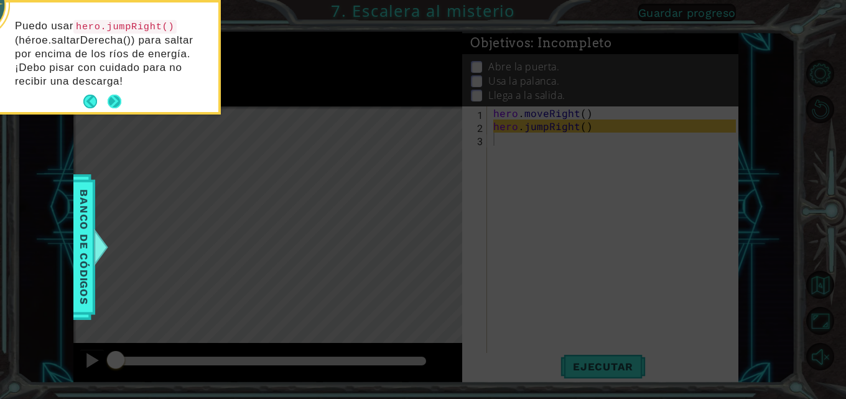
click at [109, 99] on button "Next" at bounding box center [115, 102] width 14 height 14
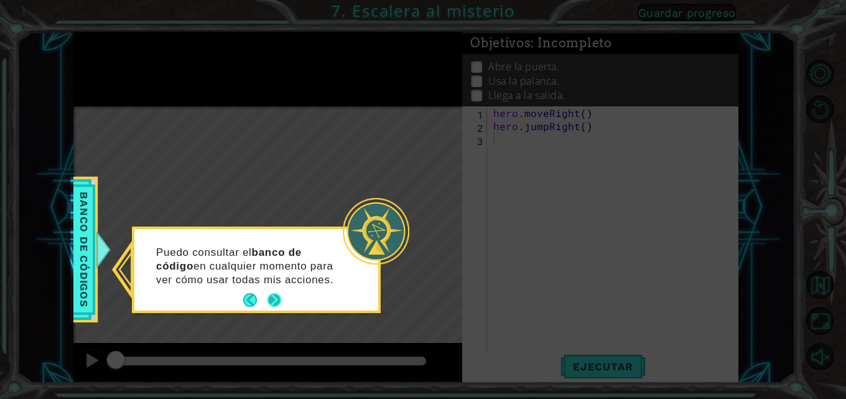
click at [271, 298] on button "Next" at bounding box center [274, 300] width 14 height 14
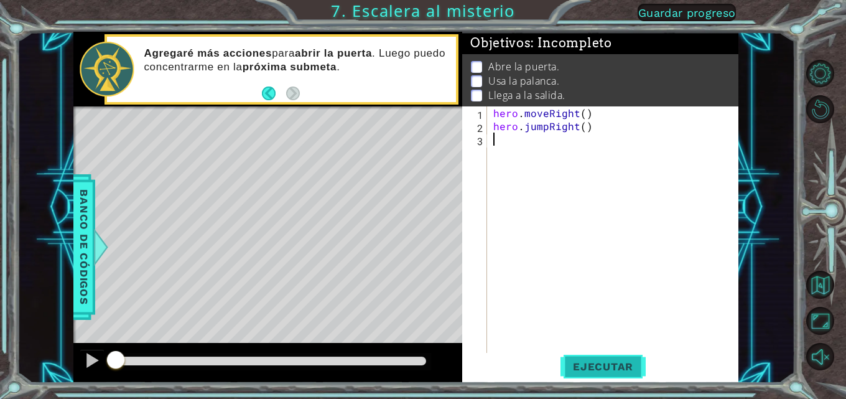
click at [604, 368] on span "Ejecutar" at bounding box center [602, 366] width 85 height 12
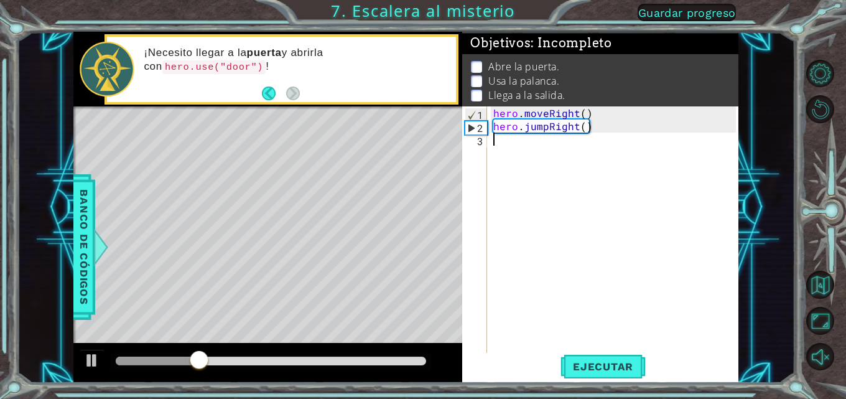
type textarea "h"
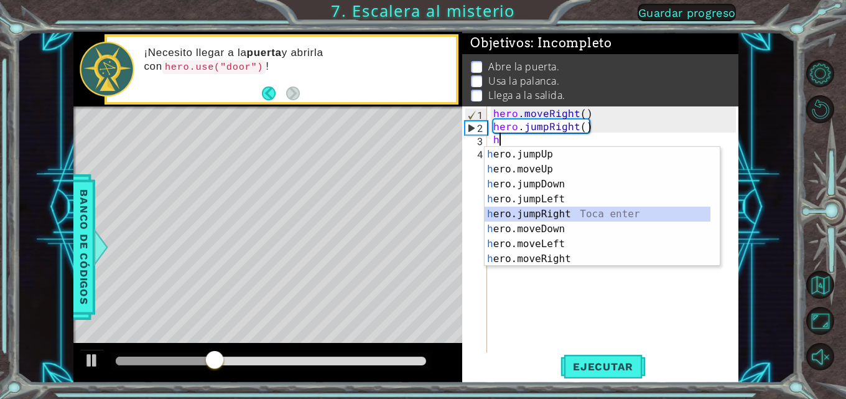
click at [537, 211] on div "h ero.jumpUp Toca enter h ero.moveUp Toca enter h ero.jumpDown Toca enter h ero…" at bounding box center [597, 221] width 226 height 149
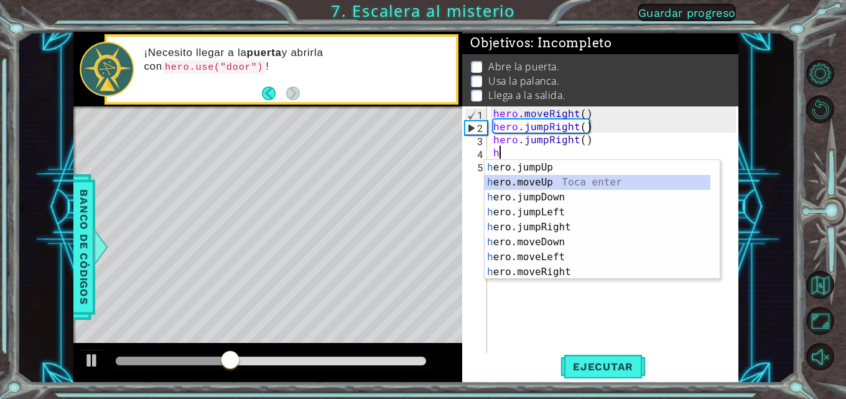
click at [528, 180] on div "h ero.jumpUp Toca enter h ero.moveUp Toca enter h ero.jumpDown Toca enter h ero…" at bounding box center [597, 234] width 226 height 149
type textarea "hero.moveUp(1)"
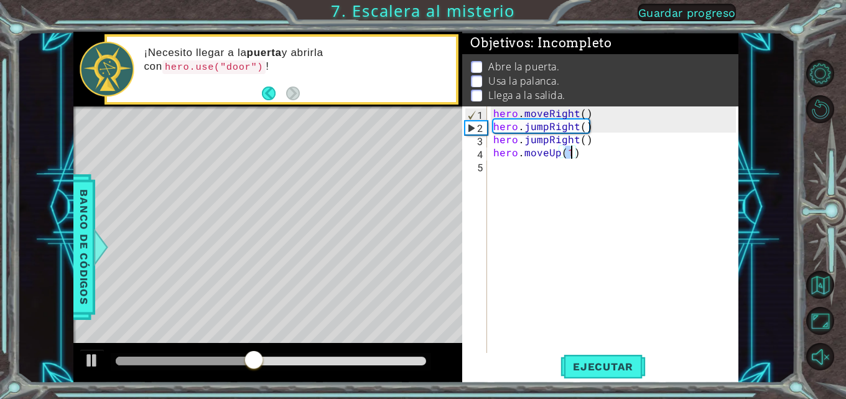
click at [522, 174] on div "hero . moveRight ( ) hero . jumpRight ( ) hero . jumpRight ( ) hero . moveUp ( …" at bounding box center [616, 243] width 251 height 274
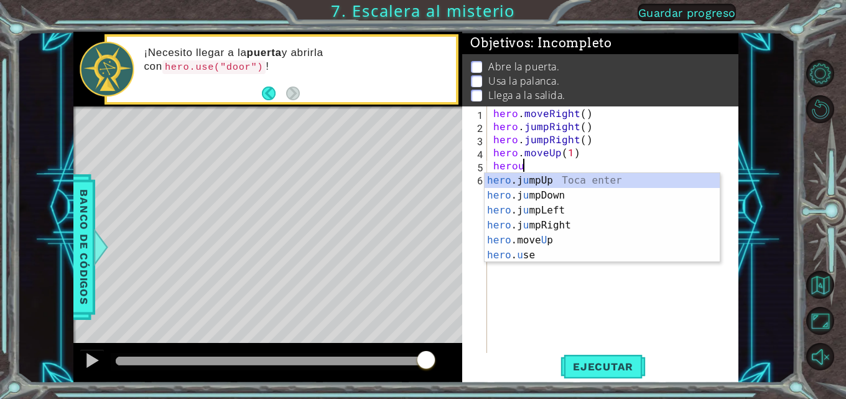
scroll to position [0, 1]
click at [509, 249] on div "hero .j u mpUp Toca enter hero .j u [GEOGRAPHIC_DATA] Toca enter hero .j u mpLe…" at bounding box center [601, 232] width 235 height 119
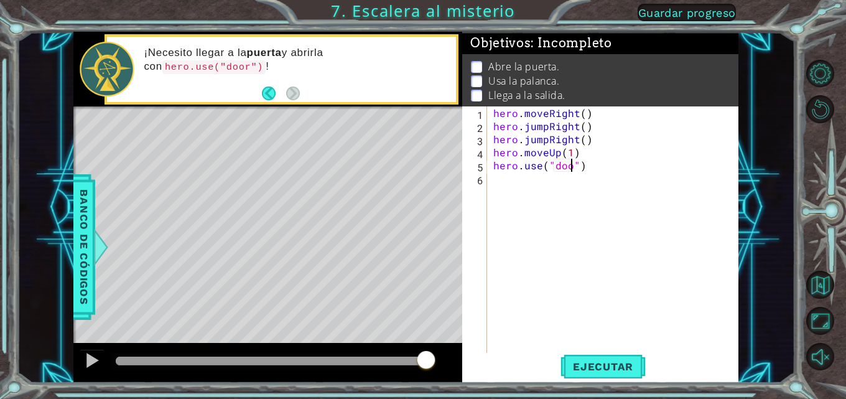
type textarea "hero.use("door")"
click at [492, 182] on div "hero . moveRight ( ) hero . jumpRight ( ) hero . jumpRight ( ) hero . moveUp ( …" at bounding box center [616, 243] width 251 height 274
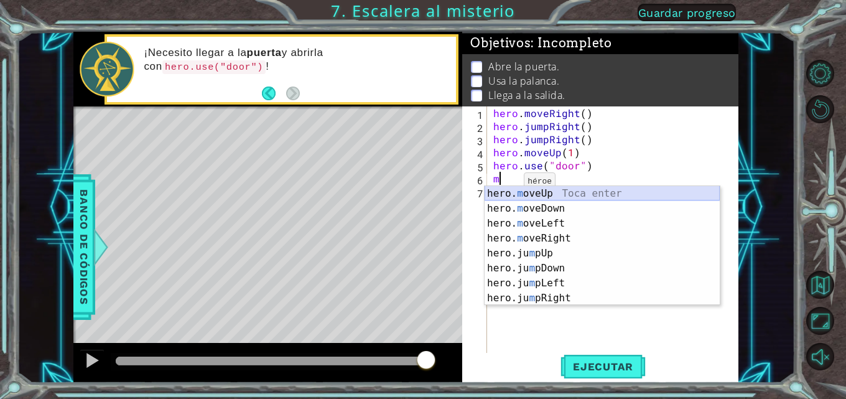
click at [510, 195] on div "hero. m oveUp Toca enter hero. m oveDown Toca enter hero. m oveLeft Toca enter …" at bounding box center [601, 260] width 235 height 149
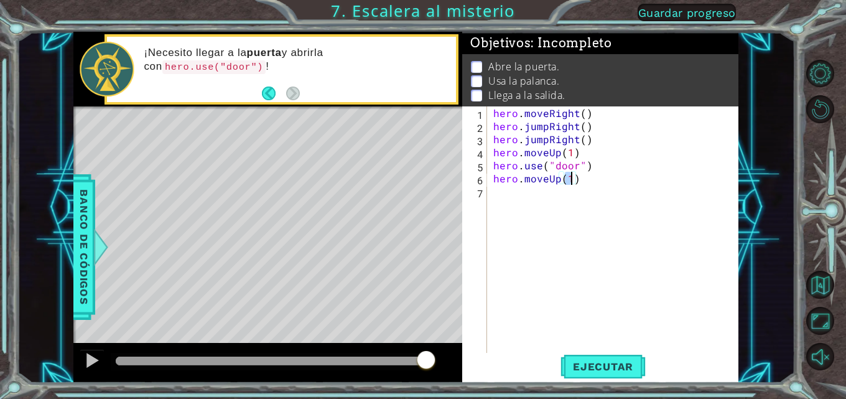
type textarea "hero.moveUp(2)"
click at [510, 193] on div "hero . moveRight ( ) hero . jumpRight ( ) hero . jumpRight ( ) hero . moveUp ( …" at bounding box center [616, 243] width 251 height 274
type textarea "h"
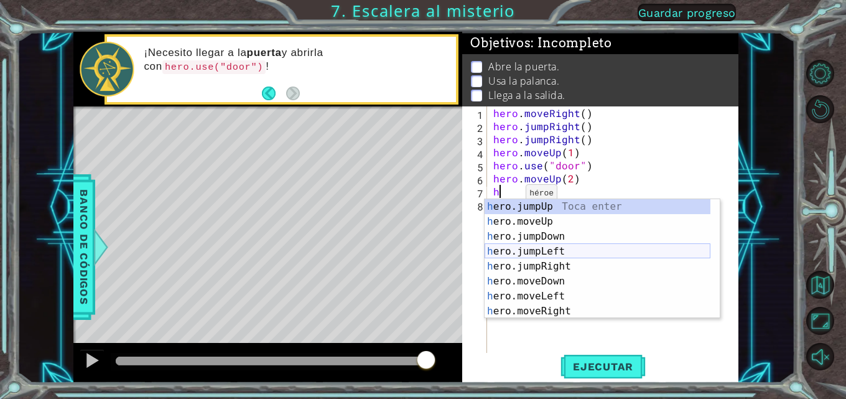
click at [522, 251] on div "h ero.jumpUp Toca enter h ero.moveUp Toca enter h ero.jumpDown Toca enter h ero…" at bounding box center [597, 273] width 226 height 149
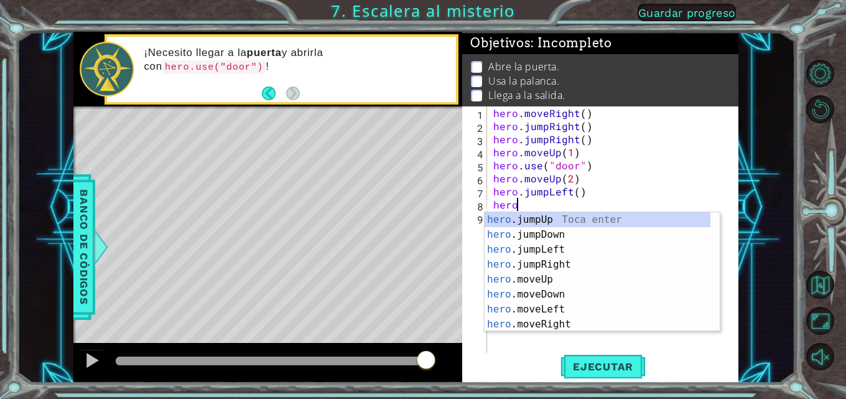
scroll to position [0, 1]
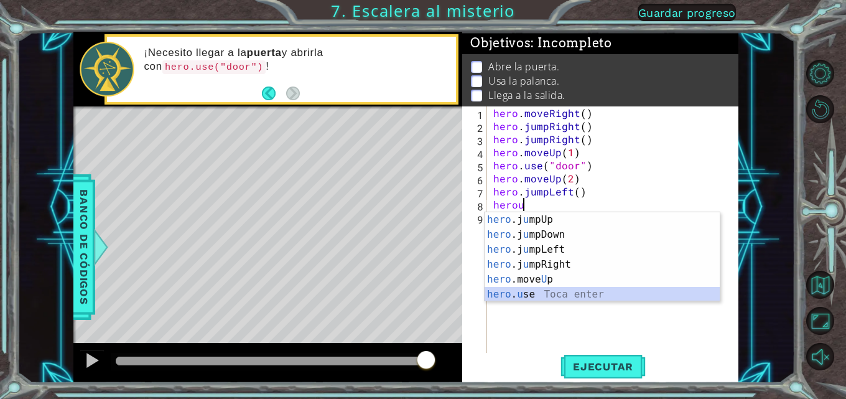
click at [504, 293] on div "hero .j u mpUp Toca enter hero .j u [GEOGRAPHIC_DATA] Toca enter hero .j u mpLe…" at bounding box center [601, 271] width 235 height 119
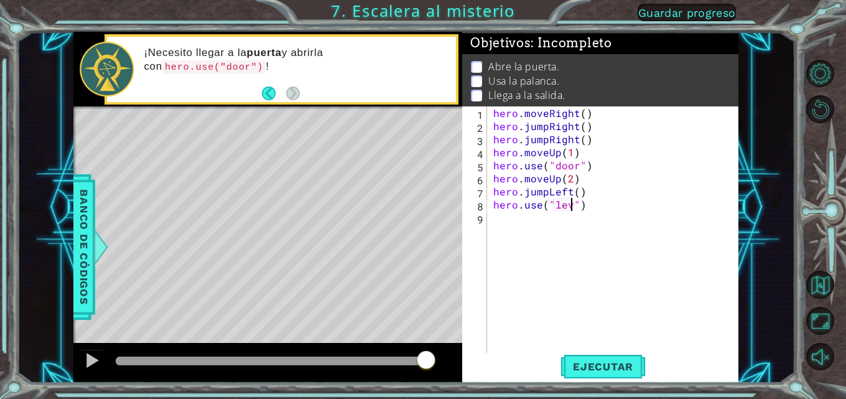
scroll to position [0, 6]
type textarea "hero.use("lever")"
click at [497, 223] on div "hero . moveRight ( ) hero . jumpRight ( ) hero . jumpRight ( ) hero . moveUp ( …" at bounding box center [616, 243] width 251 height 274
click at [610, 362] on span "Ejecutar" at bounding box center [602, 366] width 85 height 12
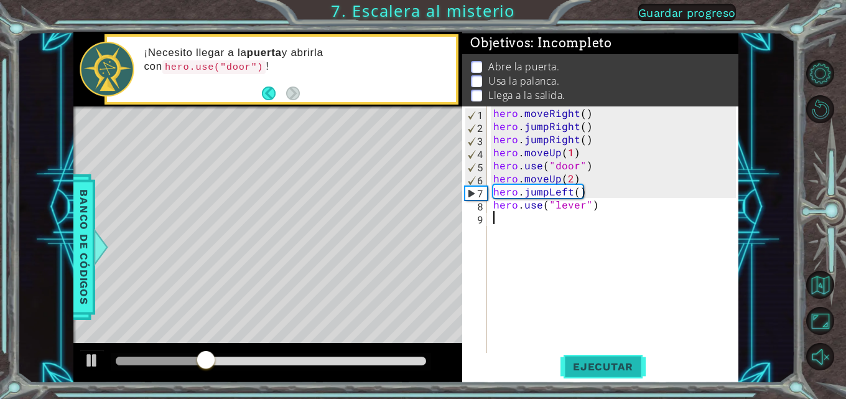
click at [570, 361] on span "Ejecutar" at bounding box center [602, 366] width 85 height 12
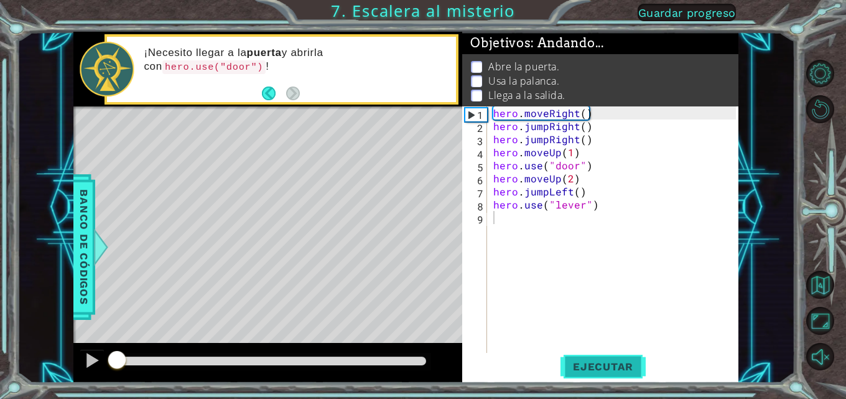
click at [570, 361] on span "Ejecutar" at bounding box center [602, 366] width 85 height 12
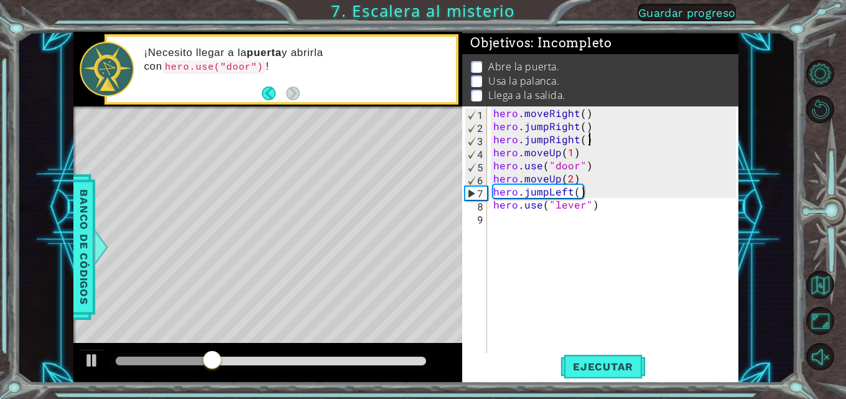
click at [589, 143] on div "hero . moveRight ( ) hero . jumpRight ( ) hero . jumpRight ( ) hero . moveUp ( …" at bounding box center [616, 243] width 251 height 274
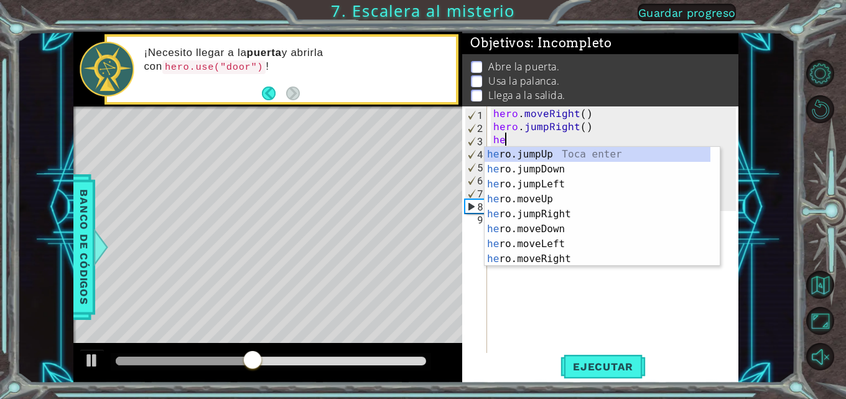
type textarea "h"
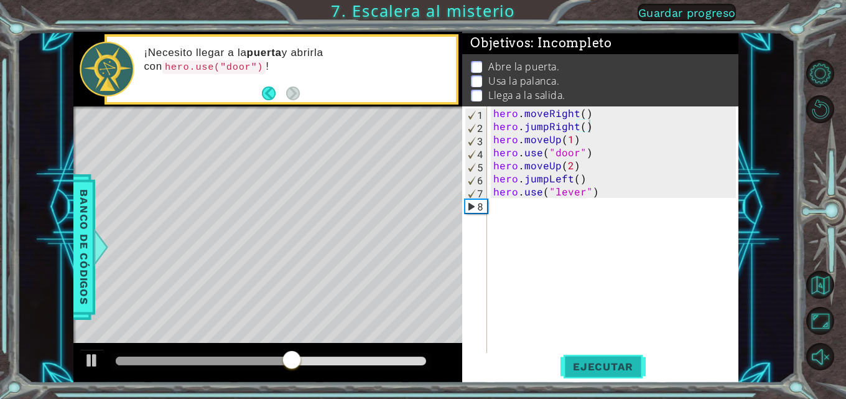
click at [609, 361] on span "Ejecutar" at bounding box center [602, 366] width 85 height 12
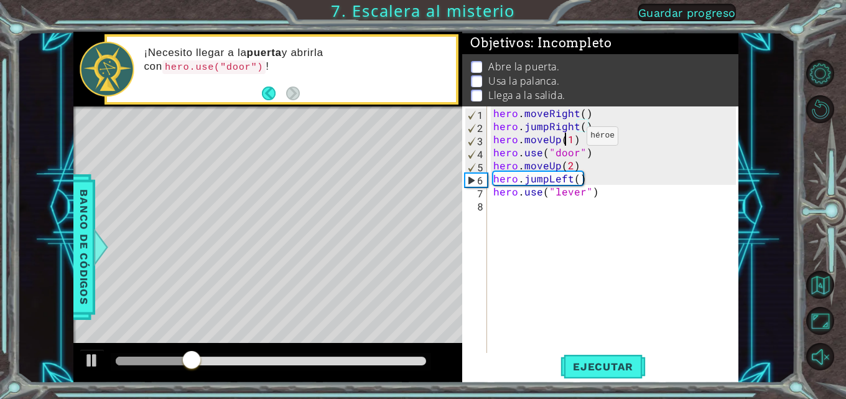
click at [565, 139] on div "hero . moveRight ( ) hero . jumpRight ( ) hero . moveUp ( 1 ) hero . use ( "doo…" at bounding box center [616, 243] width 251 height 274
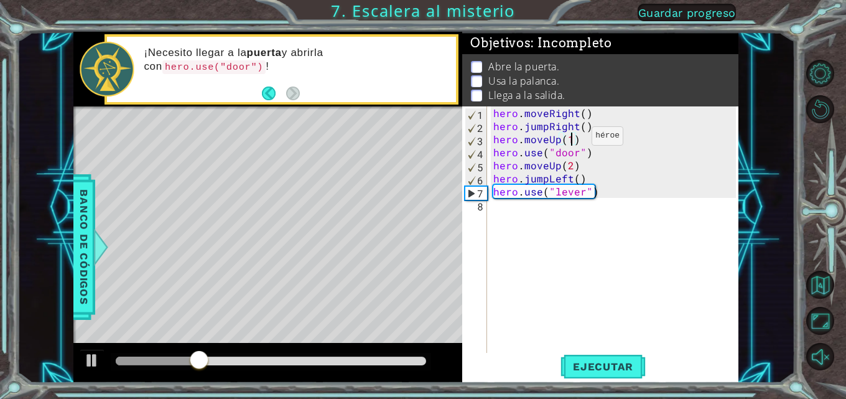
click at [570, 139] on div "hero . moveRight ( ) hero . jumpRight ( ) hero . moveUp ( 1 ) hero . use ( "doo…" at bounding box center [616, 243] width 251 height 274
click at [612, 366] on span "Ejecutar" at bounding box center [602, 366] width 85 height 12
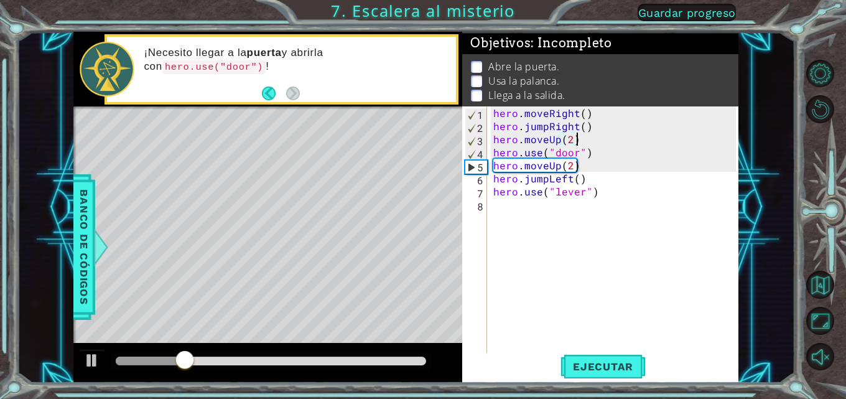
click at [579, 137] on div "hero . moveRight ( ) hero . jumpRight ( ) hero . moveUp ( 2 ) hero . use ( "doo…" at bounding box center [616, 243] width 251 height 274
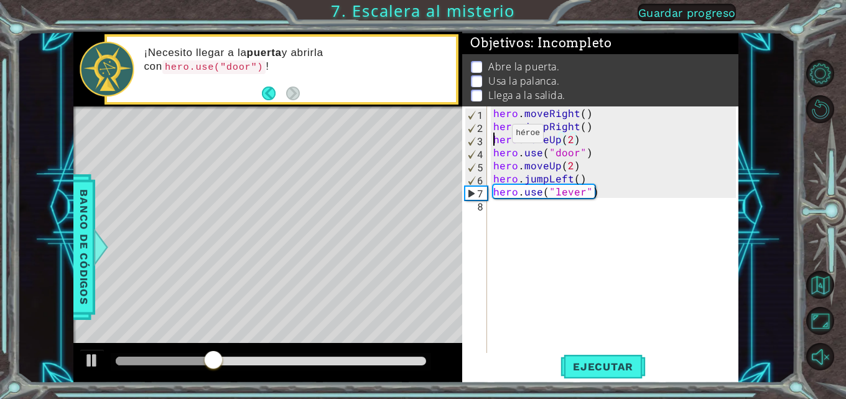
click at [491, 136] on div "hero . moveRight ( ) hero . jumpRight ( ) hero . moveUp ( 2 ) hero . use ( "doo…" at bounding box center [616, 243] width 251 height 274
click at [492, 132] on div "hero . moveRight ( ) hero . jumpRight ( ) hero . moveUp ( 2 ) hero . use ( "doo…" at bounding box center [616, 243] width 251 height 274
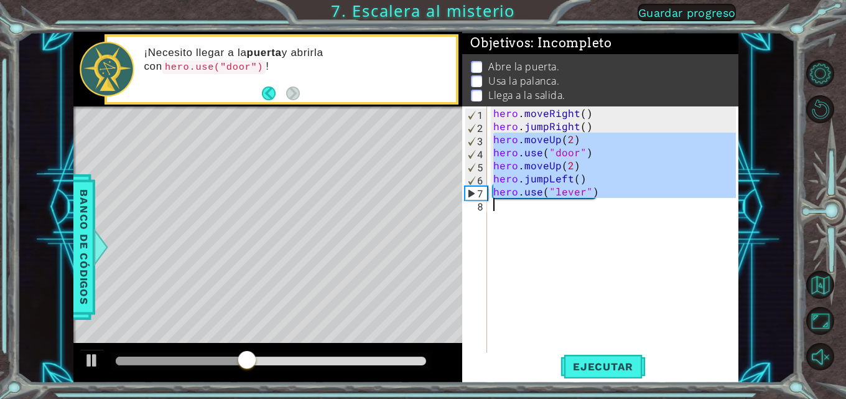
drag, startPoint x: 496, startPoint y: 146, endPoint x: 514, endPoint y: 242, distance: 97.3
click at [514, 242] on div "hero . moveRight ( ) hero . jumpRight ( ) hero . moveUp ( 2 ) hero . use ( "doo…" at bounding box center [616, 243] width 251 height 274
type textarea "hero.use("lever")"
click at [549, 238] on div "hero . moveRight ( ) hero . jumpRight ( ) hero . moveUp ( 2 ) hero . use ( "doo…" at bounding box center [613, 230] width 245 height 248
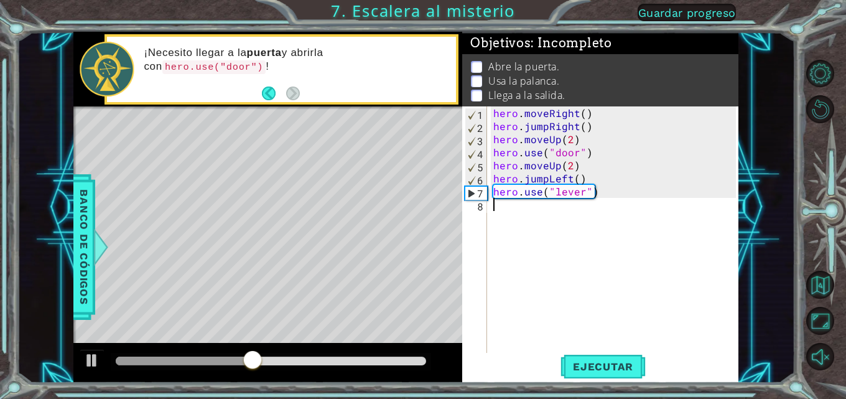
scroll to position [0, 0]
click at [545, 238] on div "hero . moveRight ( ) hero . jumpRight ( ) hero . moveUp ( 2 ) hero . use ( "doo…" at bounding box center [616, 243] width 251 height 274
click at [606, 193] on div "hero . moveRight ( ) hero . jumpRight ( ) hero . moveUp ( 2 ) hero . use ( "doo…" at bounding box center [616, 243] width 251 height 274
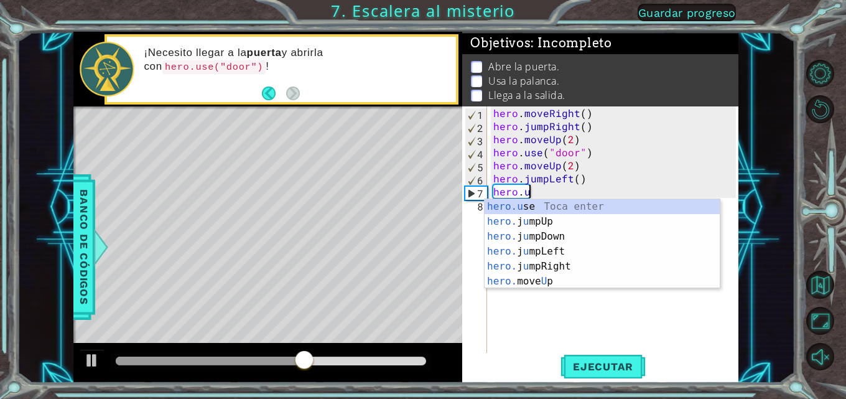
type textarea "h"
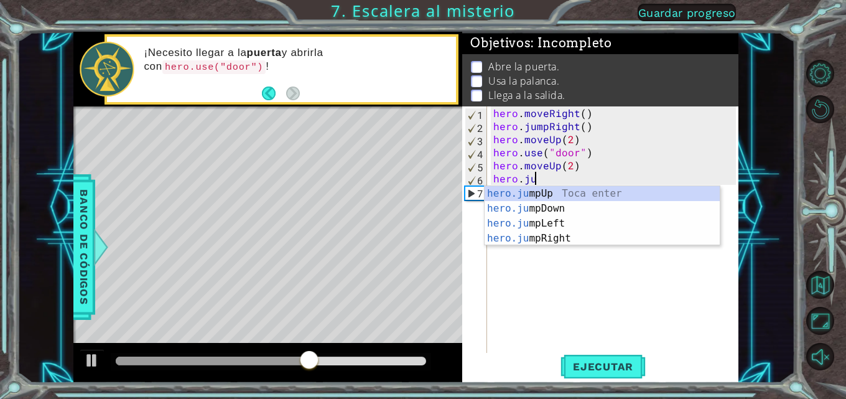
type textarea "h"
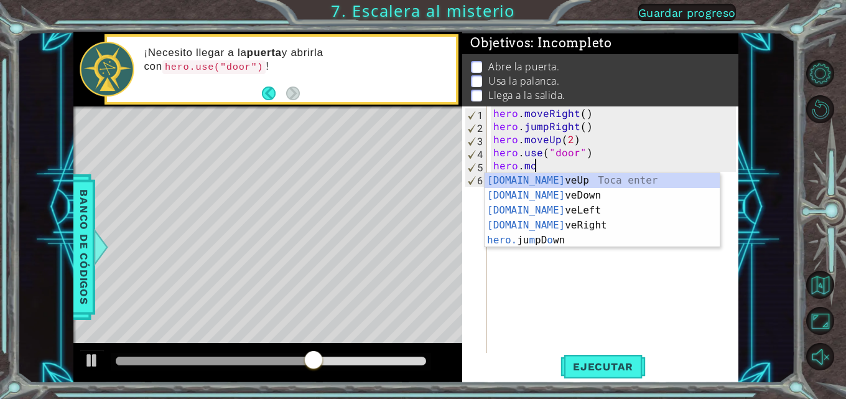
type textarea "h"
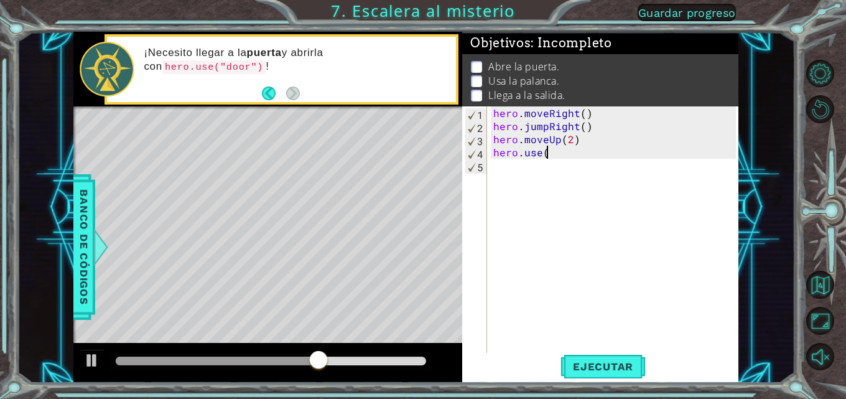
type textarea "h"
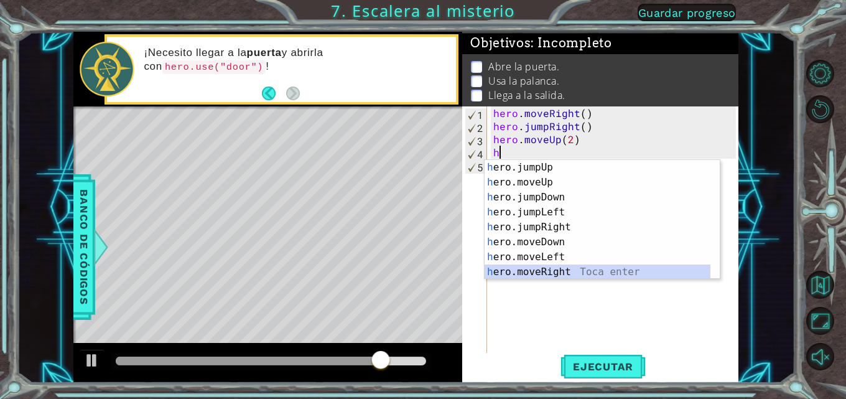
click at [520, 273] on div "h ero.jumpUp Toca enter h ero.moveUp Toca enter h ero.jumpDown Toca enter h ero…" at bounding box center [597, 234] width 226 height 149
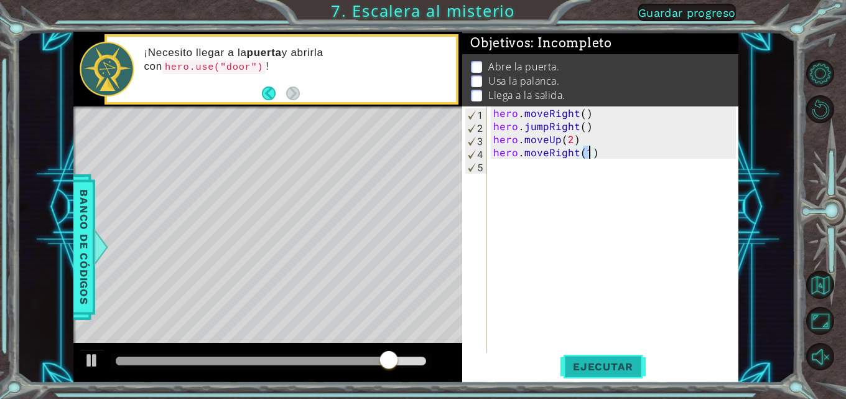
type textarea "hero.moveRight(1)"
click at [582, 364] on span "Ejecutar" at bounding box center [602, 366] width 85 height 12
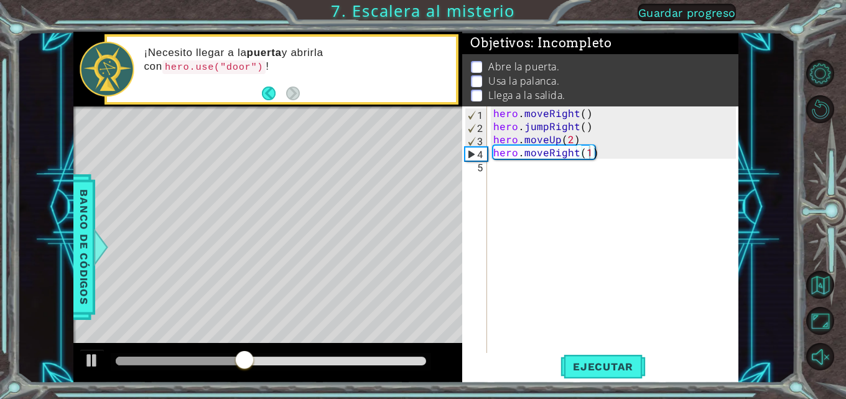
click at [488, 165] on div "hero.moveRight(1) 1 2 3 4 5 hero . moveRight ( ) hero . jumpRight ( ) hero . mo…" at bounding box center [599, 230] width 274 height 248
click at [494, 163] on div "hero . moveRight ( ) hero . jumpRight ( ) hero . moveUp ( 2 ) hero . moveRight …" at bounding box center [616, 243] width 251 height 274
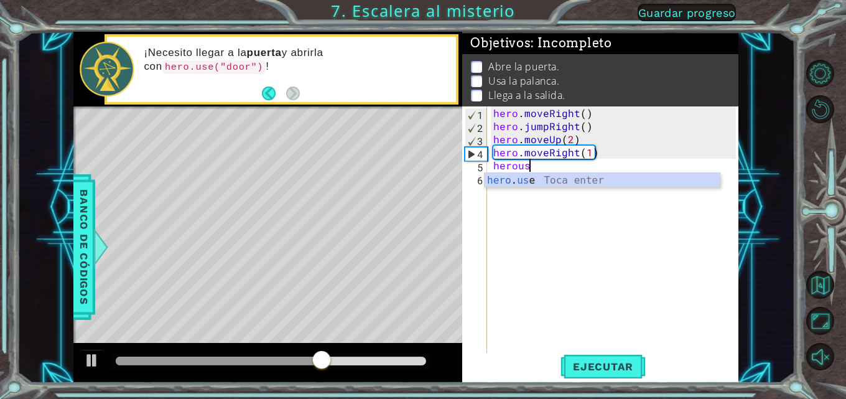
scroll to position [0, 2]
click at [545, 182] on div "hero . use Toca enter" at bounding box center [601, 195] width 235 height 45
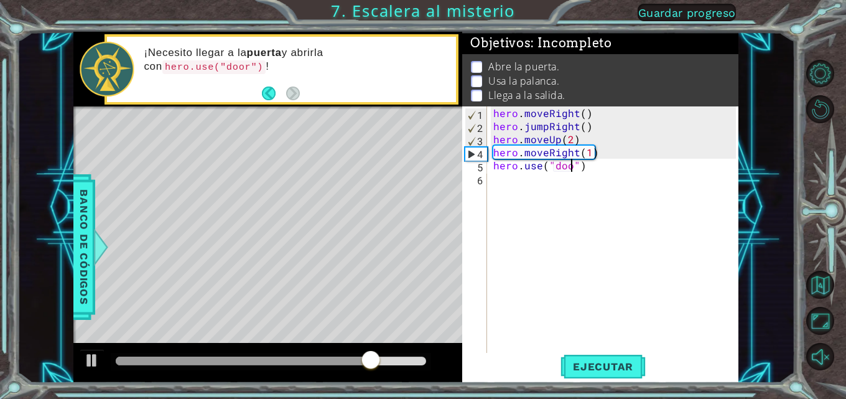
type textarea "hero.use("door")"
click at [506, 177] on div "hero . moveRight ( ) hero . jumpRight ( ) hero . moveUp ( 2 ) hero . moveRight …" at bounding box center [616, 243] width 251 height 274
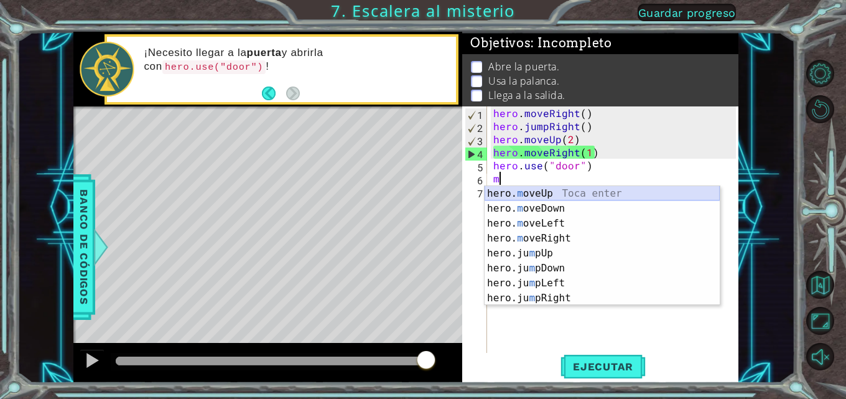
click at [503, 193] on div "hero. m oveUp Toca enter hero. m oveDown Toca enter hero. m oveLeft Toca enter …" at bounding box center [601, 260] width 235 height 149
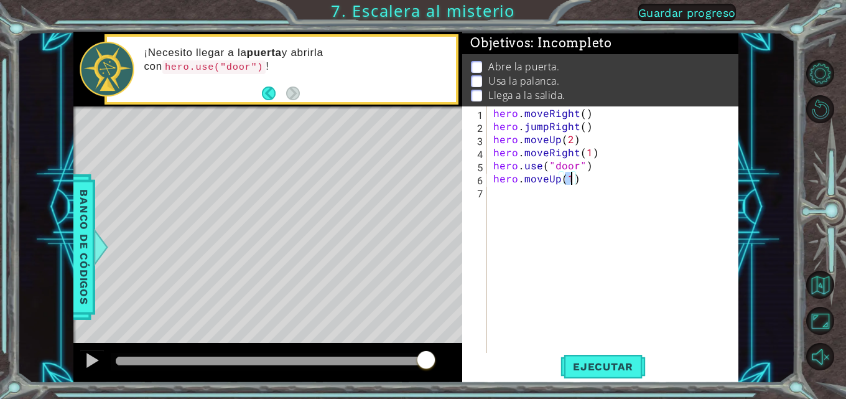
scroll to position [0, 4]
click at [590, 360] on span "Ejecutar" at bounding box center [602, 366] width 85 height 12
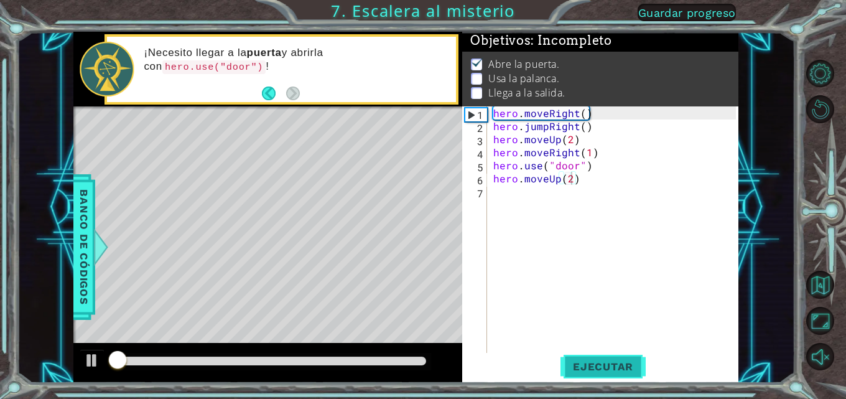
click at [590, 360] on span "Ejecutar" at bounding box center [602, 366] width 85 height 12
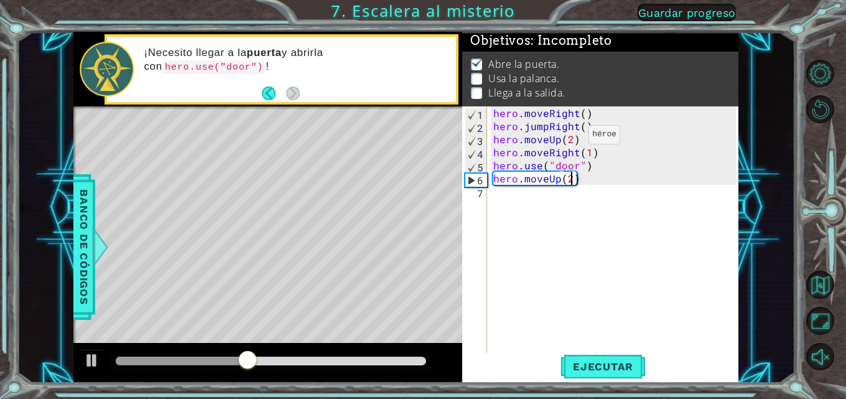
click at [567, 137] on div "hero . moveRight ( ) hero . jumpRight ( ) hero . moveUp ( 2 ) hero . moveRight …" at bounding box center [616, 243] width 251 height 274
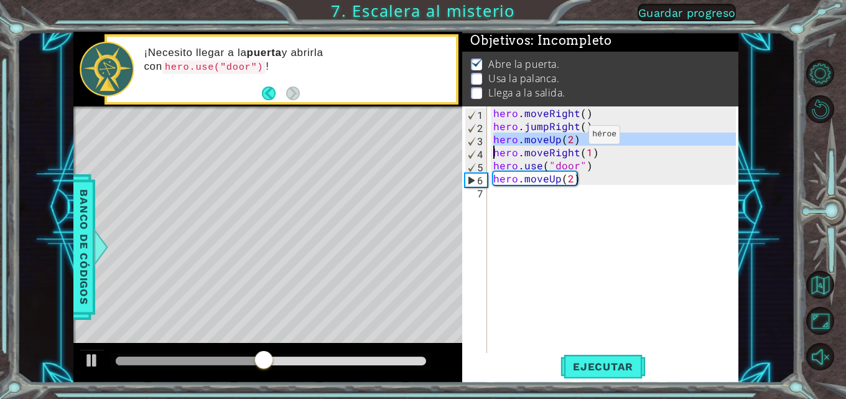
click at [567, 137] on div "hero . moveRight ( ) hero . jumpRight ( ) hero . moveUp ( 2 ) hero . moveRight …" at bounding box center [613, 230] width 245 height 248
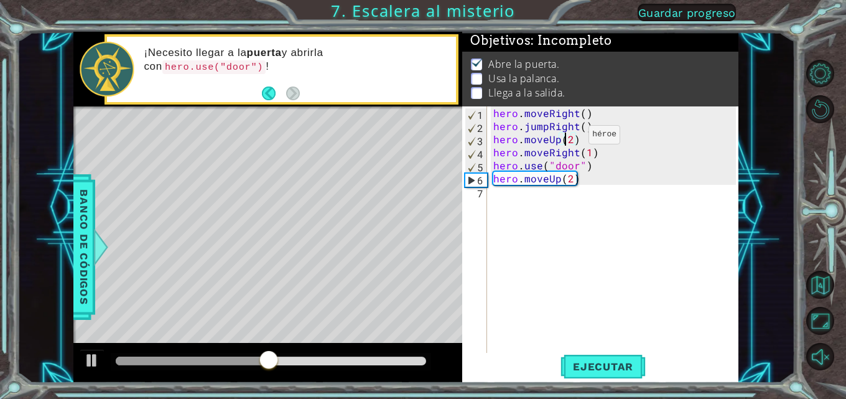
click at [567, 137] on div "hero . moveRight ( ) hero . jumpRight ( ) hero . moveUp ( 2 ) hero . moveRight …" at bounding box center [616, 243] width 251 height 274
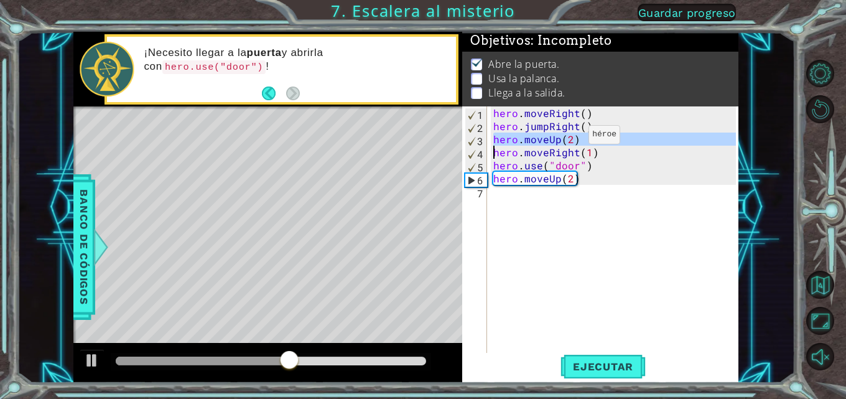
scroll to position [0, 1]
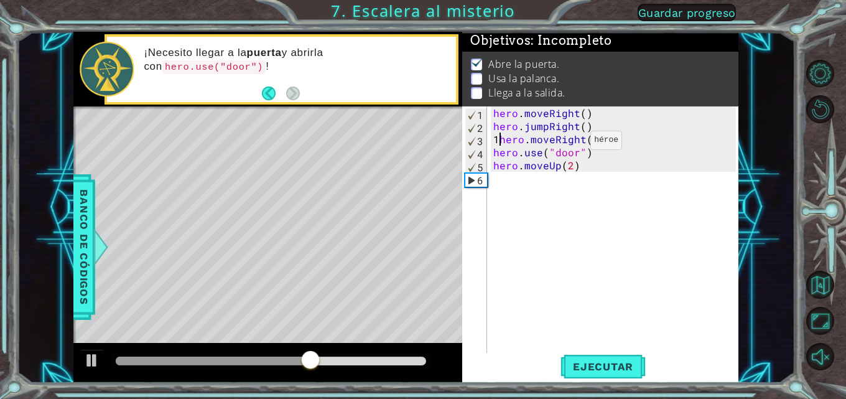
type textarea "hero.moveRight(1)"
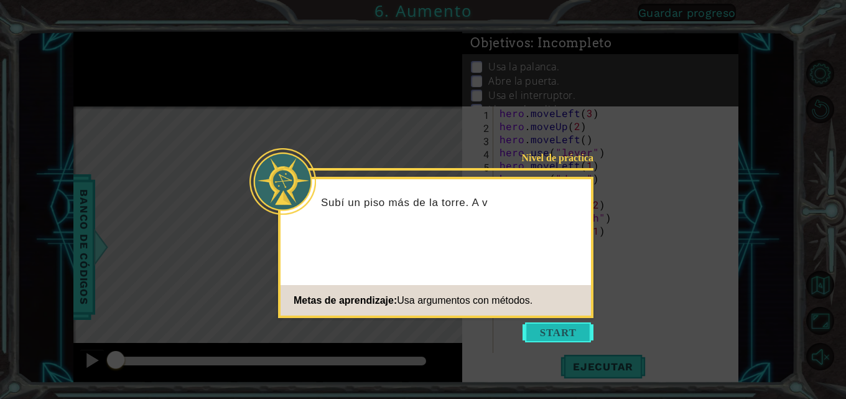
click at [561, 337] on button "Start" at bounding box center [557, 332] width 71 height 20
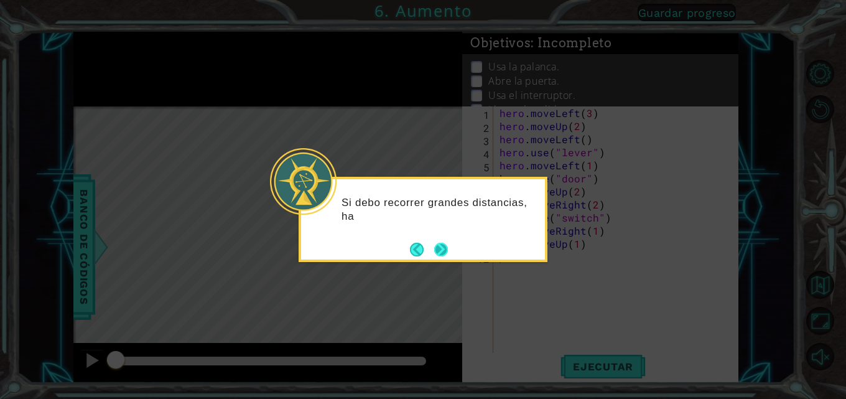
click at [443, 250] on button "Next" at bounding box center [441, 249] width 14 height 14
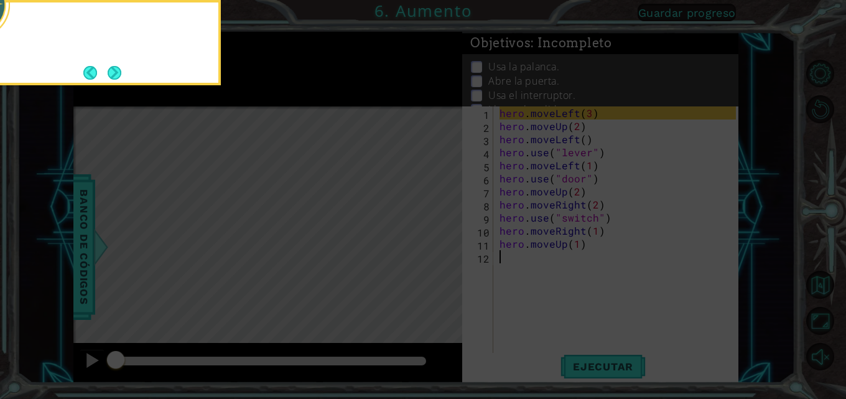
click at [443, 250] on icon at bounding box center [423, 60] width 846 height 678
click at [381, 243] on icon at bounding box center [423, 60] width 846 height 678
click at [325, 187] on icon at bounding box center [423, 60] width 846 height 678
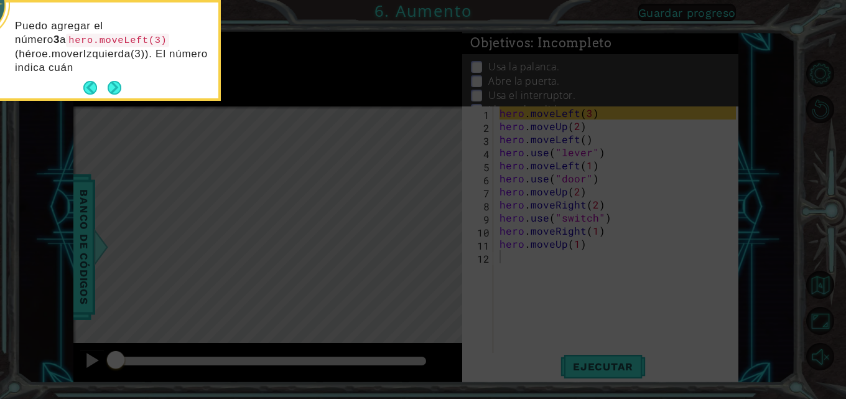
click at [320, 97] on icon at bounding box center [423, 60] width 846 height 678
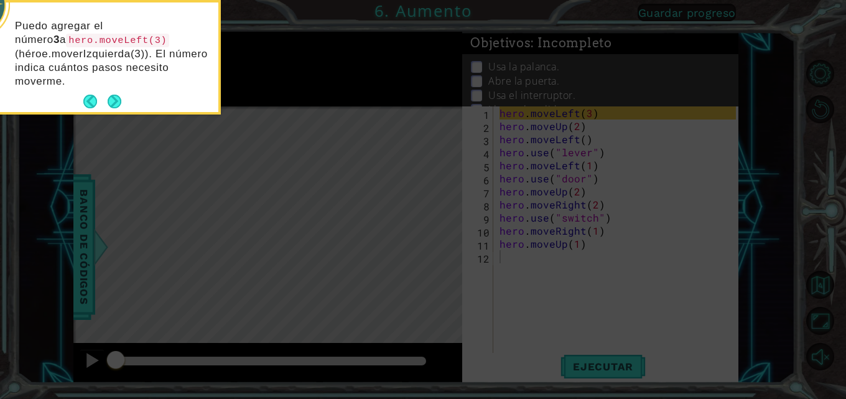
click at [108, 88] on div "Puedo agregar el número 3 a hero.moveLeft(3) (héroe.moverIzquierda(3)). El núme…" at bounding box center [97, 59] width 244 height 104
click at [113, 91] on div "Puedo agregar el número 3 a hero.moveLeft(3) (héroe.moverIzquierda(3)). El núme…" at bounding box center [97, 56] width 244 height 109
click at [113, 93] on footer at bounding box center [102, 101] width 38 height 19
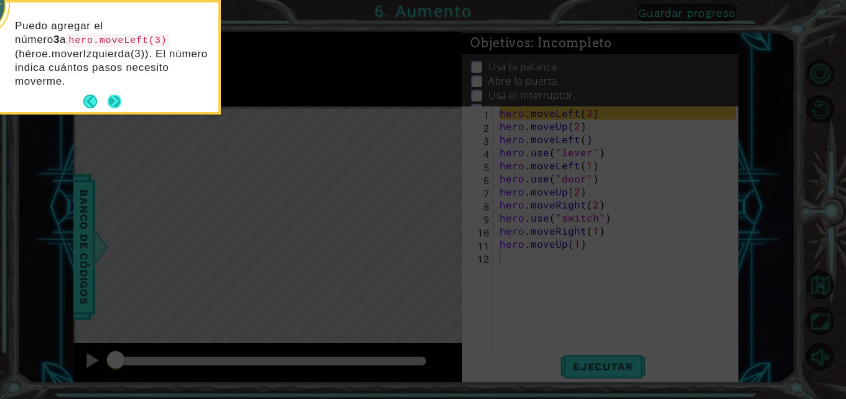
click at [114, 99] on button "Next" at bounding box center [115, 102] width 14 height 14
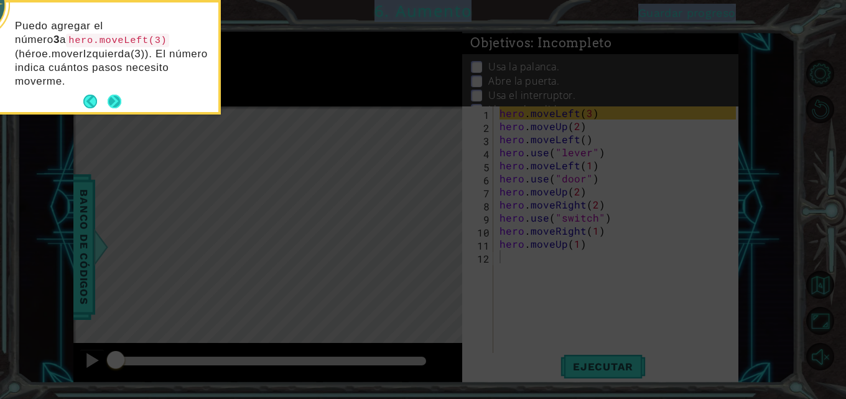
click at [114, 99] on icon at bounding box center [423, 60] width 846 height 678
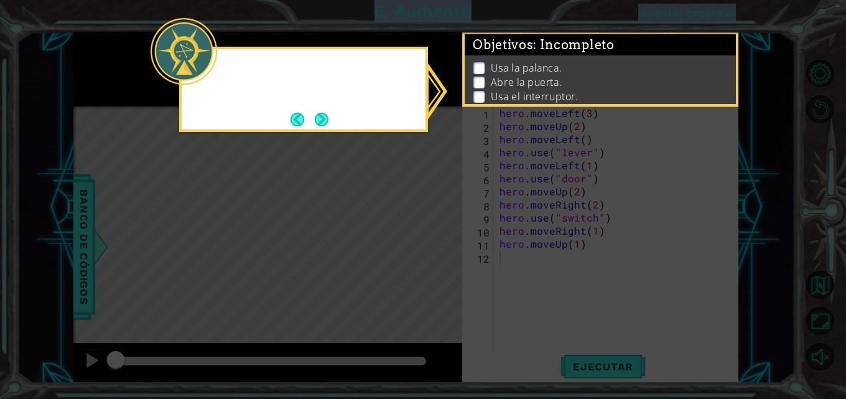
click at [113, 99] on icon at bounding box center [423, 199] width 846 height 399
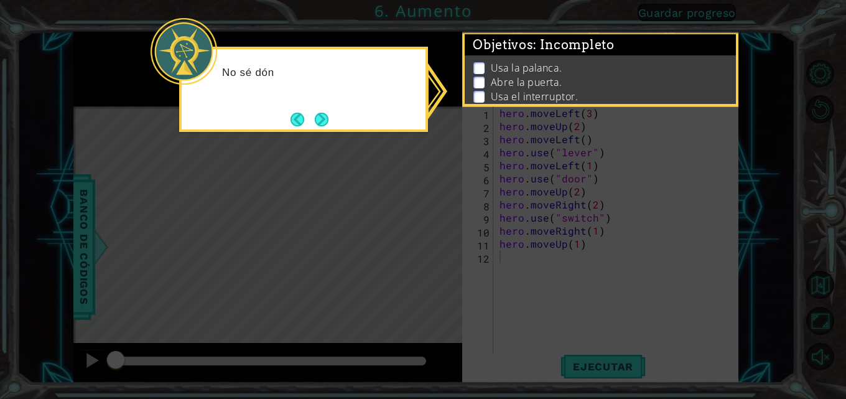
click at [175, 157] on icon at bounding box center [423, 199] width 846 height 399
click at [321, 119] on button "Next" at bounding box center [322, 120] width 14 height 14
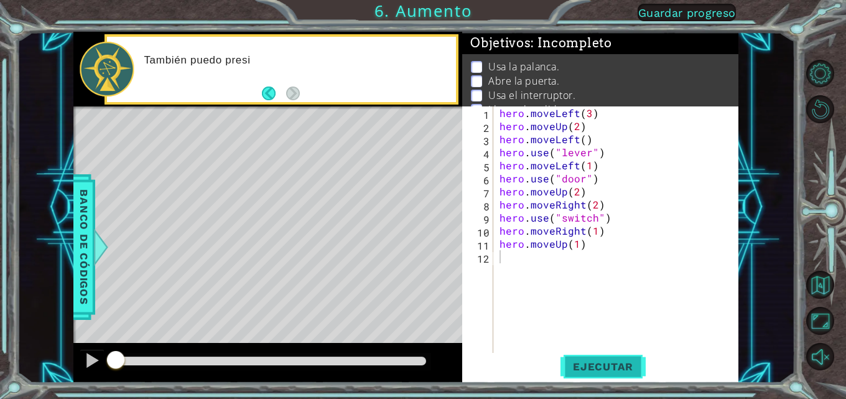
click at [598, 371] on span "Ejecutar" at bounding box center [602, 366] width 85 height 12
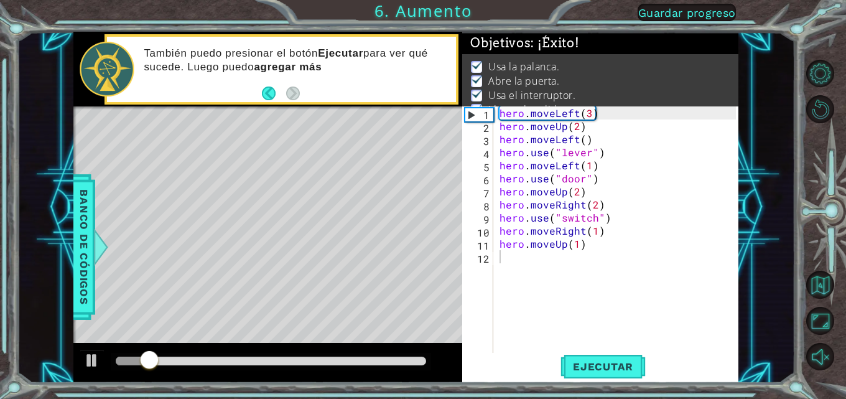
drag, startPoint x: 256, startPoint y: 356, endPoint x: 384, endPoint y: 366, distance: 128.5
click at [355, 366] on div at bounding box center [271, 361] width 320 height 17
click at [384, 366] on div at bounding box center [271, 361] width 320 height 17
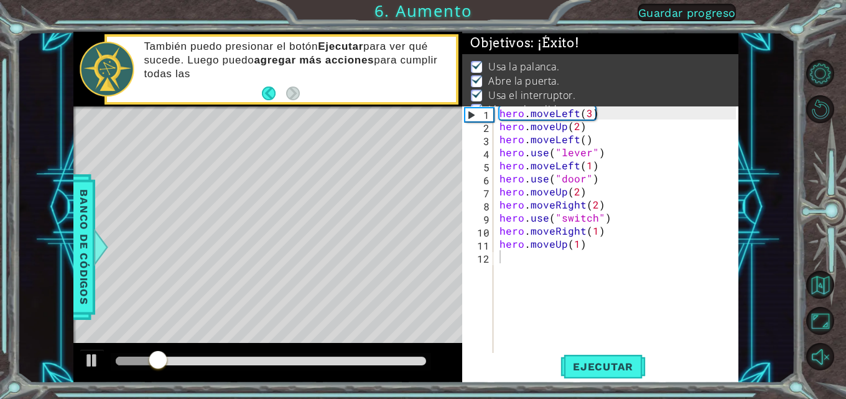
click at [384, 366] on div at bounding box center [271, 361] width 320 height 17
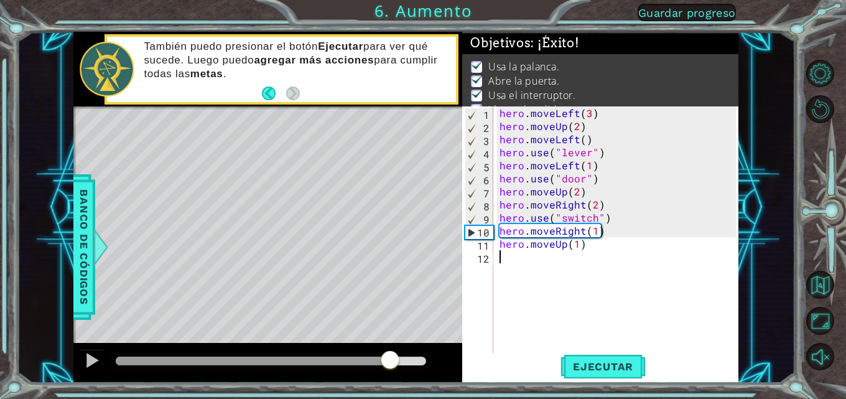
click at [389, 361] on div at bounding box center [271, 360] width 310 height 9
click at [89, 354] on div at bounding box center [92, 360] width 16 height 16
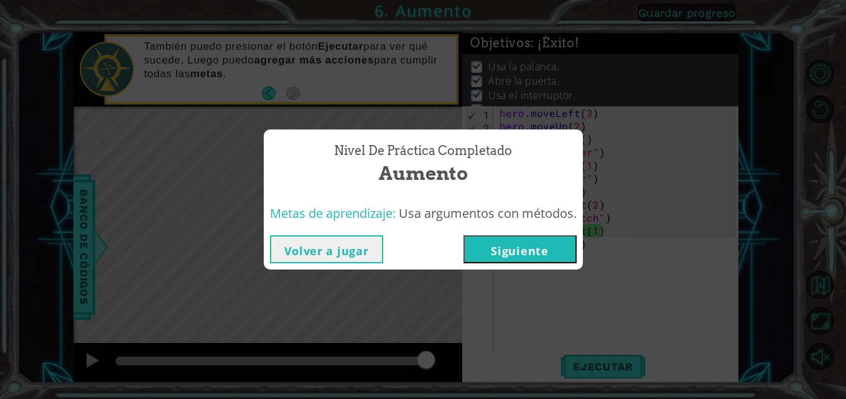
click at [550, 245] on button "Siguiente" at bounding box center [519, 249] width 113 height 28
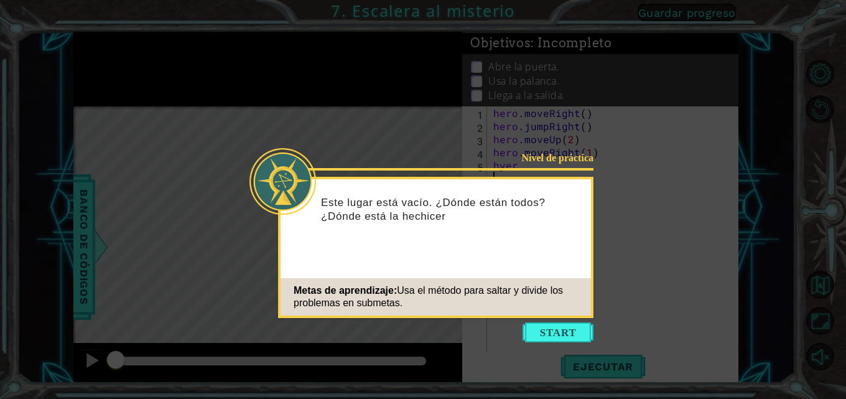
click at [666, 265] on icon at bounding box center [423, 199] width 846 height 399
click at [551, 328] on button "Start" at bounding box center [557, 332] width 71 height 20
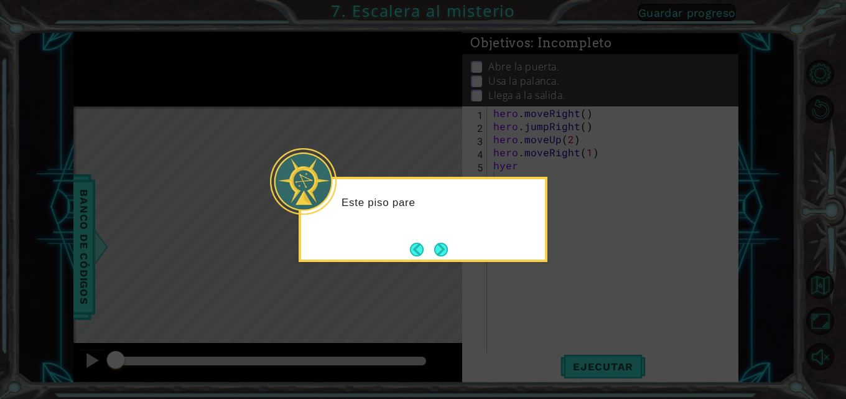
click at [553, 234] on icon at bounding box center [423, 199] width 846 height 399
click at [434, 247] on button "Next" at bounding box center [441, 249] width 14 height 14
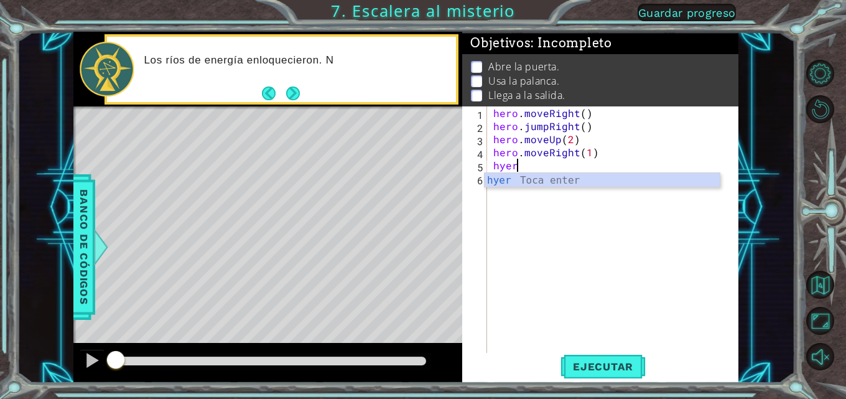
type textarea "h"
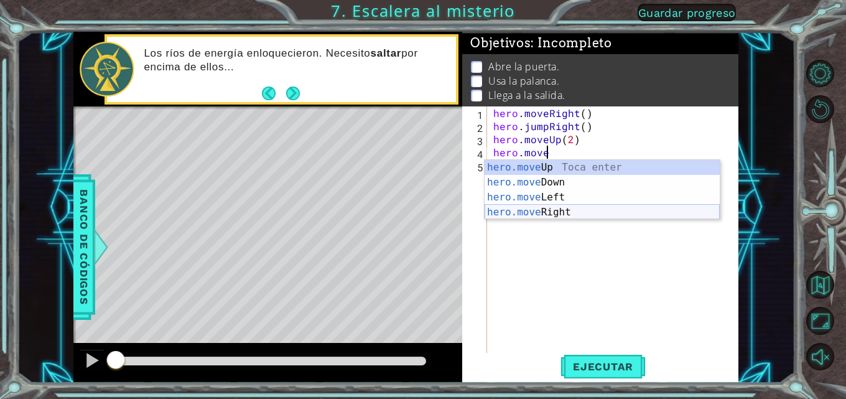
click at [532, 206] on div "hero.move Up Toca enter hero.move Down Toca enter hero.move Left Toca enter her…" at bounding box center [601, 205] width 235 height 90
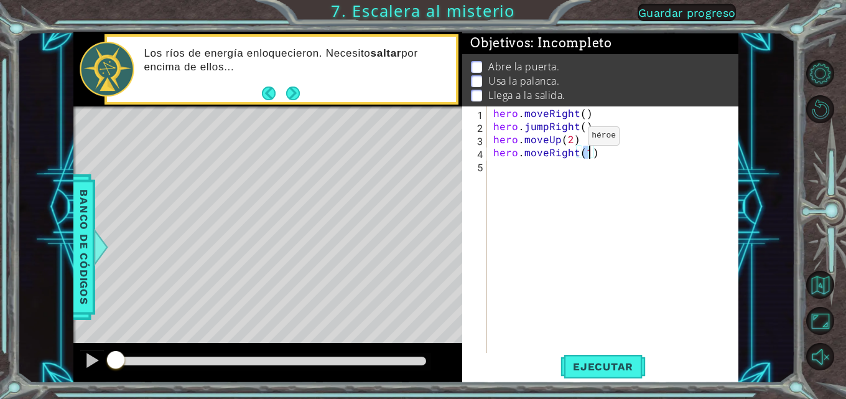
click at [566, 139] on div "hero . moveRight ( ) hero . jumpRight ( ) hero . moveUp ( 2 ) hero . moveRight …" at bounding box center [616, 243] width 251 height 274
type textarea "hero.moveUp(1)"
click at [501, 172] on div "hero . moveRight ( ) hero . jumpRight ( ) hero . moveUp ( 1 ) hero . moveRight …" at bounding box center [616, 243] width 251 height 274
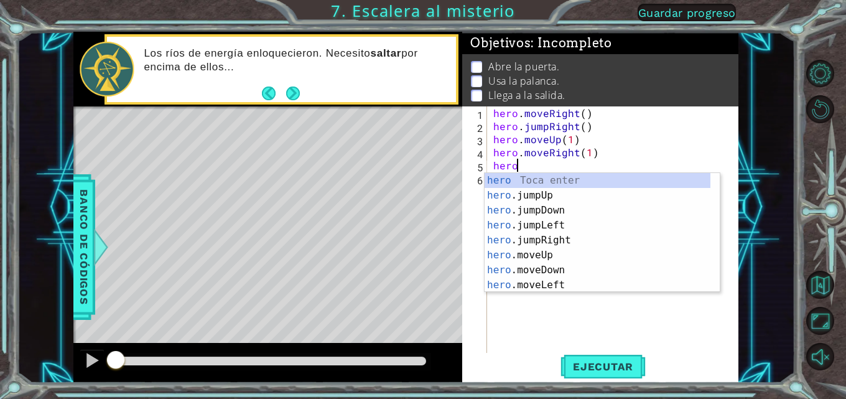
scroll to position [0, 1]
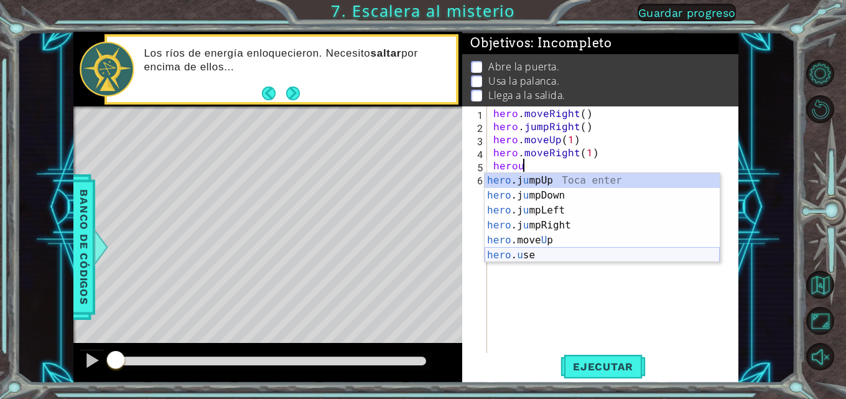
click at [514, 255] on div "hero .j u mpUp Toca enter hero .j u [GEOGRAPHIC_DATA] Toca enter hero .j u mpLe…" at bounding box center [601, 232] width 235 height 119
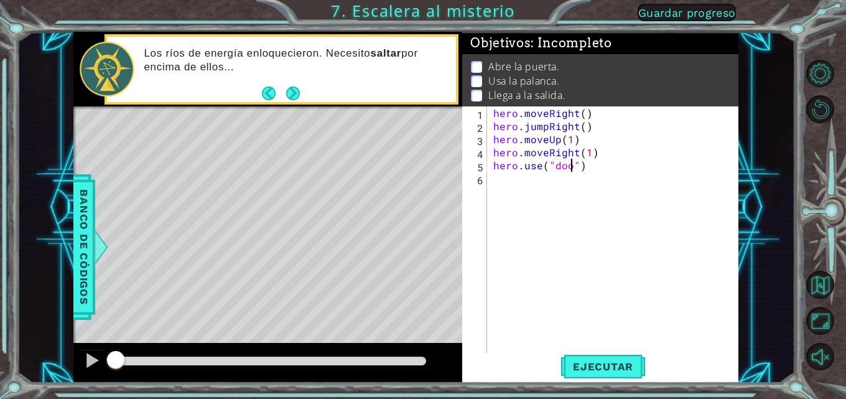
type textarea "hero.use("door")"
click at [499, 182] on div "hero . moveRight ( ) hero . jumpRight ( ) hero . moveUp ( 1 ) hero . moveRight …" at bounding box center [616, 243] width 251 height 274
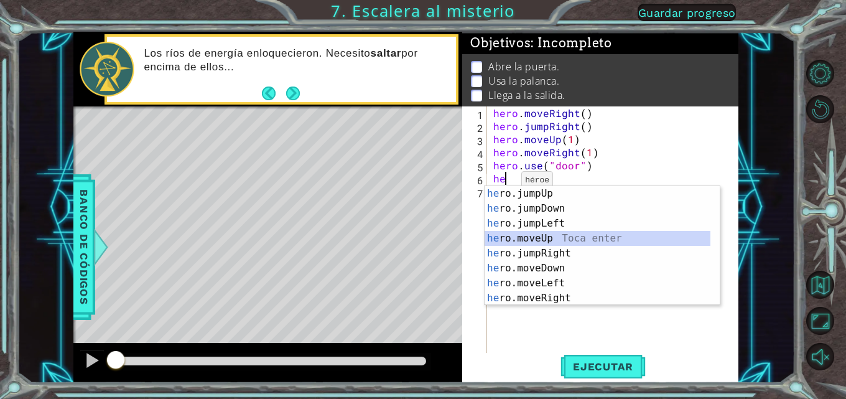
click at [532, 234] on div "he ro.jumpUp Toca enter he ro.jumpDown Toca enter he ro.jumpLeft Toca enter he …" at bounding box center [597, 260] width 226 height 149
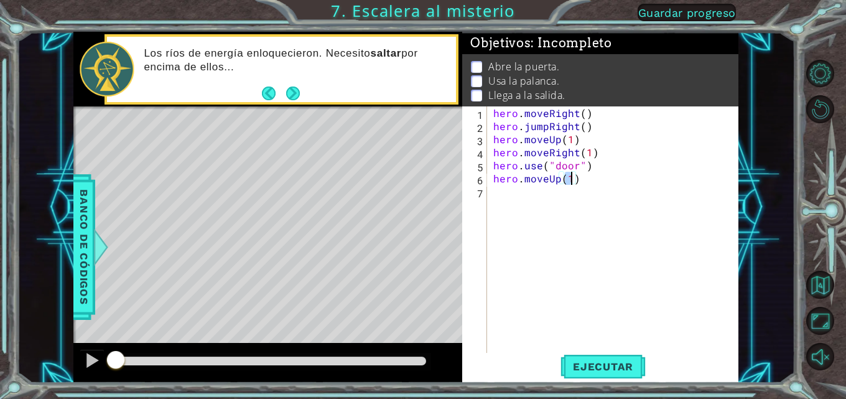
type textarea "hero.moveUp(2)"
click at [495, 197] on div "hero . moveRight ( ) hero . jumpRight ( ) hero . moveUp ( 1 ) hero . moveRight …" at bounding box center [616, 243] width 251 height 274
type textarea "h"
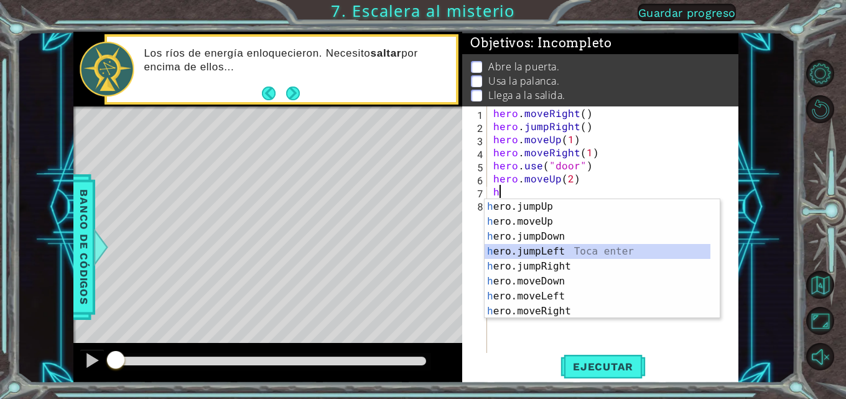
click at [532, 249] on div "h ero.jumpUp Toca enter h ero.moveUp Toca enter h ero.jumpDown Toca enter h ero…" at bounding box center [597, 273] width 226 height 149
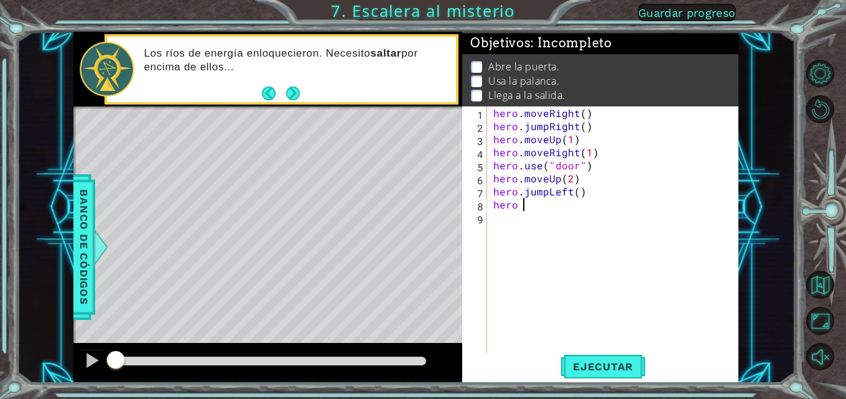
scroll to position [0, 2]
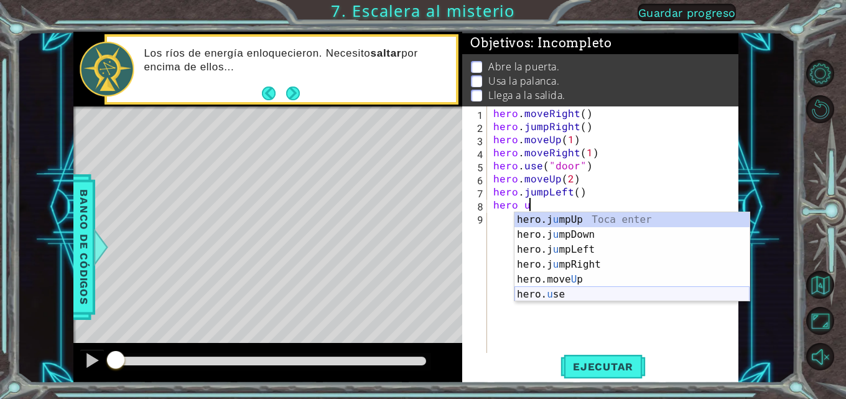
click at [576, 288] on div "hero.j u mpUp Toca enter hero.j u [GEOGRAPHIC_DATA] Toca enter hero.j u mpLeft …" at bounding box center [631, 271] width 235 height 119
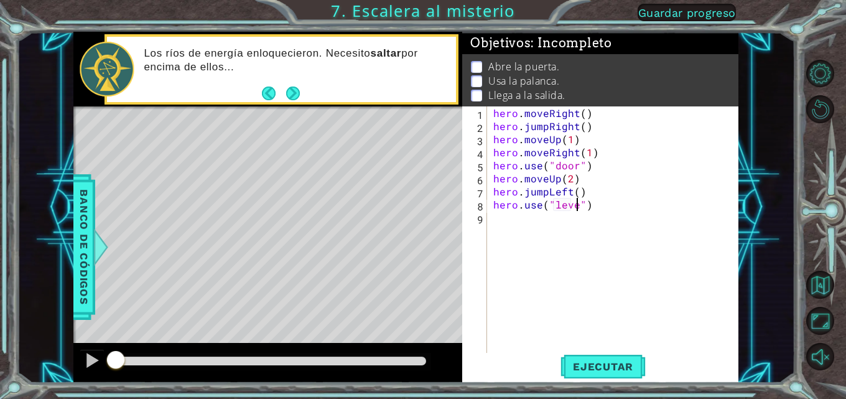
scroll to position [0, 6]
click at [594, 372] on span "Ejecutar" at bounding box center [602, 366] width 85 height 12
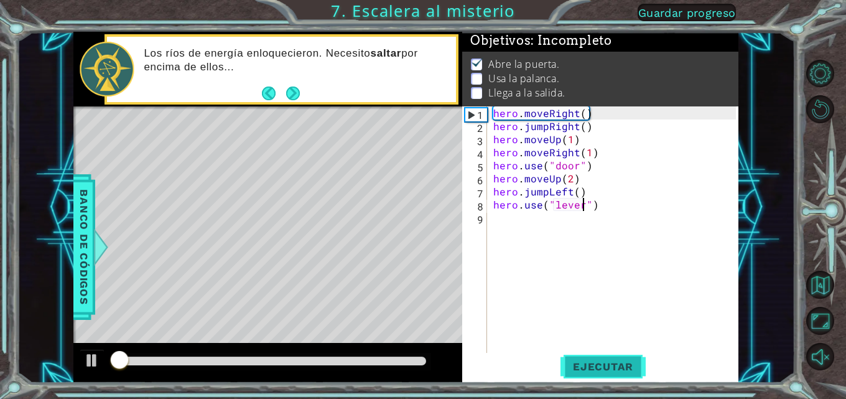
scroll to position [9, 0]
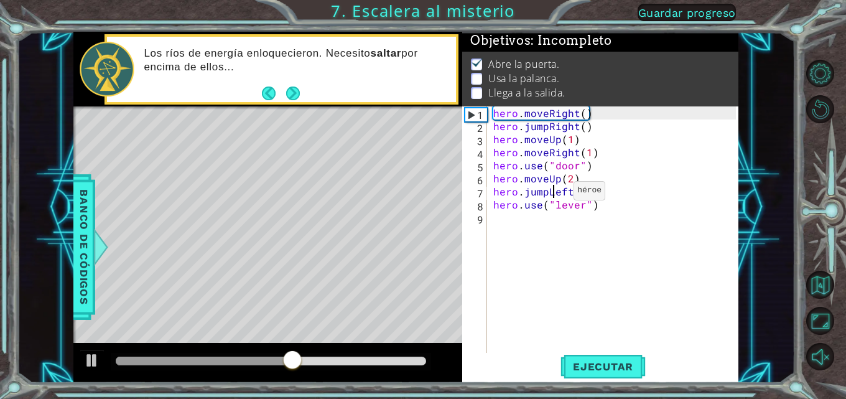
click at [552, 193] on div "hero . moveRight ( ) hero . jumpRight ( ) hero . moveUp ( 1 ) hero . moveRight …" at bounding box center [616, 243] width 251 height 274
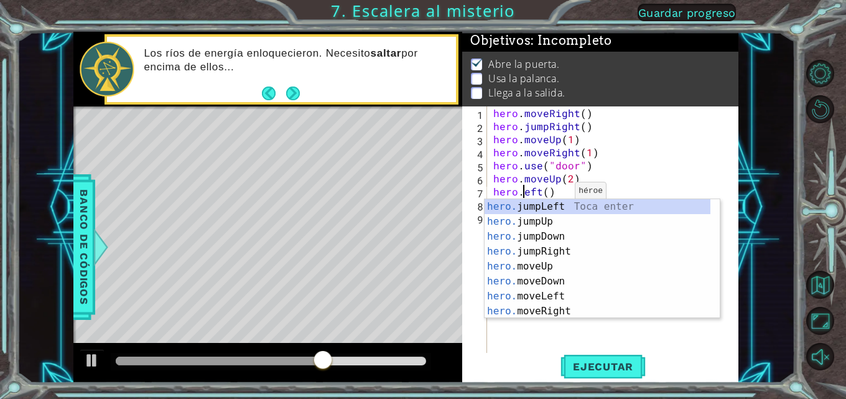
scroll to position [0, 3]
click at [538, 294] on div "hero. jumpLeft Toca enter hero. jumpUp Toca enter hero. jumpDown Toca enter her…" at bounding box center [597, 273] width 226 height 149
type textarea "hero.moveLeft(1)"
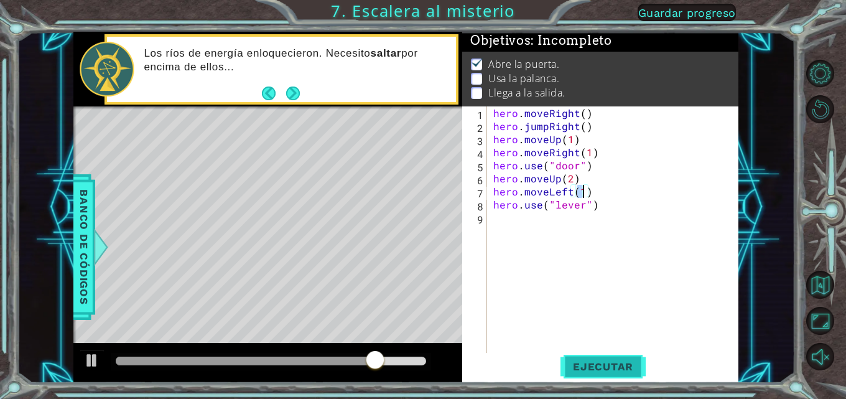
click at [590, 366] on span "Ejecutar" at bounding box center [602, 366] width 85 height 12
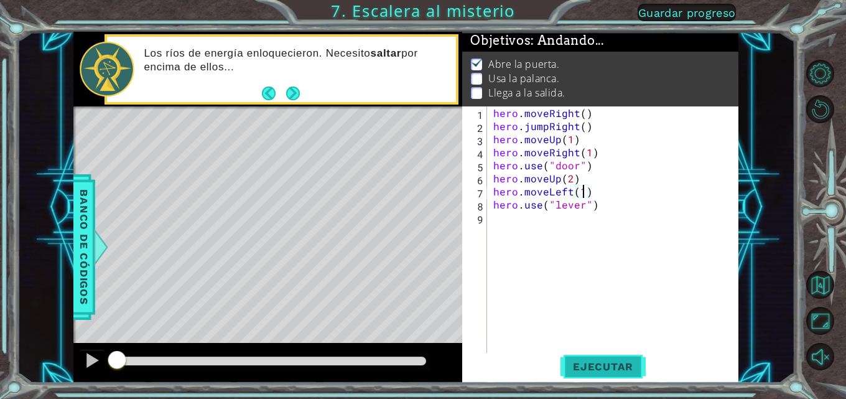
click at [591, 366] on body "1 ההההההההההההההההההההההההההההההההההההההההההההההההההההההההההההההההההההההההההההה…" at bounding box center [423, 199] width 846 height 399
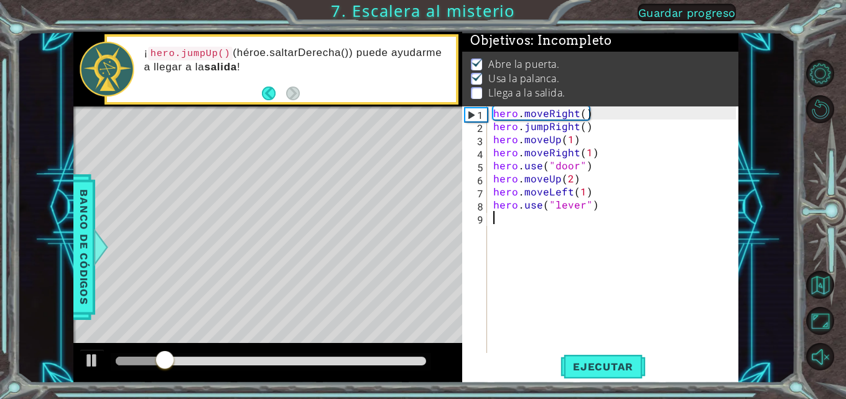
click at [499, 221] on div "hero . moveRight ( ) hero . jumpRight ( ) hero . moveUp ( 1 ) hero . moveRight …" at bounding box center [616, 243] width 251 height 274
type textarea "h"
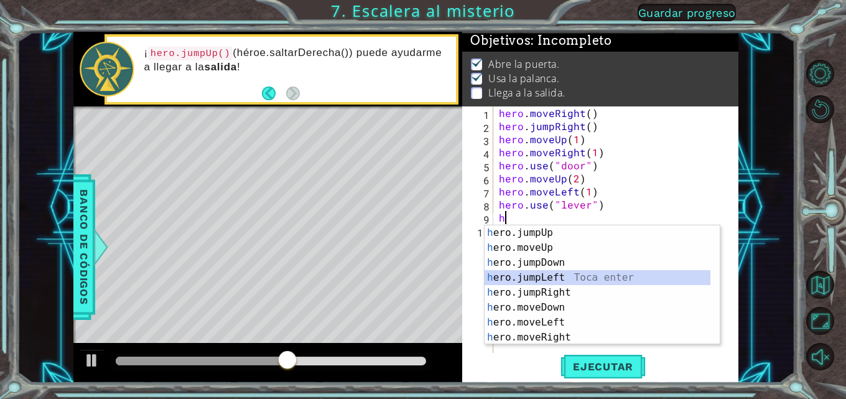
click at [524, 277] on div "h ero.jumpUp Toca enter h ero.moveUp Toca enter h ero.jumpDown Toca enter h ero…" at bounding box center [597, 299] width 226 height 149
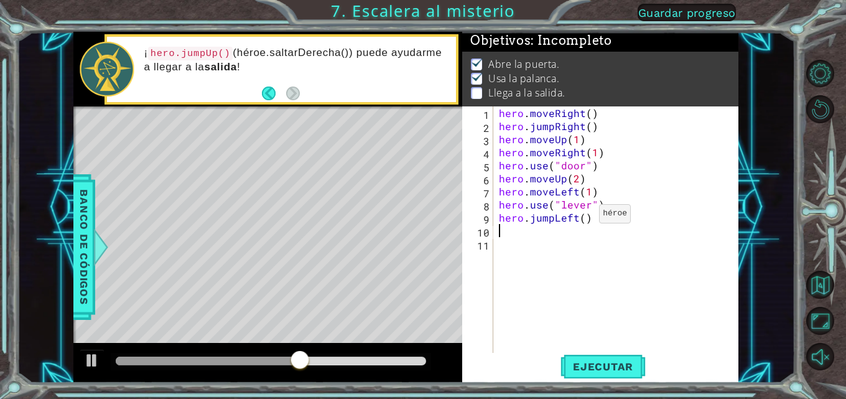
click at [583, 216] on div "hero . moveRight ( ) hero . jumpRight ( ) hero . moveUp ( 1 ) hero . moveRight …" at bounding box center [619, 243] width 246 height 274
type textarea "hero.jumpLeft(2)"
click at [502, 234] on div "hero . moveRight ( ) hero . jumpRight ( ) hero . moveUp ( 1 ) hero . moveRight …" at bounding box center [619, 243] width 246 height 274
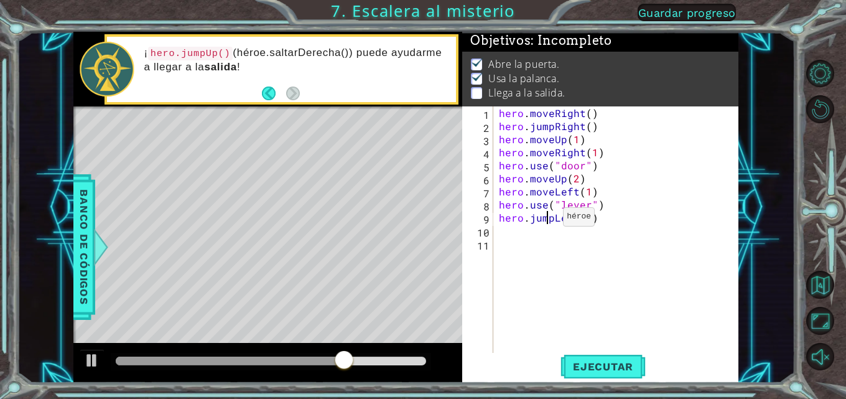
click at [547, 219] on div "hero . moveRight ( ) hero . jumpRight ( ) hero . moveUp ( 1 ) hero . moveRight …" at bounding box center [619, 243] width 246 height 274
click at [548, 218] on div "hero . moveRight ( ) hero . jumpRight ( ) hero . moveUp ( 1 ) hero . moveRight …" at bounding box center [619, 243] width 246 height 274
click at [550, 218] on div "hero . moveRight ( ) hero . jumpRight ( ) hero . moveUp ( 1 ) hero . moveRight …" at bounding box center [619, 243] width 246 height 274
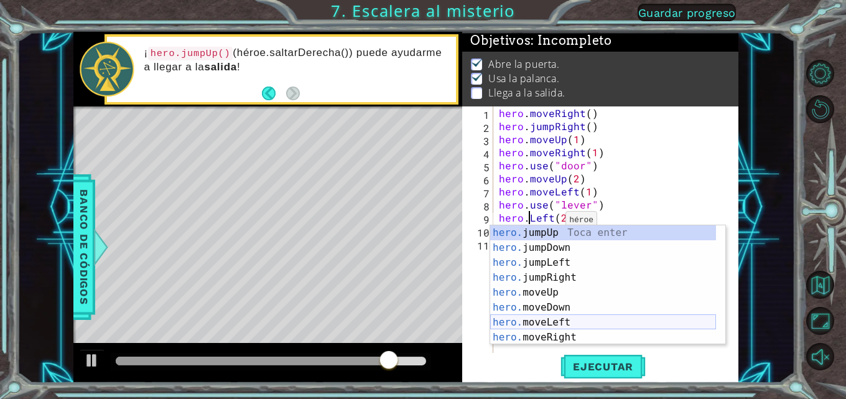
click at [524, 322] on div "hero. jumpUp Toca enter hero. jumpDown Toca enter hero. jumpLeft Toca enter her…" at bounding box center [603, 299] width 226 height 149
type textarea "hero.moveLeft(1)(2)"
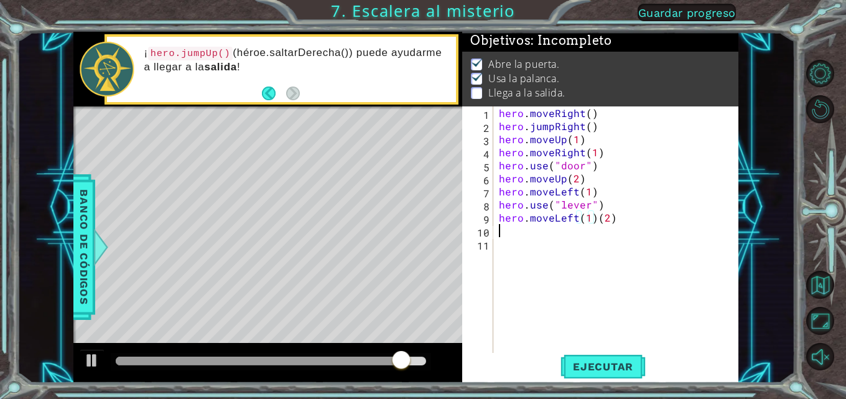
click at [500, 236] on div "hero . moveRight ( ) hero . jumpRight ( ) hero . moveUp ( 1 ) hero . moveRight …" at bounding box center [619, 243] width 246 height 274
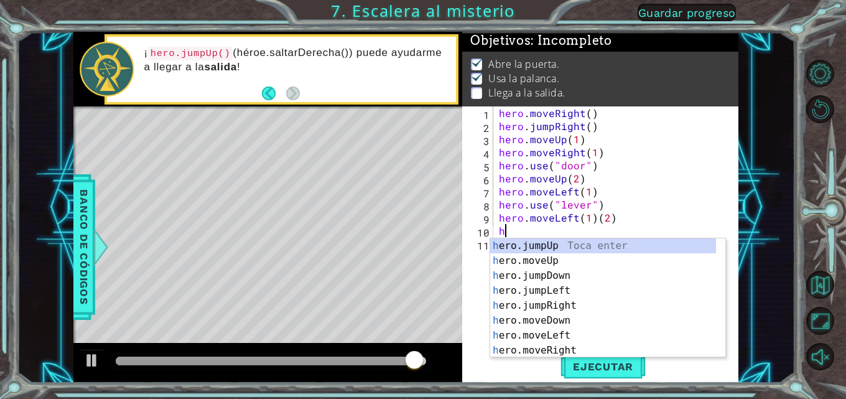
type textarea "he"
click at [526, 307] on div "he ro.jumpUp Toca enter he ro.jumpDown Toca enter he ro.jumpLeft Toca enter he …" at bounding box center [603, 312] width 226 height 149
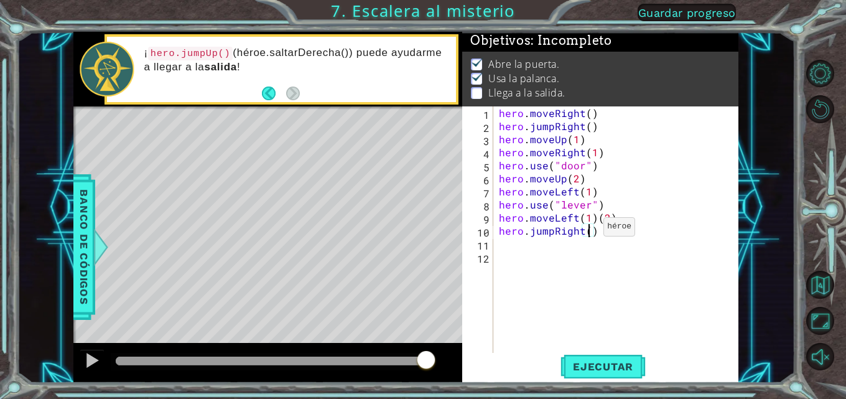
click at [588, 229] on div "hero . moveRight ( ) hero . jumpRight ( ) hero . moveUp ( 1 ) hero . moveRight …" at bounding box center [619, 243] width 246 height 274
type textarea "hero.jumpRight(2)"
click at [497, 244] on div "hero . moveRight ( ) hero . jumpRight ( ) hero . moveUp ( 1 ) hero . moveRight …" at bounding box center [619, 243] width 246 height 274
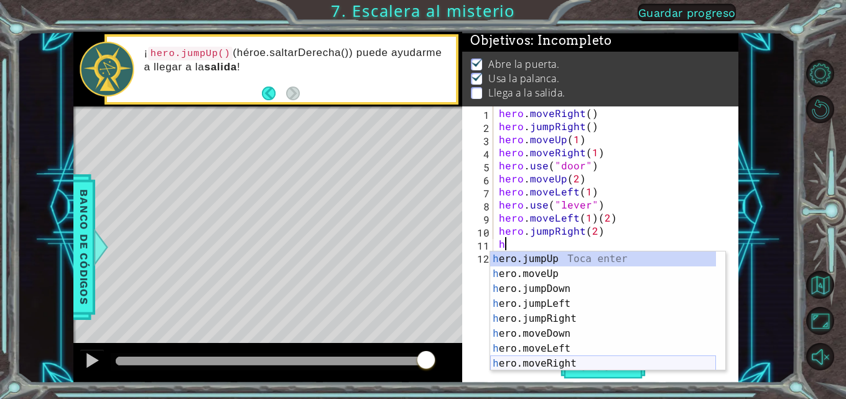
click at [525, 363] on div "h ero.jumpUp Toca enter h ero.moveUp Toca enter h ero.jumpDown Toca enter h ero…" at bounding box center [603, 325] width 226 height 149
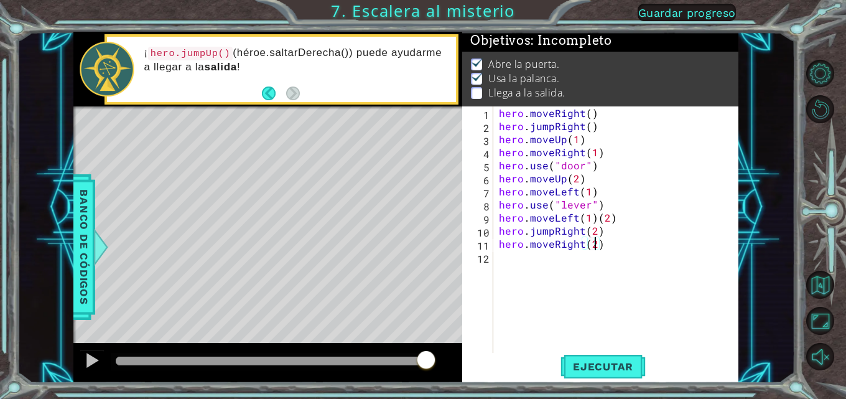
scroll to position [0, 6]
click at [618, 370] on span "Ejecutar" at bounding box center [602, 366] width 85 height 12
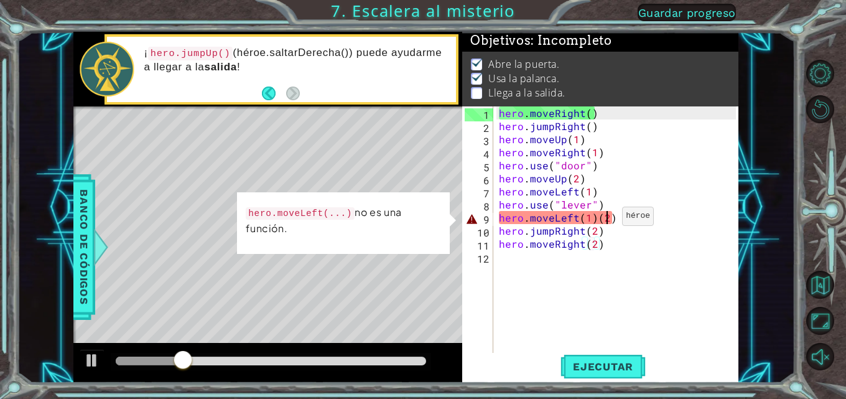
click at [606, 219] on div "hero . moveRight ( ) hero . jumpRight ( ) hero . moveUp ( 1 ) hero . moveRight …" at bounding box center [619, 243] width 246 height 274
click at [593, 219] on div "hero . moveRight ( ) hero . jumpRight ( ) hero . moveUp ( 1 ) hero . moveRight …" at bounding box center [619, 243] width 246 height 274
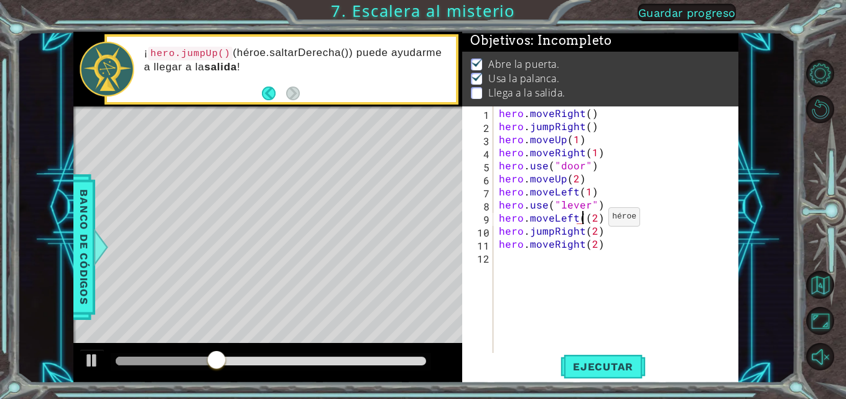
type textarea "hero.moveLeft(2)"
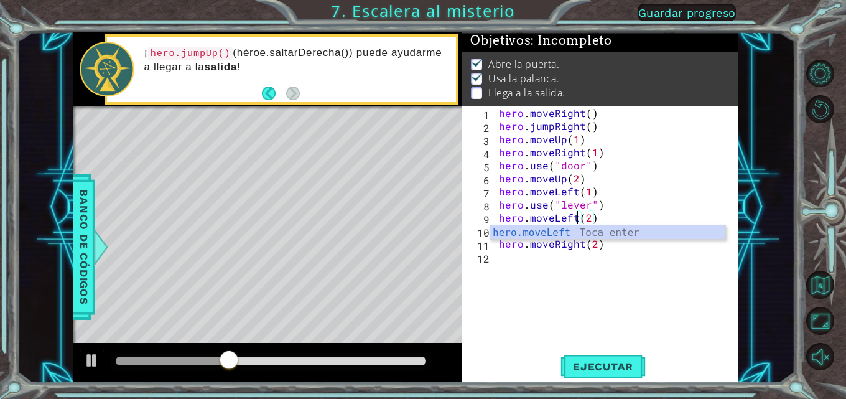
click at [548, 300] on div "hero . moveRight ( ) hero . jumpRight ( ) hero . moveUp ( 1 ) hero . moveRight …" at bounding box center [619, 243] width 246 height 274
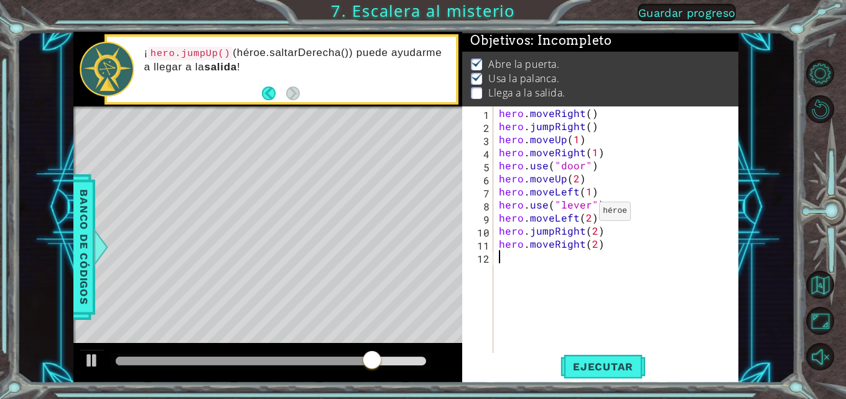
click at [584, 215] on div "hero . moveRight ( ) hero . jumpRight ( ) hero . moveUp ( 1 ) hero . moveRight …" at bounding box center [619, 243] width 246 height 274
click at [580, 217] on div "hero . moveRight ( ) hero . jumpRight ( ) hero . moveUp ( 1 ) hero . moveRight …" at bounding box center [619, 243] width 246 height 274
click at [584, 218] on div "hero . moveRight ( ) hero . jumpRight ( ) hero . moveUp ( 1 ) hero . moveRight …" at bounding box center [619, 243] width 246 height 274
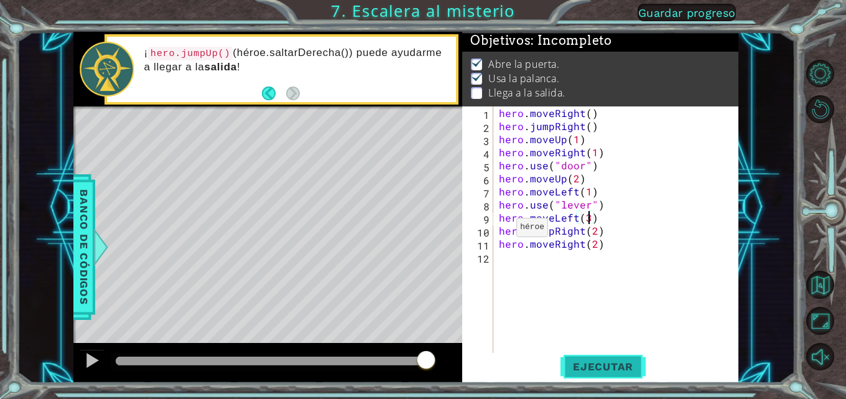
click at [632, 362] on span "Ejecutar" at bounding box center [602, 366] width 85 height 12
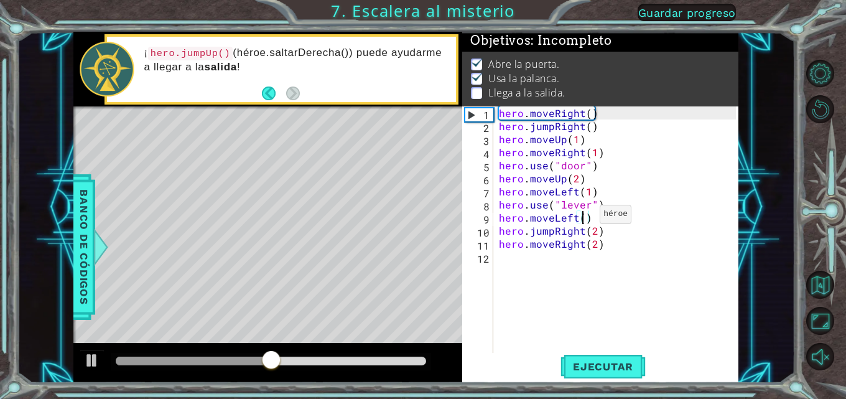
scroll to position [0, 5]
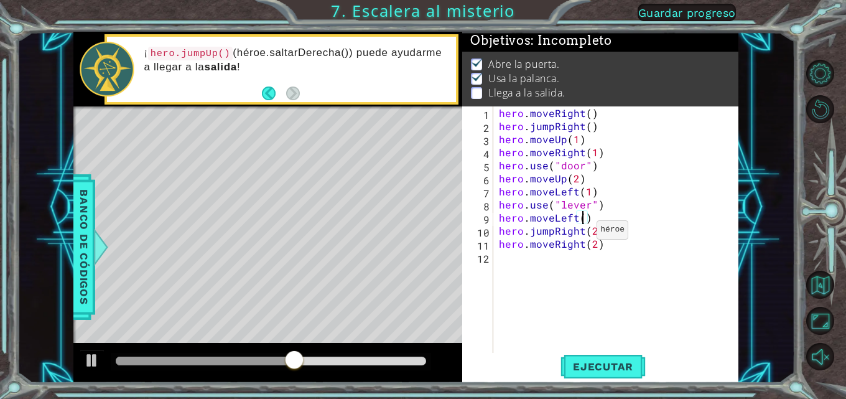
type textarea "hero.moveLeft(2)"
click at [613, 256] on div "hero . moveRight ( ) hero . jumpRight ( ) hero . moveUp ( 1 ) hero . moveRight …" at bounding box center [619, 243] width 246 height 274
click at [574, 233] on div "hero . moveRight ( ) hero . jumpRight ( ) hero . moveUp ( 1 ) hero . moveRight …" at bounding box center [619, 243] width 246 height 274
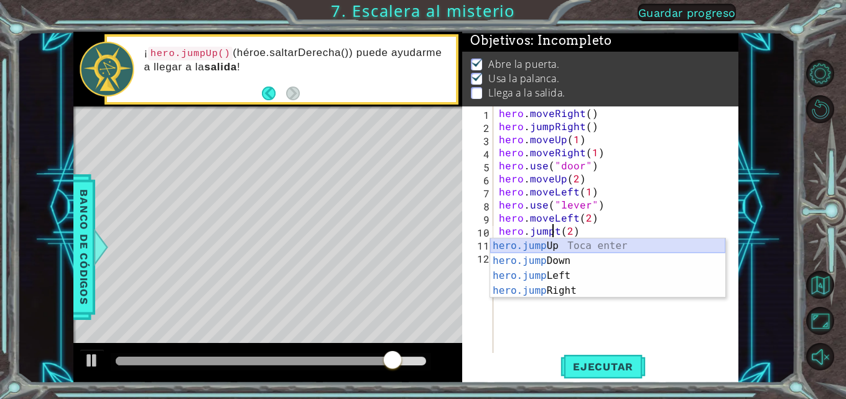
click at [544, 244] on div "hero.jump Up Toca enter hero.jump Down Toca enter hero.jump Left Toca enter her…" at bounding box center [607, 283] width 235 height 90
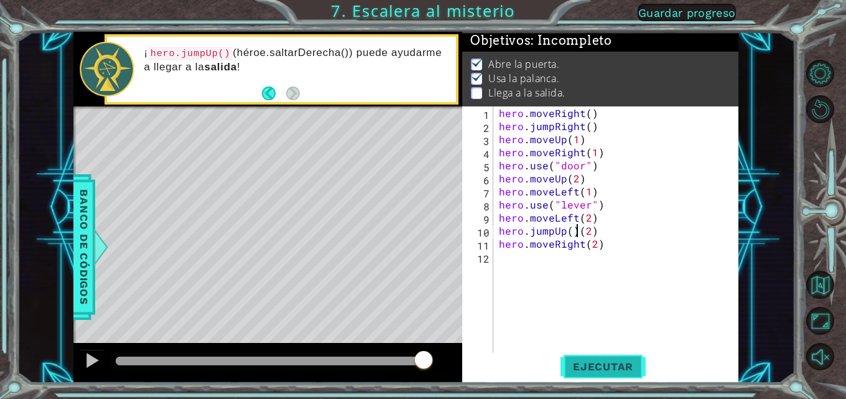
click at [596, 366] on span "Ejecutar" at bounding box center [602, 366] width 85 height 12
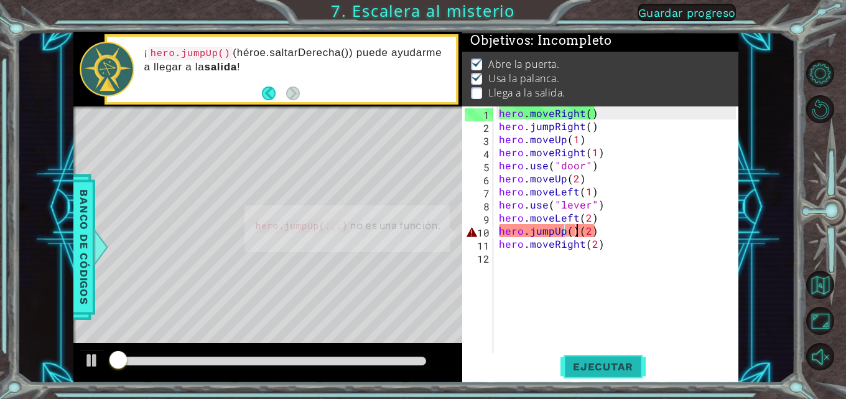
click at [596, 366] on span "Ejecutar" at bounding box center [602, 366] width 85 height 12
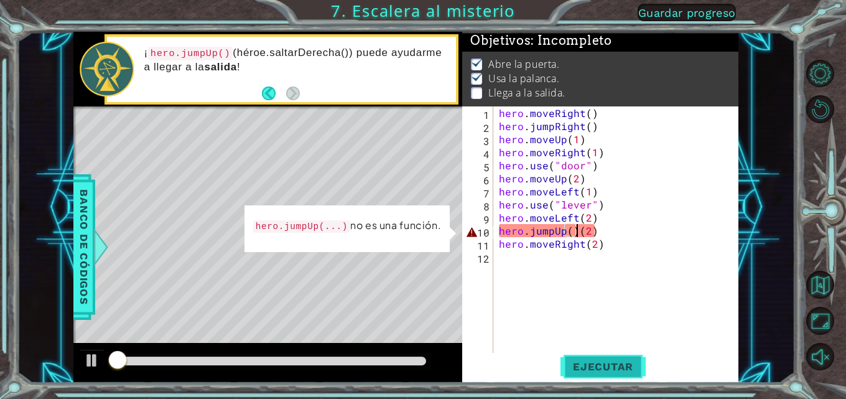
click at [596, 366] on span "Ejecutar" at bounding box center [602, 366] width 85 height 12
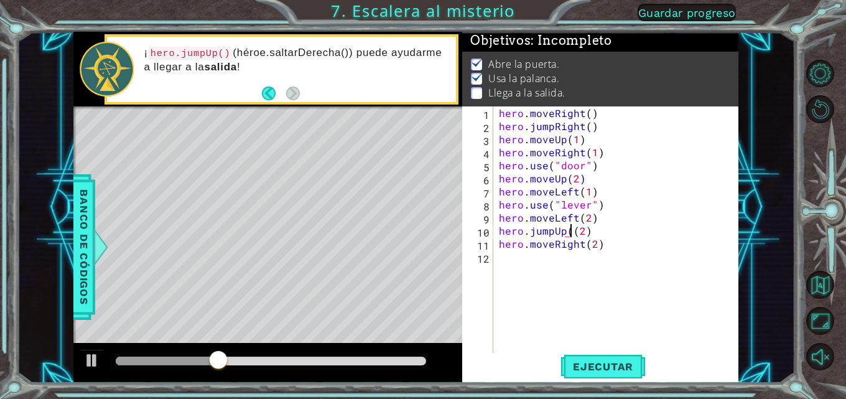
type textarea "hero.jumpUp(2)"
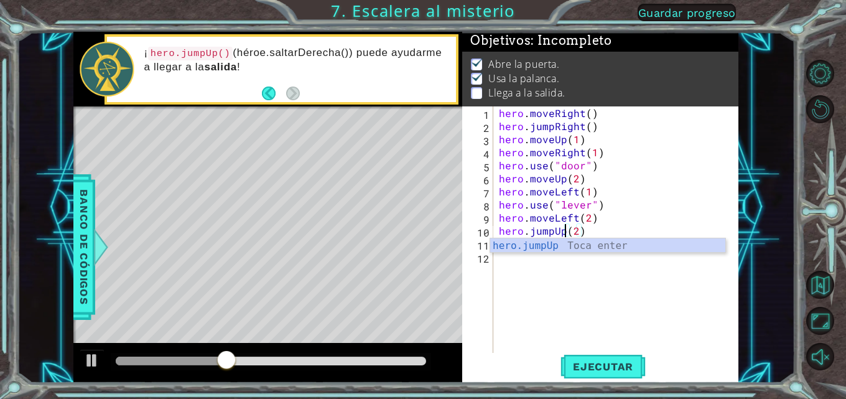
click at [584, 263] on div "hero . moveRight ( ) hero . jumpRight ( ) hero . moveUp ( 1 ) hero . moveRight …" at bounding box center [619, 243] width 246 height 274
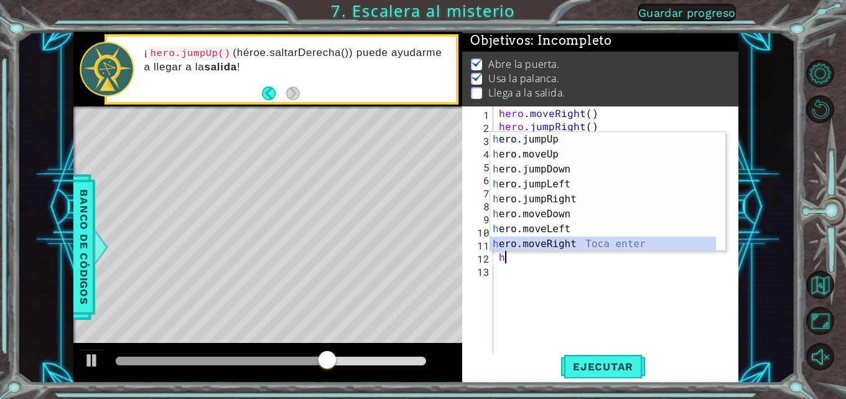
click at [519, 244] on div "h ero.jumpUp Toca enter h ero.moveUp Toca enter h ero.jumpDown Toca enter h ero…" at bounding box center [603, 206] width 226 height 149
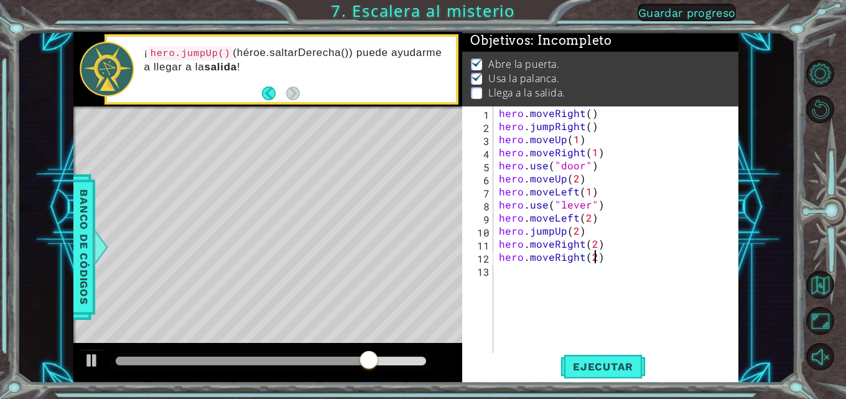
scroll to position [0, 6]
type textarea "hero.moveRight(2)"
click at [579, 357] on button "Ejecutar" at bounding box center [602, 366] width 85 height 27
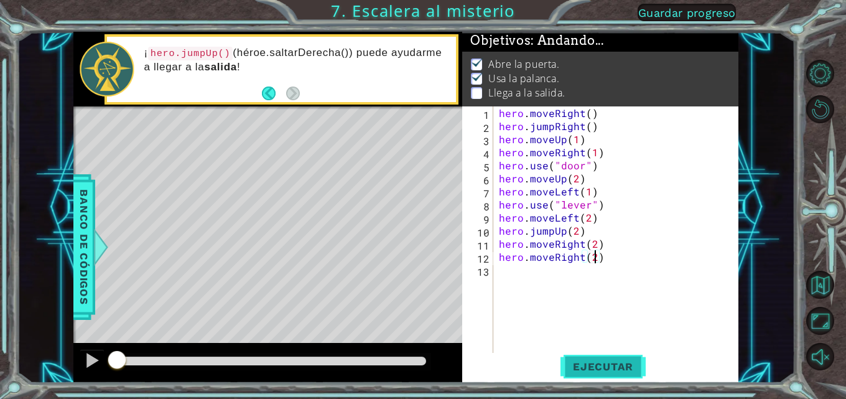
click at [579, 357] on button "Ejecutar" at bounding box center [602, 366] width 85 height 27
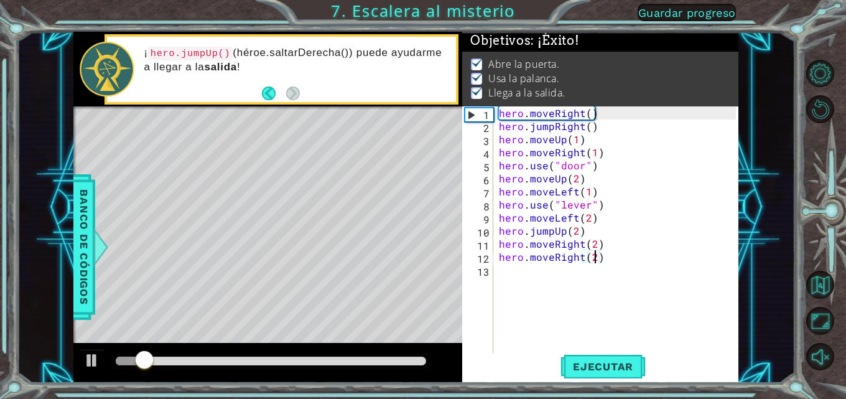
click at [361, 361] on div at bounding box center [271, 360] width 310 height 9
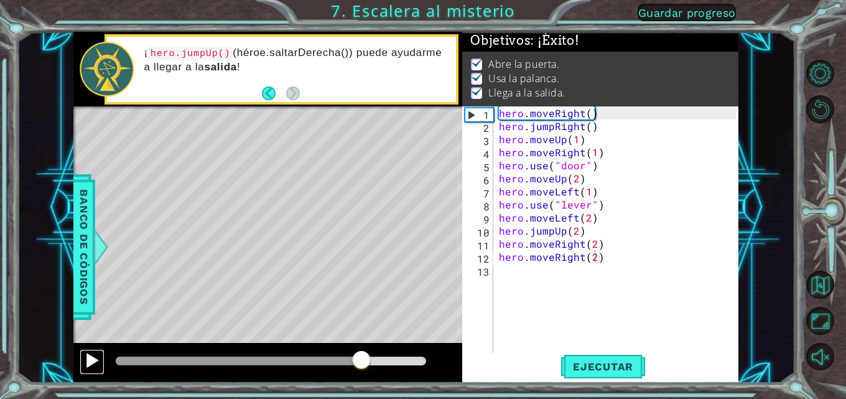
click at [90, 359] on div at bounding box center [92, 360] width 16 height 16
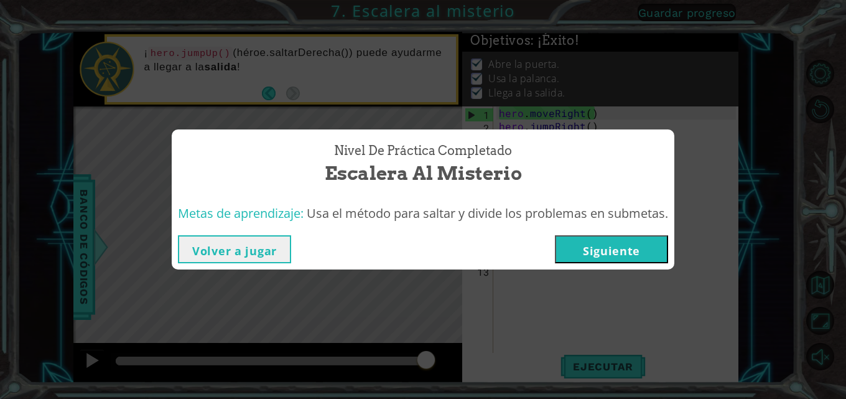
click at [581, 252] on button "Siguiente" at bounding box center [611, 249] width 113 height 28
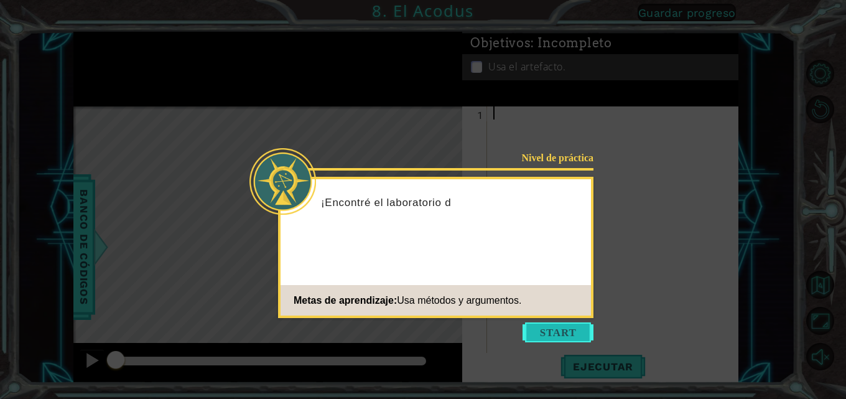
click at [552, 326] on button "Start" at bounding box center [557, 332] width 71 height 20
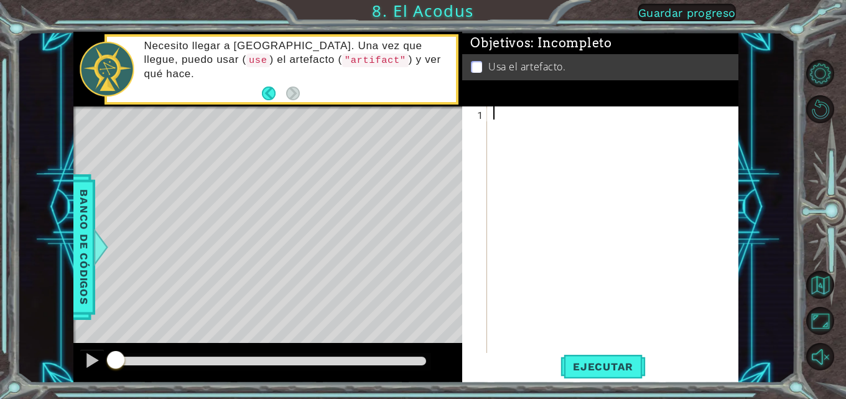
click at [298, 150] on div "Level Map" at bounding box center [360, 289] width 574 height 366
drag, startPoint x: 513, startPoint y: 144, endPoint x: 503, endPoint y: 121, distance: 25.6
click at [505, 124] on div at bounding box center [616, 243] width 251 height 274
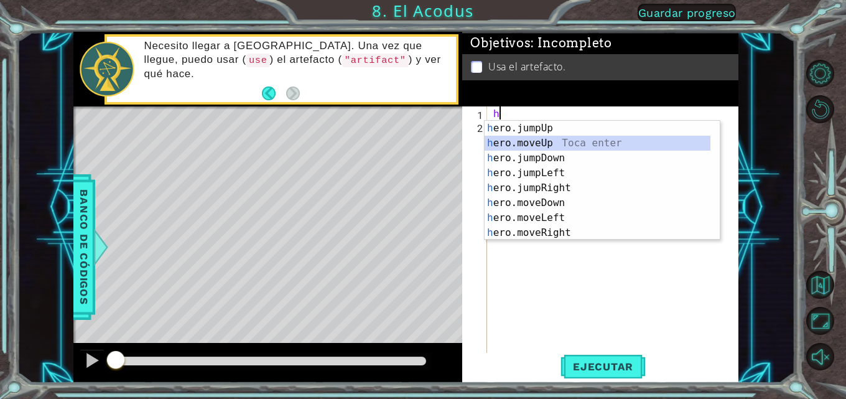
click at [523, 141] on div "h ero.jumpUp Toca enter h ero.moveUp Toca enter h ero.jumpDown Toca enter h ero…" at bounding box center [597, 195] width 226 height 149
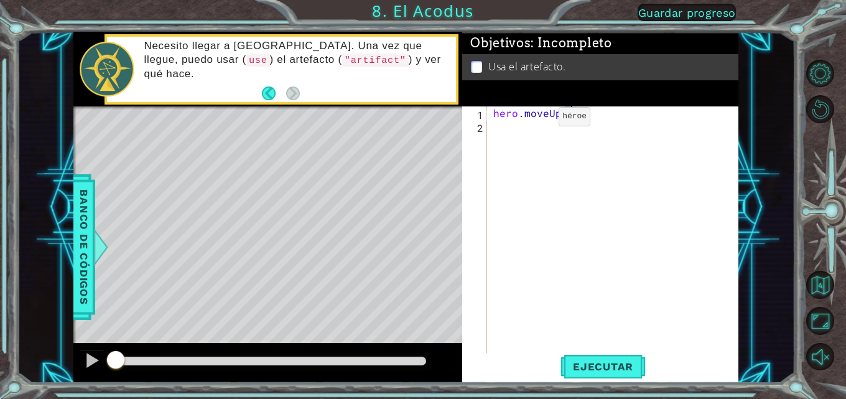
type textarea "hero.moveUp(2)"
click at [512, 129] on div "hero . moveUp ( 2 )" at bounding box center [616, 243] width 251 height 274
type textarea "h"
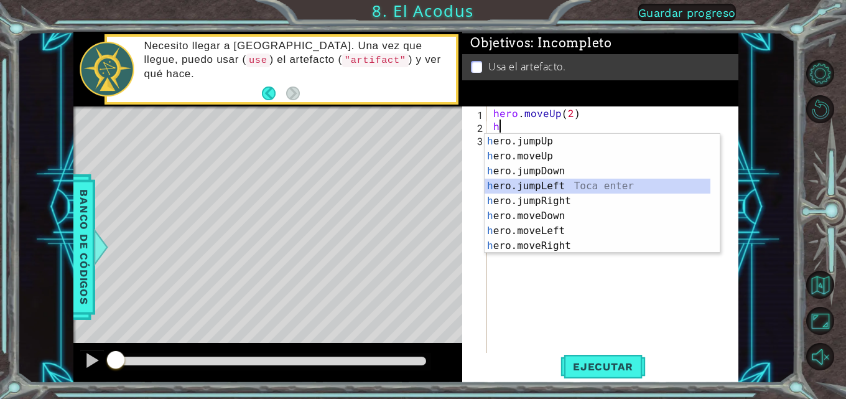
click at [524, 185] on div "h ero.jumpUp Toca enter h ero.moveUp Toca enter h ero.jumpDown Toca enter h ero…" at bounding box center [597, 208] width 226 height 149
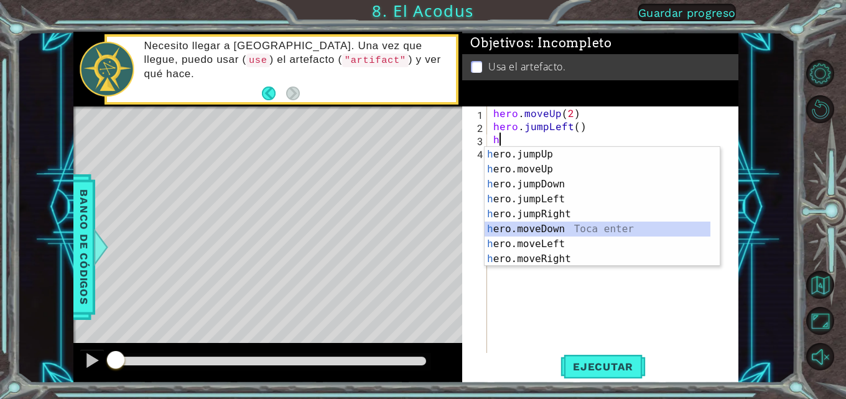
click at [527, 224] on div "h ero.jumpUp Toca enter h ero.moveUp Toca enter h ero.jumpDown Toca enter h ero…" at bounding box center [597, 221] width 226 height 149
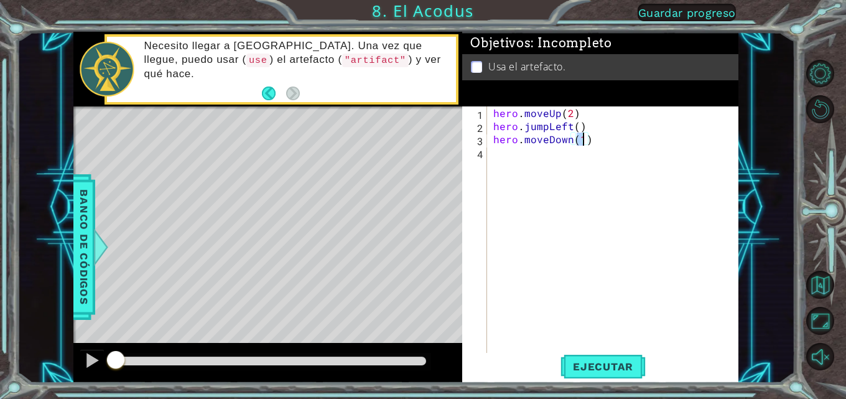
type textarea "hero.moveDown(3)"
click at [518, 155] on div "hero . moveUp ( 2 ) hero . jumpLeft ( ) hero . moveDown ( 3 )" at bounding box center [616, 243] width 251 height 274
type textarea "h"
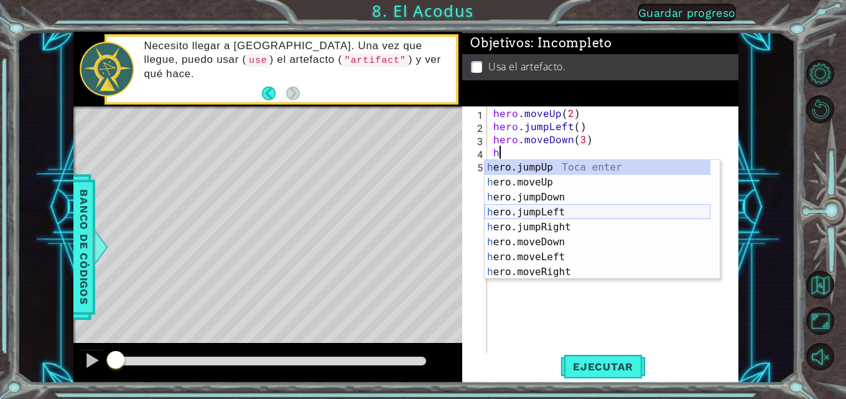
click at [511, 214] on div "h ero.jumpUp Toca enter h ero.moveUp Toca enter h ero.jumpDown Toca enter h ero…" at bounding box center [597, 234] width 226 height 149
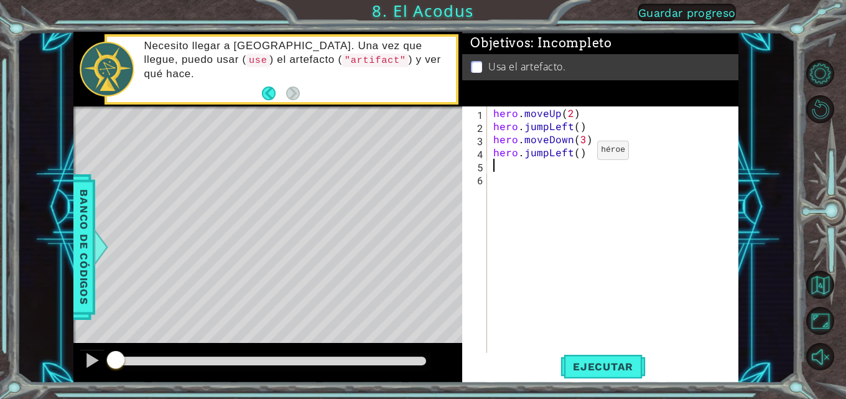
click at [576, 153] on div "hero . moveUp ( 2 ) hero . jumpLeft ( ) hero . moveDown ( 3 ) hero . jumpLeft (…" at bounding box center [616, 243] width 251 height 274
type textarea "hero.jumpLeft(2)"
click at [499, 168] on div "hero . moveUp ( 2 ) hero . jumpLeft ( ) hero . moveDown ( 3 ) hero . jumpLeft (…" at bounding box center [616, 243] width 251 height 274
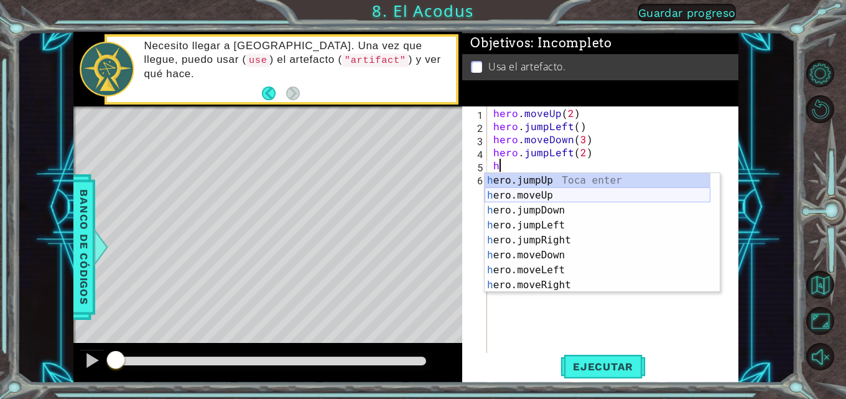
click at [514, 193] on div "h ero.jumpUp Toca enter h ero.moveUp Toca enter h ero.jumpDown Toca enter h ero…" at bounding box center [597, 247] width 226 height 149
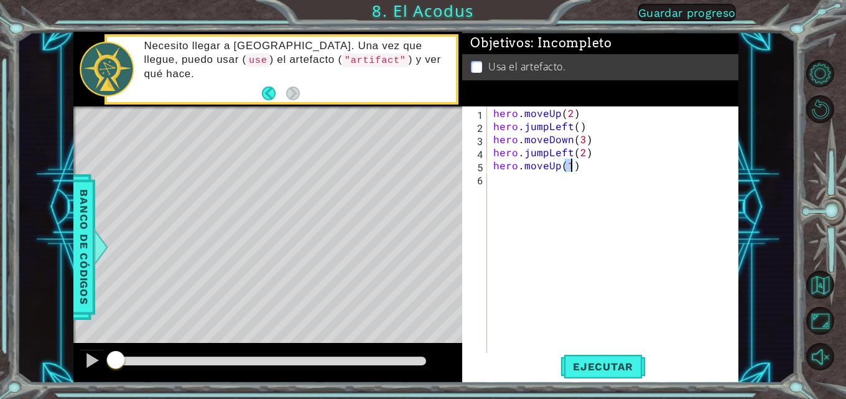
type textarea "hero.moveUp(2)"
click at [500, 182] on div "hero . moveUp ( 2 ) hero . jumpLeft ( ) hero . moveDown ( 3 ) hero . jumpLeft (…" at bounding box center [616, 243] width 251 height 274
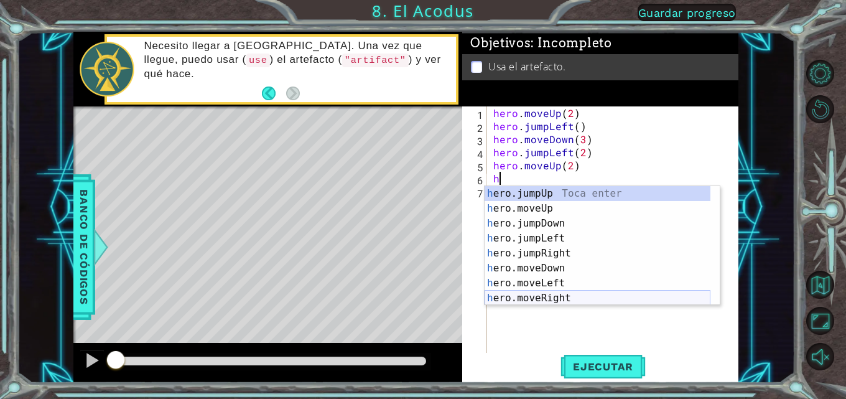
click at [526, 299] on div "h ero.jumpUp Toca enter h ero.moveUp Toca enter h ero.jumpDown Toca enter h ero…" at bounding box center [597, 260] width 226 height 149
type textarea "hero.moveRight(1)"
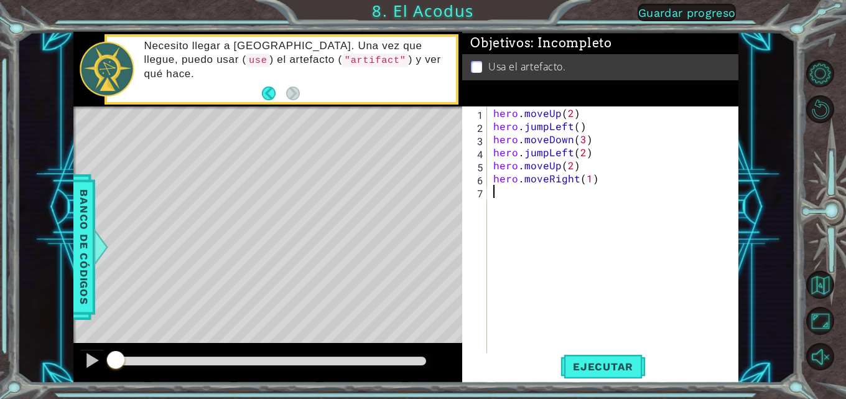
click at [498, 196] on div "hero . moveUp ( 2 ) hero . jumpLeft ( ) hero . moveDown ( 3 ) hero . jumpLeft (…" at bounding box center [616, 243] width 251 height 274
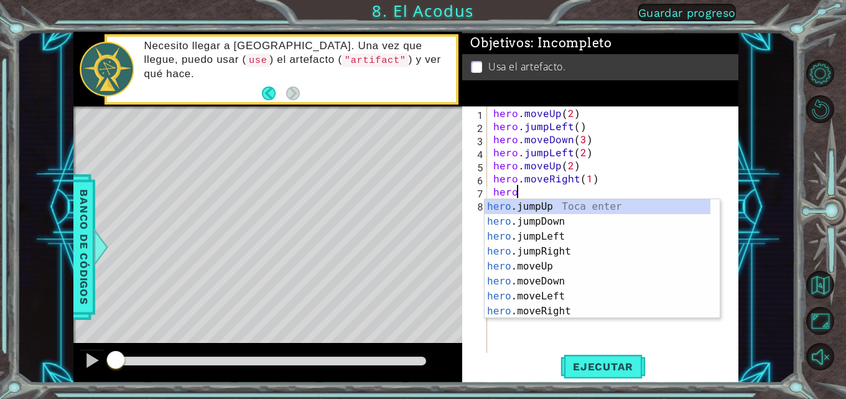
scroll to position [0, 1]
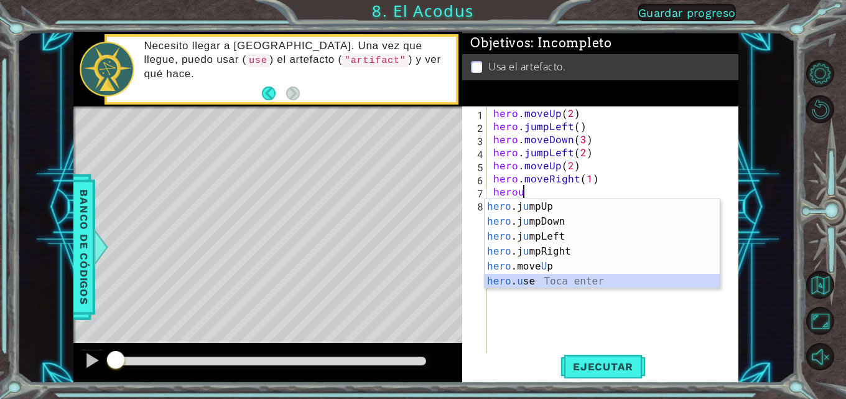
click at [535, 279] on div "hero .j u mpUp Toca enter hero .j u [GEOGRAPHIC_DATA] Toca enter hero .j u mpLe…" at bounding box center [601, 258] width 235 height 119
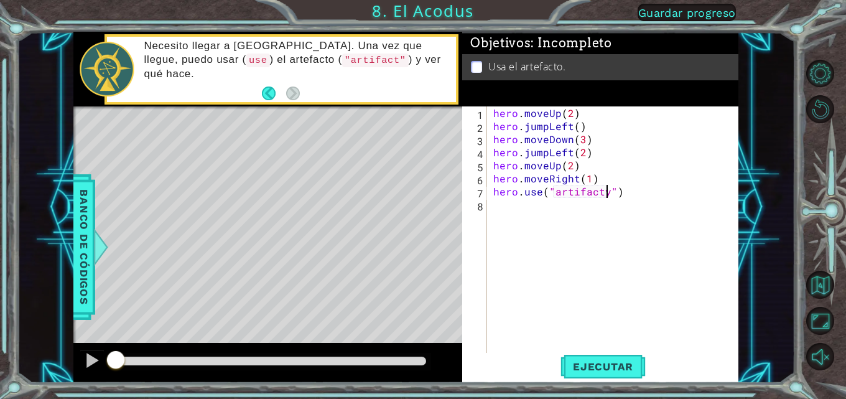
scroll to position [0, 7]
click at [593, 373] on button "Ejecutar" at bounding box center [602, 366] width 85 height 27
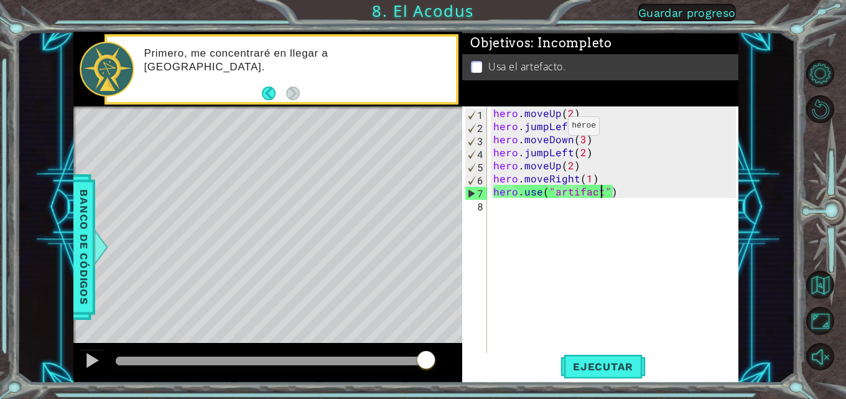
click at [547, 129] on div "hero . moveUp ( 2 ) hero . jumpLeft ( ) hero . moveDown ( 3 ) hero . jumpLeft (…" at bounding box center [616, 243] width 251 height 274
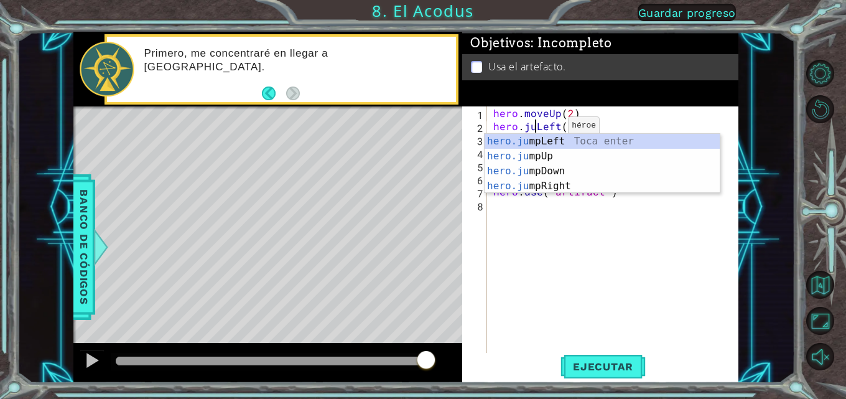
scroll to position [0, 4]
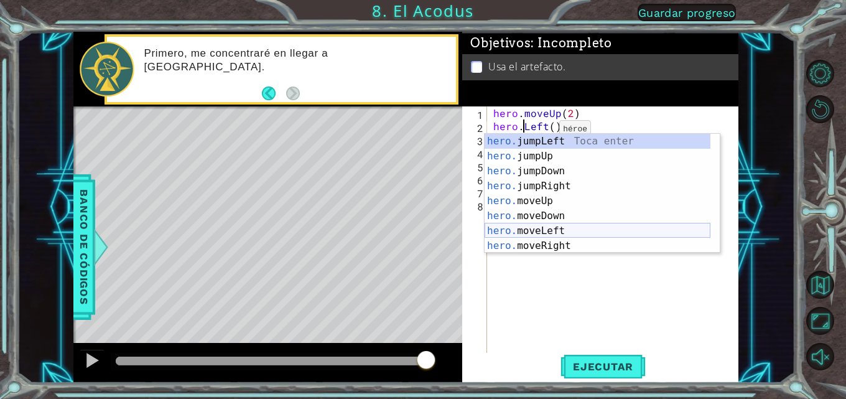
click at [512, 234] on div "hero. jumpLeft Toca enter hero. jumpUp Toca enter hero. jumpDown Toca enter her…" at bounding box center [597, 208] width 226 height 149
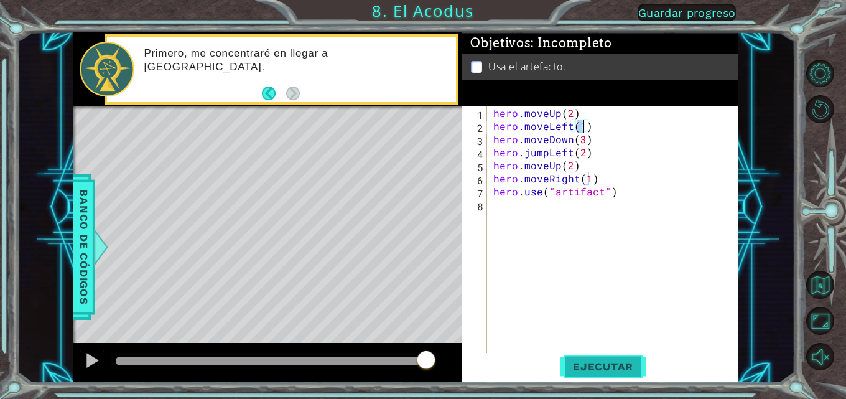
click at [573, 371] on span "Ejecutar" at bounding box center [602, 366] width 85 height 12
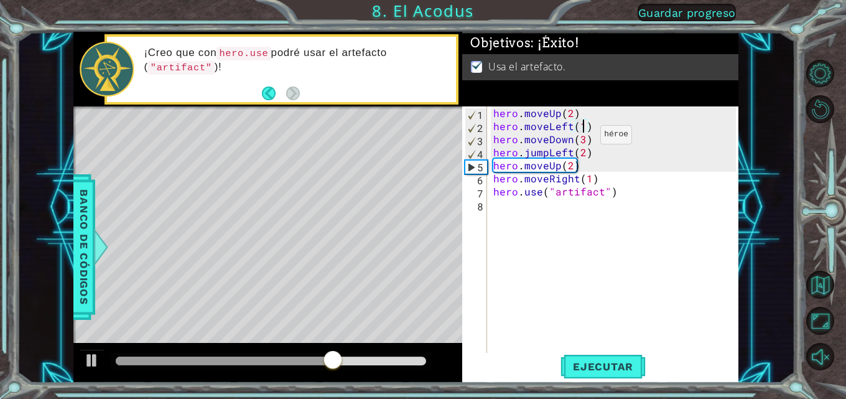
click at [579, 137] on div "hero . moveUp ( 2 ) hero . moveLeft ( 1 ) hero . moveDown ( 3 ) hero . jumpLeft…" at bounding box center [616, 243] width 251 height 274
click at [579, 138] on div "hero . moveUp ( 2 ) hero . moveLeft ( 1 ) hero . moveDown ( 3 ) hero . jumpLeft…" at bounding box center [616, 243] width 251 height 274
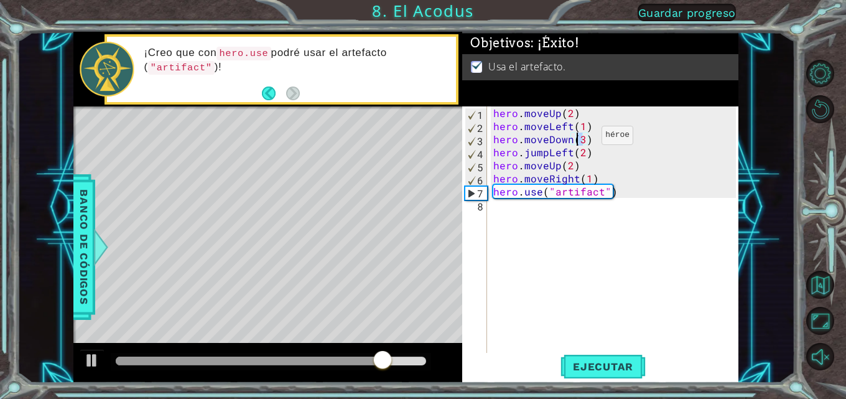
scroll to position [0, 6]
click at [589, 155] on div "hero . moveUp ( 2 ) hero . moveLeft ( 1 ) hero . moveDown ( 2 ) hero . jumpLeft…" at bounding box center [616, 243] width 251 height 274
type textarea "hero.jumpLeft(2)"
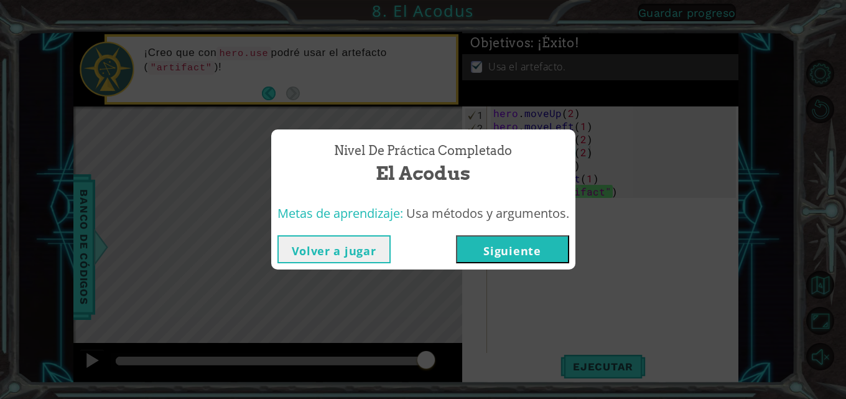
click at [514, 245] on button "Siguiente" at bounding box center [512, 249] width 113 height 28
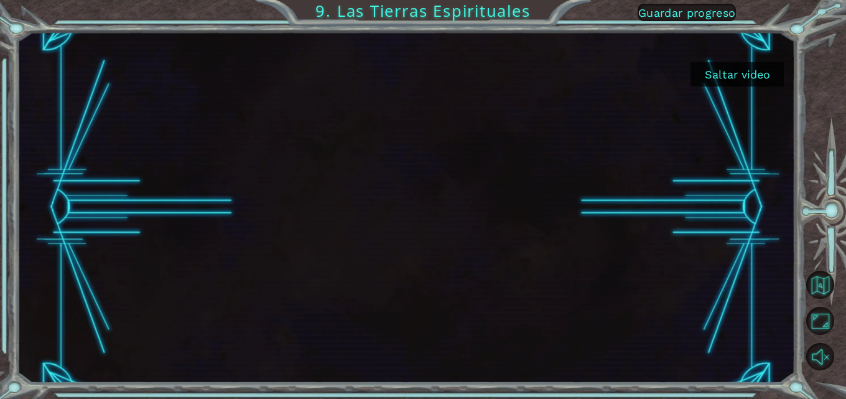
click at [719, 71] on button "Saltar video" at bounding box center [736, 74] width 93 height 24
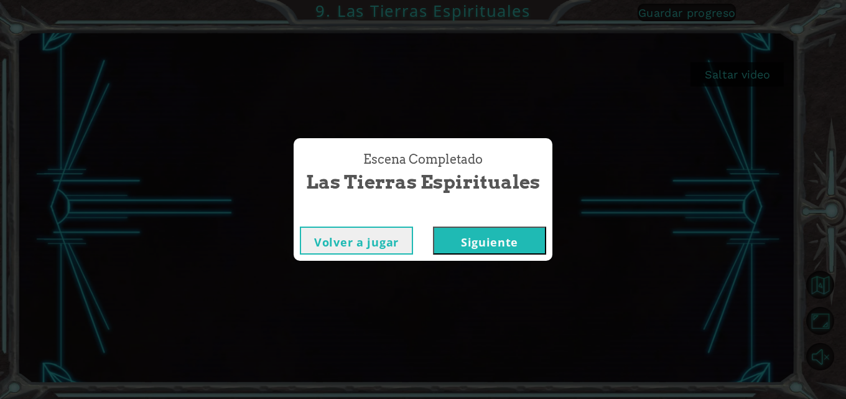
drag, startPoint x: 719, startPoint y: 71, endPoint x: 734, endPoint y: 70, distance: 14.3
click at [734, 70] on div "Escena Completado Las Tierras Espirituales Volver a jugar [GEOGRAPHIC_DATA]" at bounding box center [423, 199] width 846 height 399
click at [532, 232] on button "Siguiente" at bounding box center [489, 240] width 113 height 28
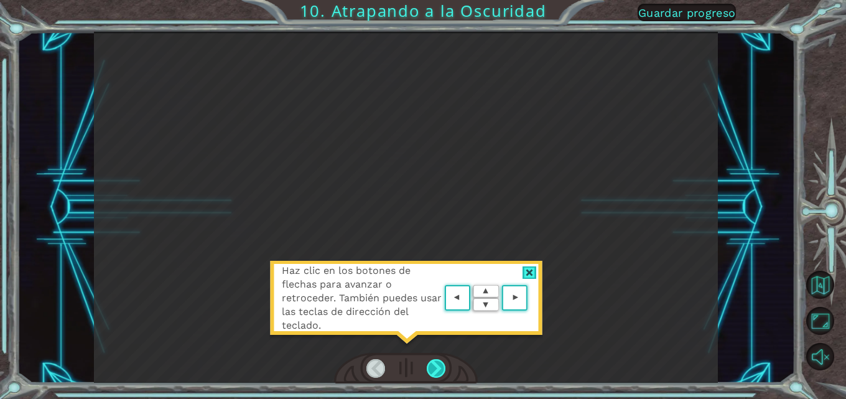
click at [438, 367] on div at bounding box center [436, 368] width 19 height 19
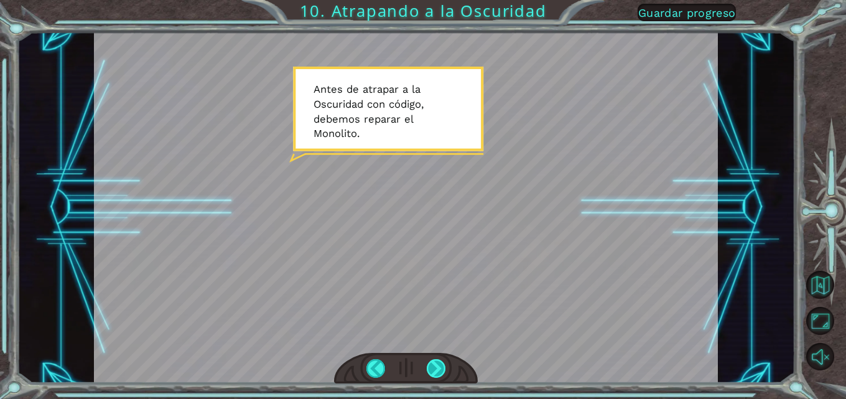
click at [428, 362] on div at bounding box center [436, 368] width 19 height 19
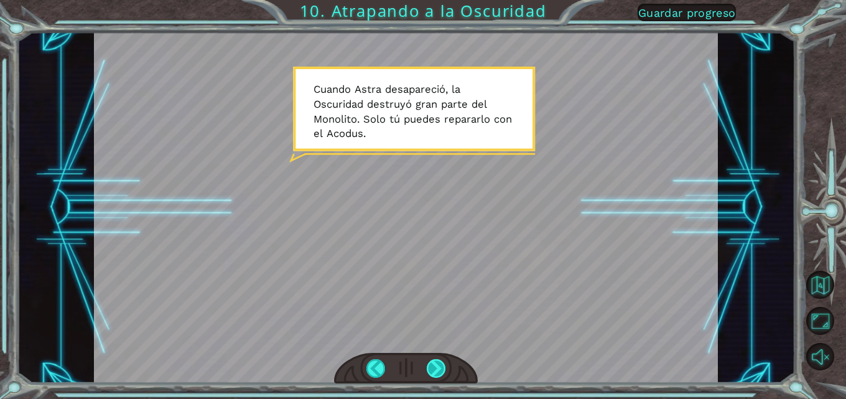
click at [435, 359] on div at bounding box center [436, 368] width 19 height 19
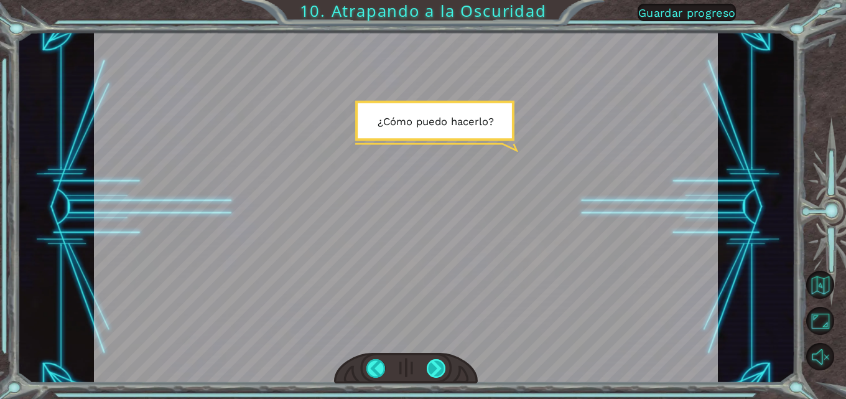
click at [434, 361] on div at bounding box center [436, 368] width 19 height 19
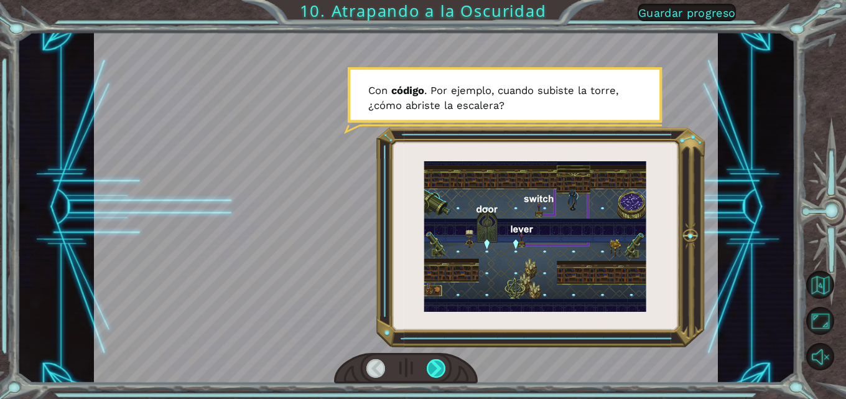
click at [436, 363] on div at bounding box center [436, 368] width 19 height 19
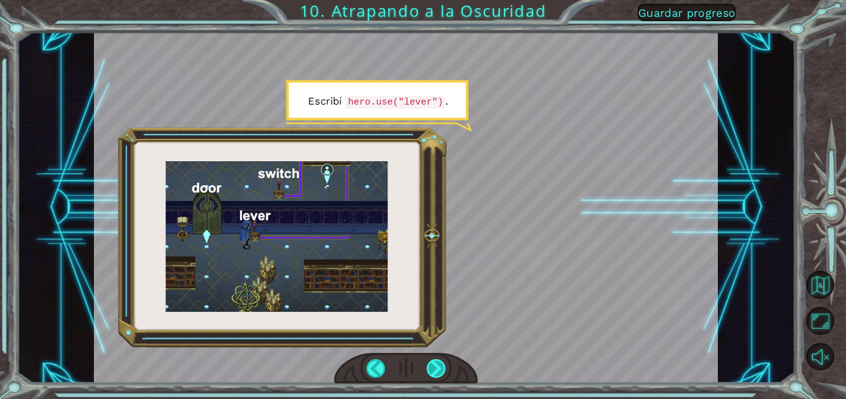
click at [439, 369] on div at bounding box center [436, 368] width 19 height 19
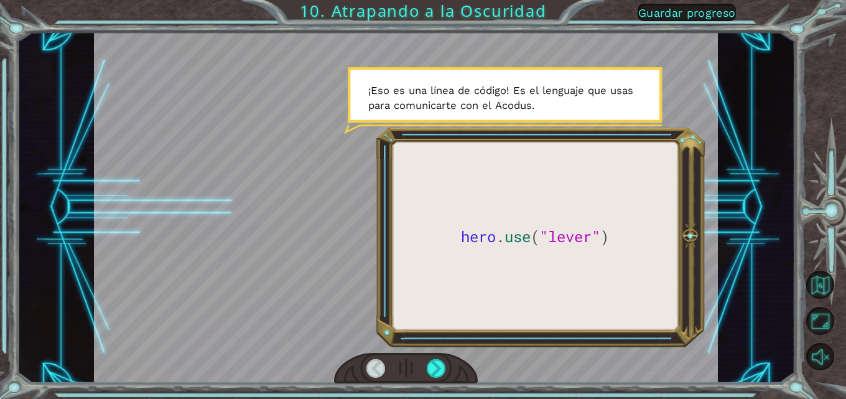
click at [606, 329] on div at bounding box center [406, 207] width 624 height 351
click at [436, 361] on div at bounding box center [436, 368] width 19 height 19
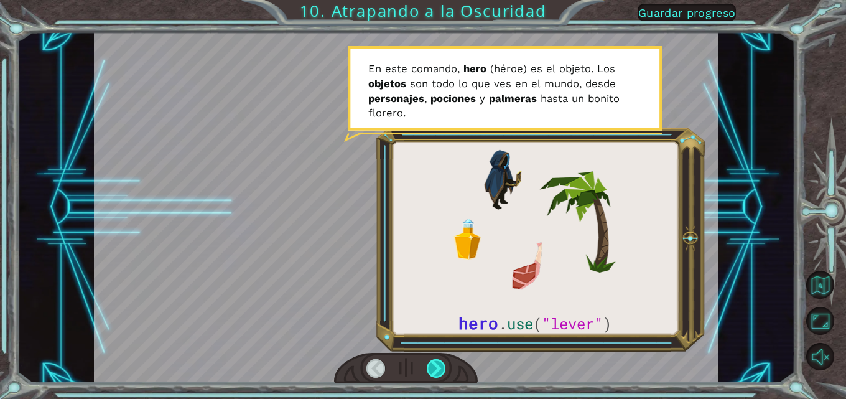
click at [434, 363] on div at bounding box center [436, 368] width 19 height 19
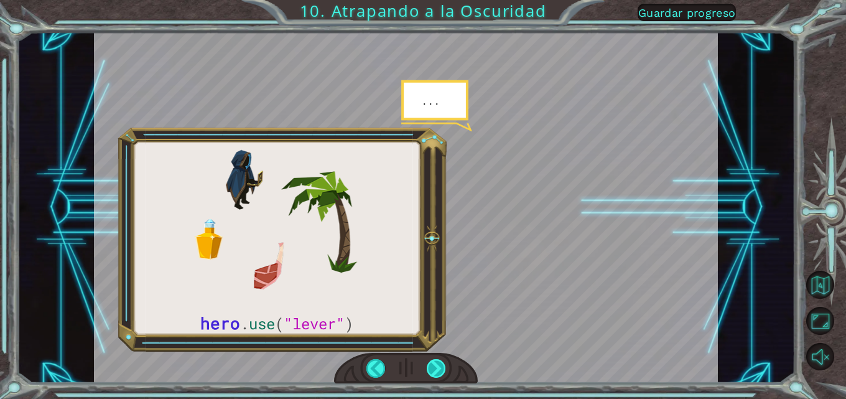
click at [434, 363] on div at bounding box center [436, 368] width 19 height 19
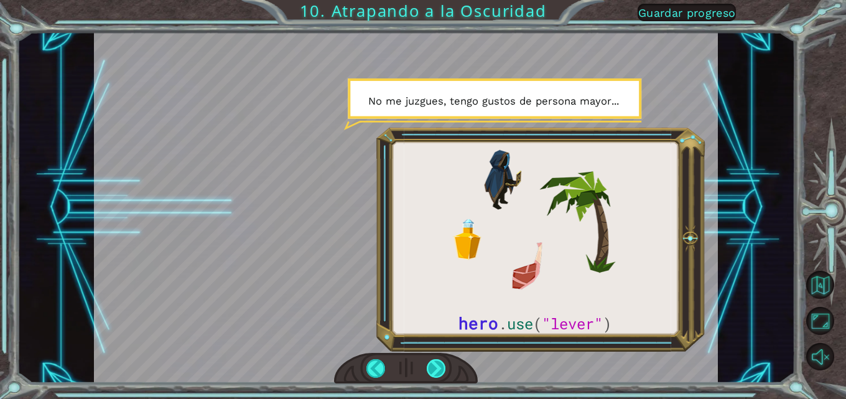
click at [427, 366] on div at bounding box center [436, 368] width 19 height 19
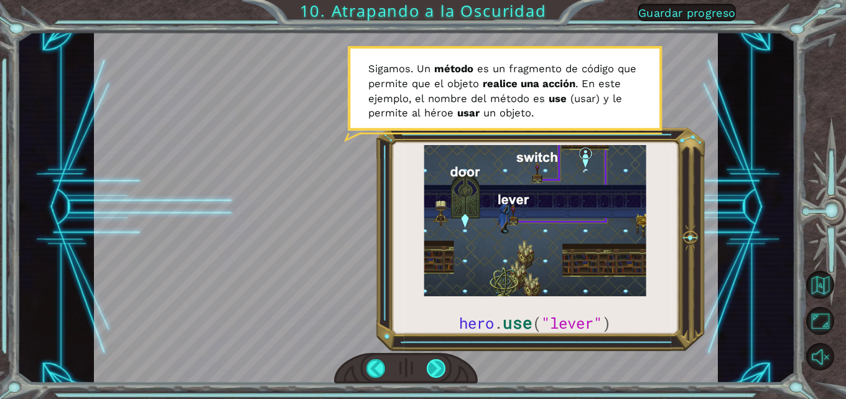
click at [435, 371] on div at bounding box center [436, 368] width 19 height 19
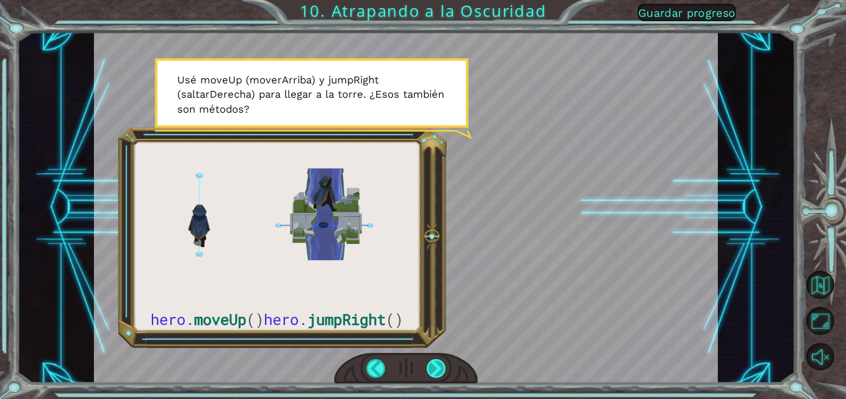
click at [433, 364] on div at bounding box center [436, 368] width 19 height 19
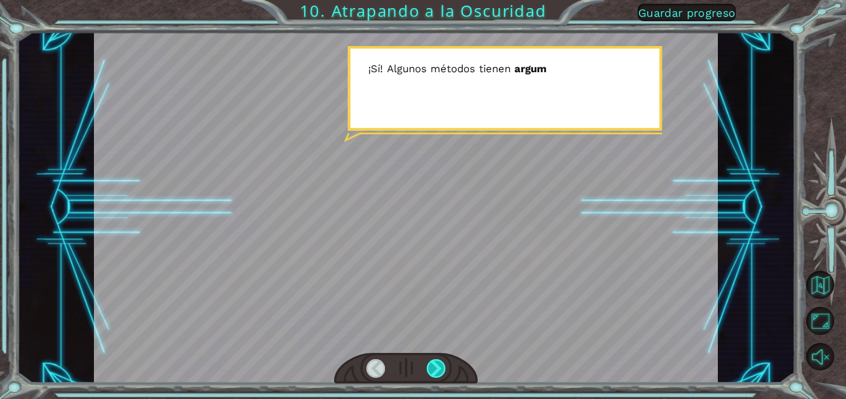
click at [433, 364] on div at bounding box center [436, 368] width 19 height 19
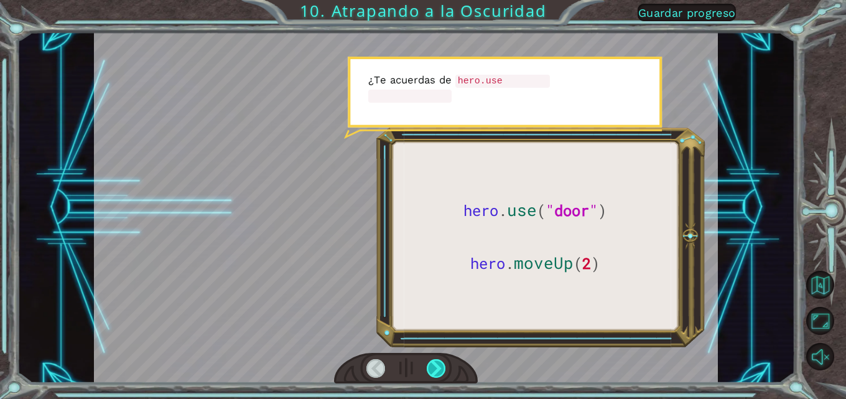
click at [433, 364] on div at bounding box center [436, 368] width 19 height 19
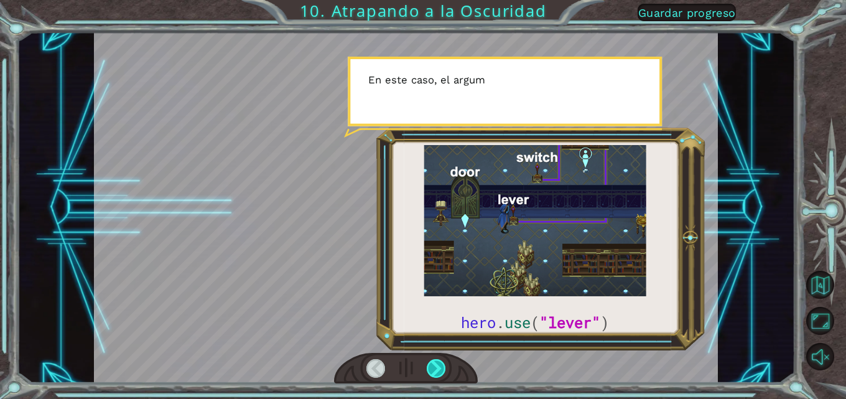
click at [433, 363] on div at bounding box center [436, 368] width 19 height 19
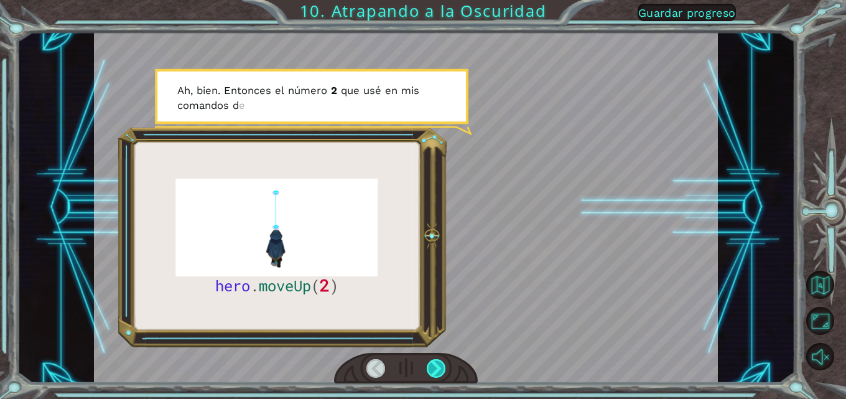
click at [433, 363] on div at bounding box center [436, 368] width 19 height 19
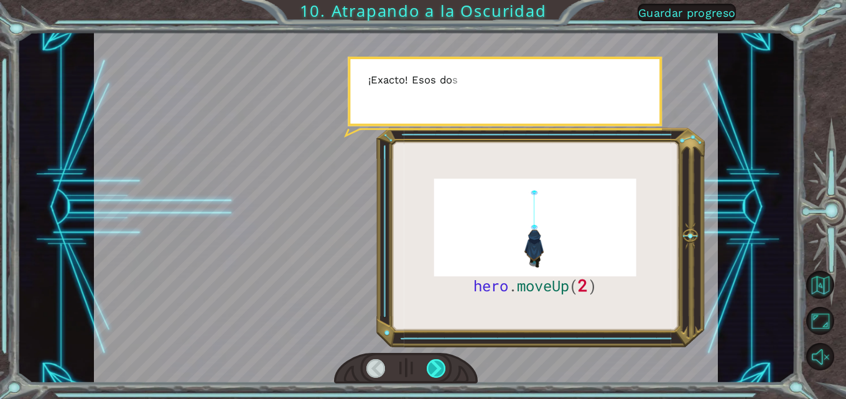
click at [433, 363] on div at bounding box center [436, 368] width 19 height 19
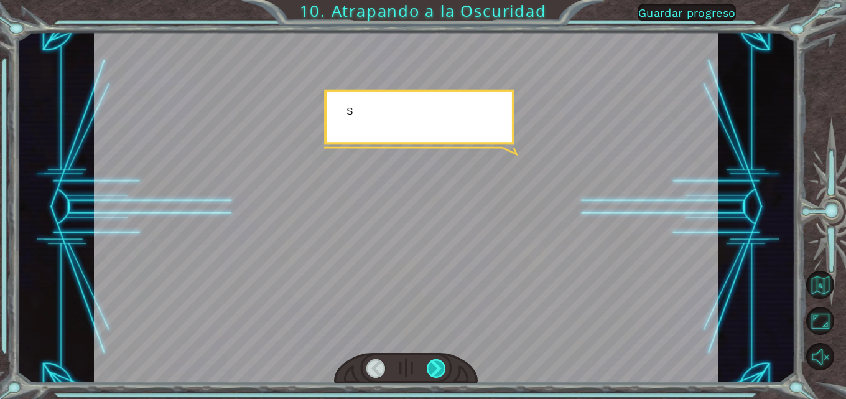
click at [433, 363] on div at bounding box center [436, 368] width 19 height 19
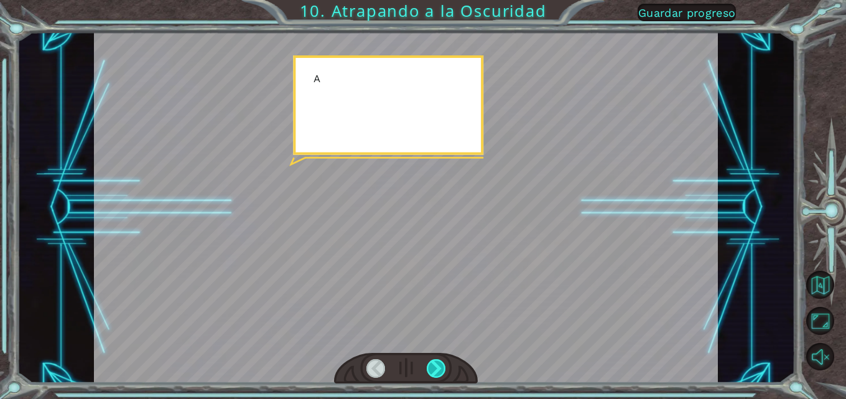
click at [433, 363] on div at bounding box center [436, 368] width 19 height 19
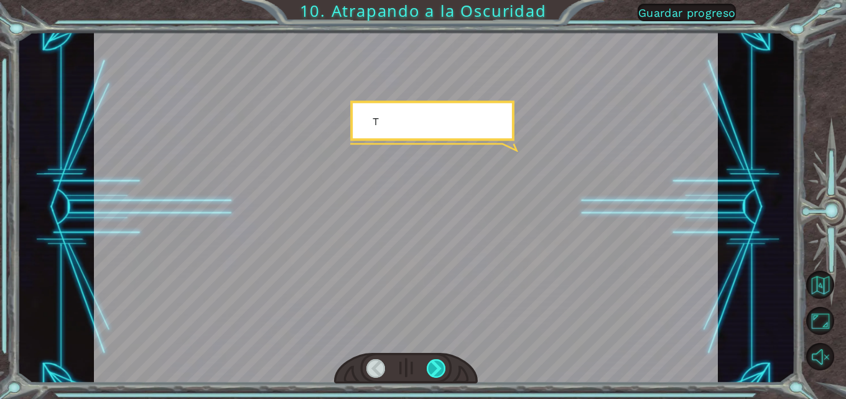
click at [433, 363] on div at bounding box center [436, 368] width 19 height 19
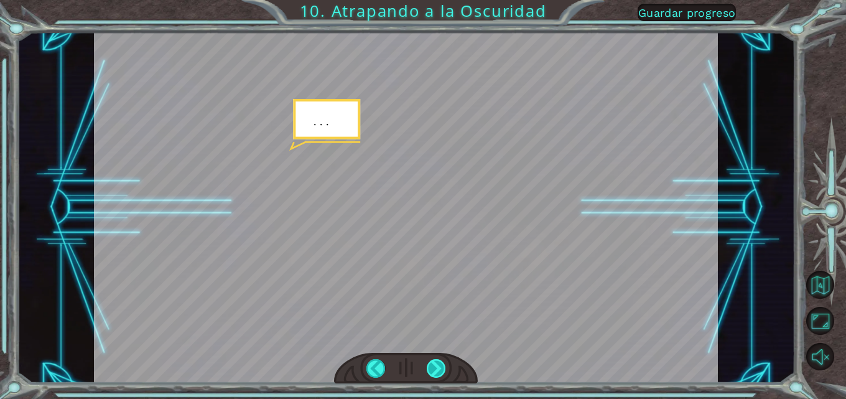
click at [434, 366] on div at bounding box center [436, 368] width 19 height 19
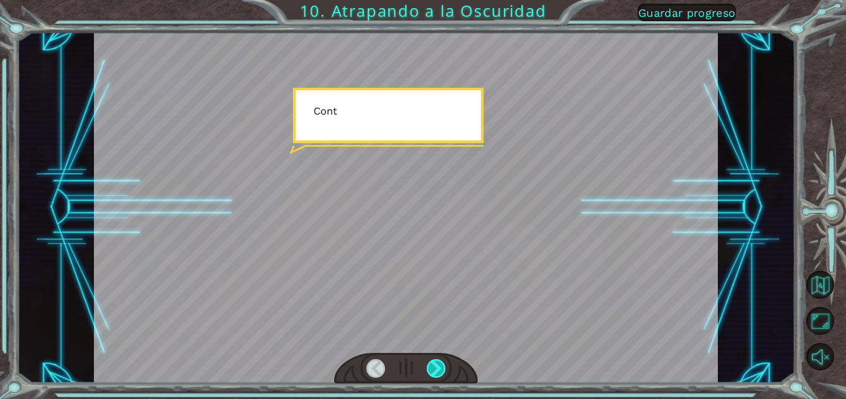
click at [434, 366] on div at bounding box center [436, 368] width 19 height 19
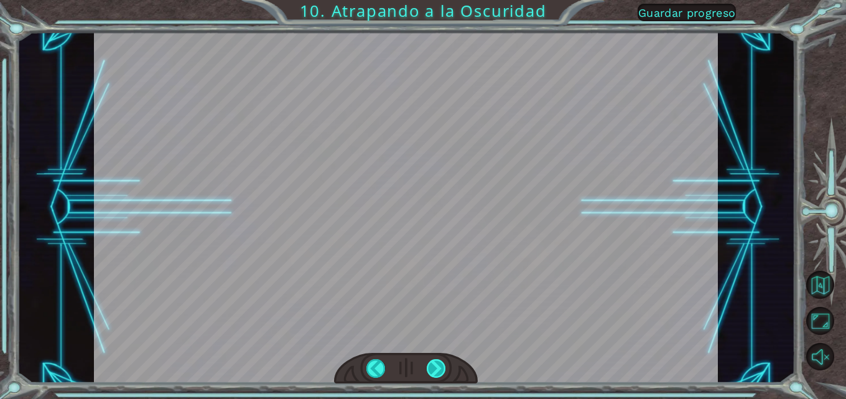
click at [434, 366] on div at bounding box center [436, 368] width 19 height 19
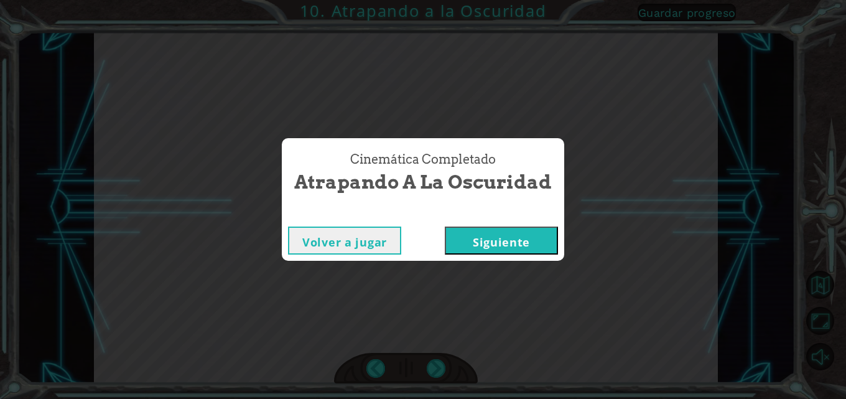
click at [479, 238] on button "Siguiente" at bounding box center [501, 240] width 113 height 28
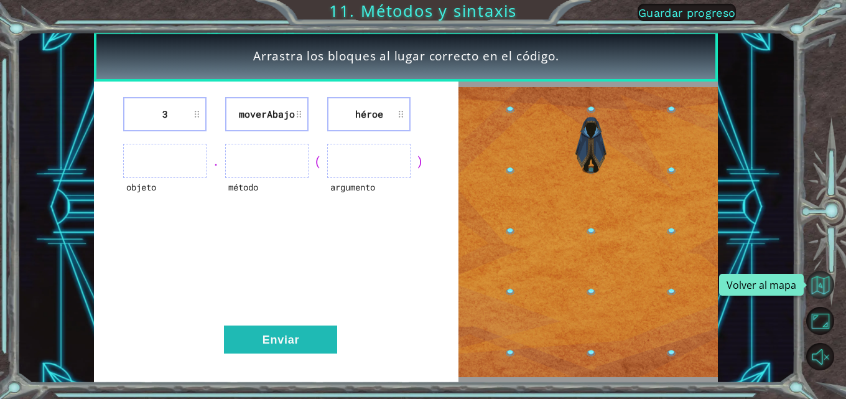
click at [822, 285] on button "Volver al mapa" at bounding box center [820, 284] width 28 height 28
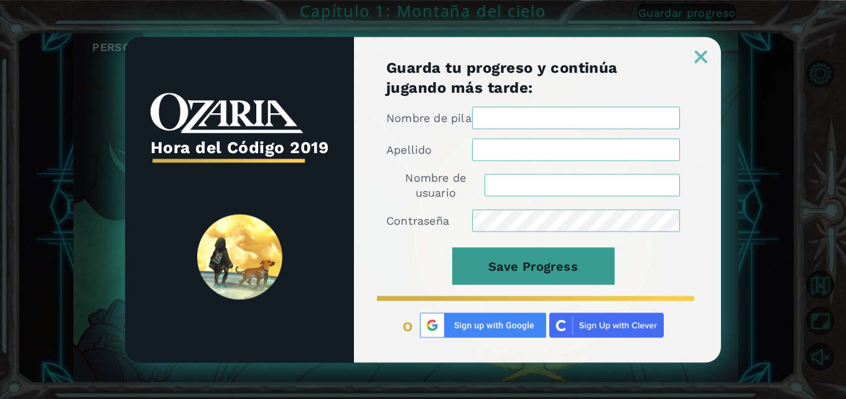
click at [558, 264] on button "Save Progress" at bounding box center [533, 265] width 162 height 37
click at [548, 257] on button "Save Progress" at bounding box center [533, 265] width 162 height 37
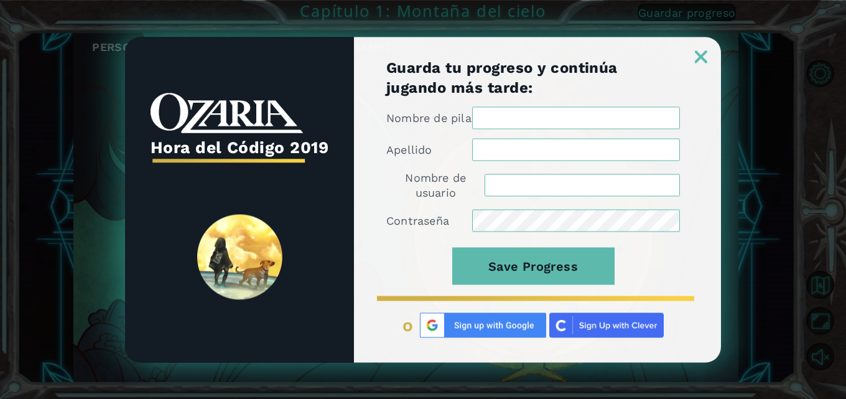
click at [708, 50] on link at bounding box center [701, 49] width 40 height 10
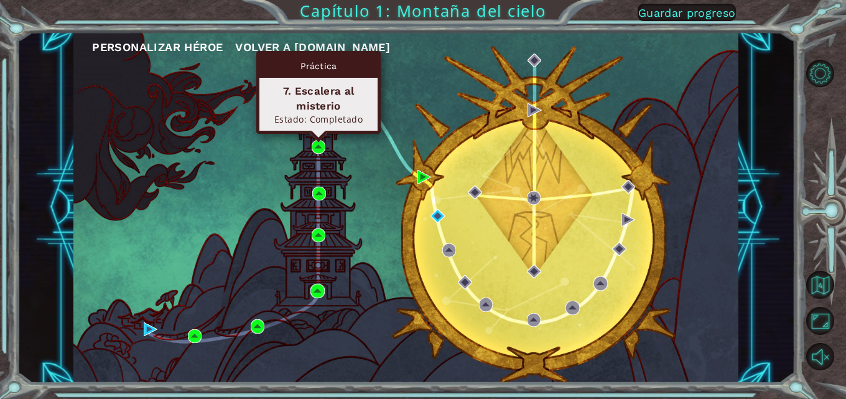
click at [320, 134] on div "Práctica 7. Escalera al misterio Estado: Completado" at bounding box center [318, 92] width 124 height 83
click at [320, 149] on img at bounding box center [318, 147] width 14 height 14
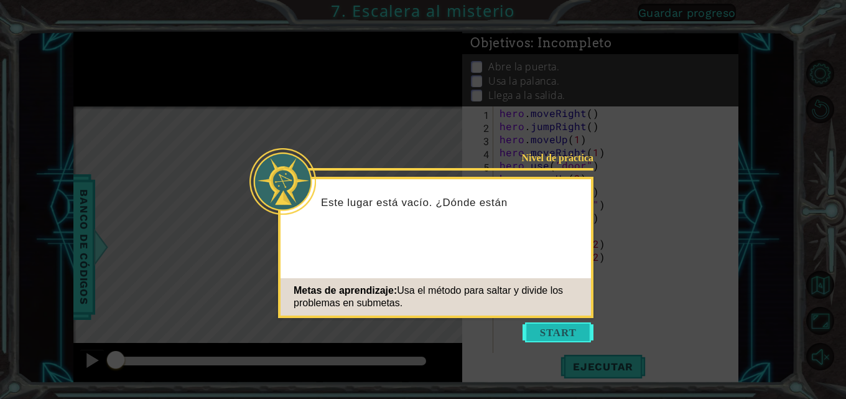
click at [529, 328] on button "Start" at bounding box center [557, 332] width 71 height 20
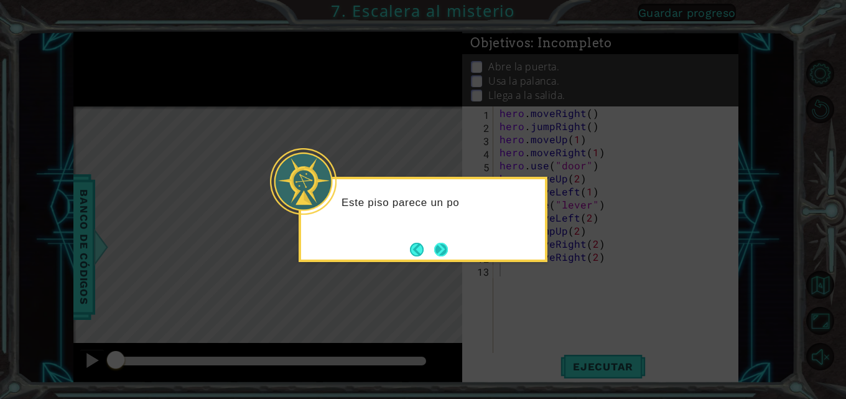
click at [445, 246] on button "Next" at bounding box center [441, 249] width 14 height 14
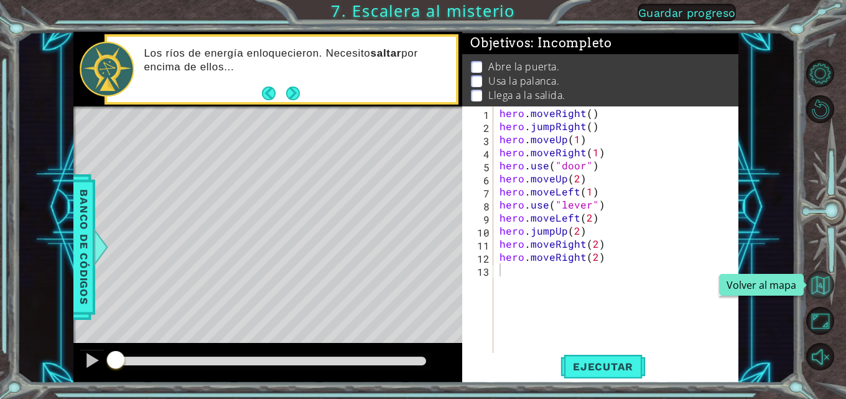
click at [826, 277] on button "Volver al mapa" at bounding box center [820, 284] width 28 height 28
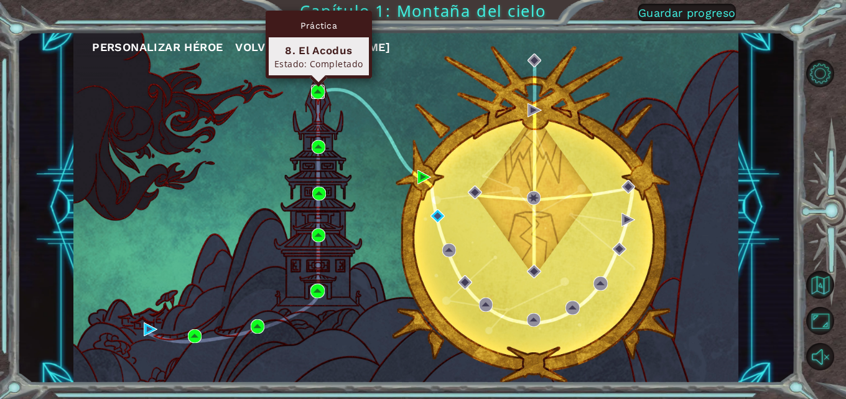
click at [315, 88] on img at bounding box center [318, 92] width 14 height 14
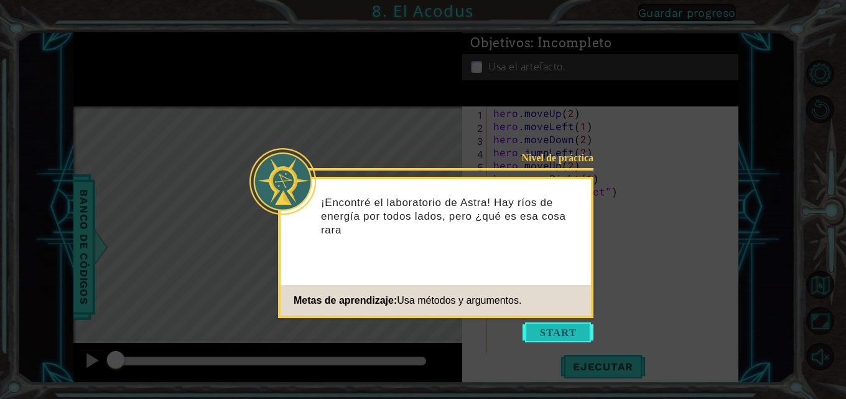
click at [581, 327] on button "Start" at bounding box center [557, 332] width 71 height 20
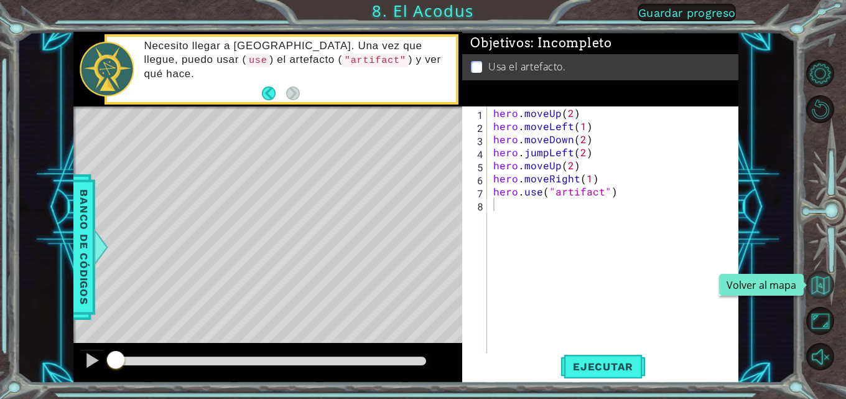
click at [819, 287] on button "Volver al mapa" at bounding box center [820, 284] width 28 height 28
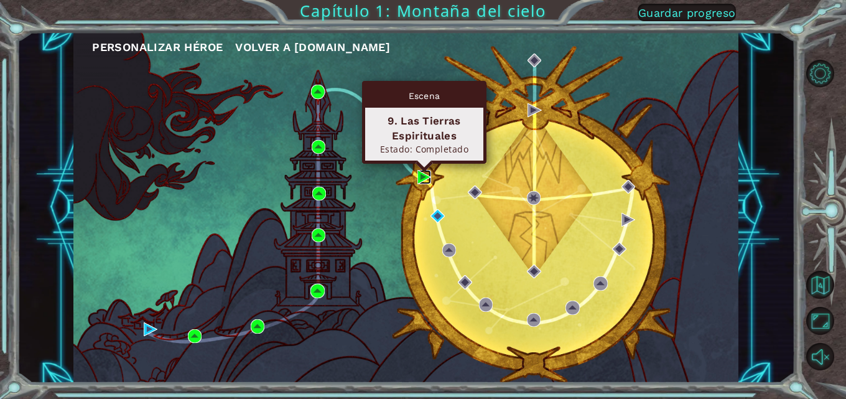
click at [431, 171] on img at bounding box center [424, 177] width 14 height 14
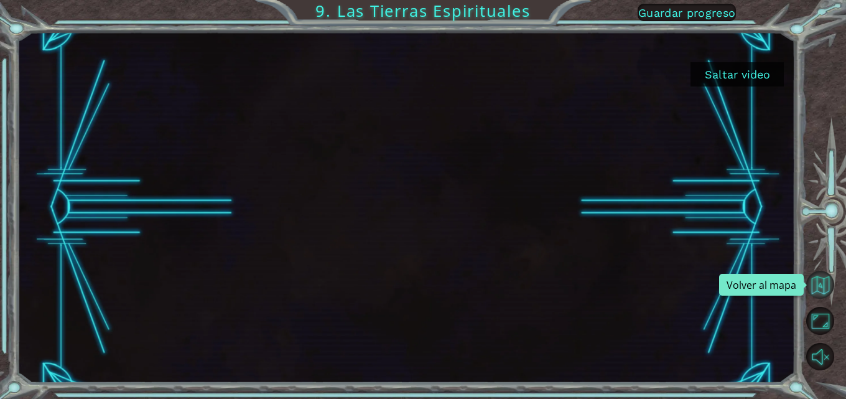
click at [817, 283] on button "Volver al mapa" at bounding box center [820, 284] width 28 height 28
